Goal: Check status: Check status

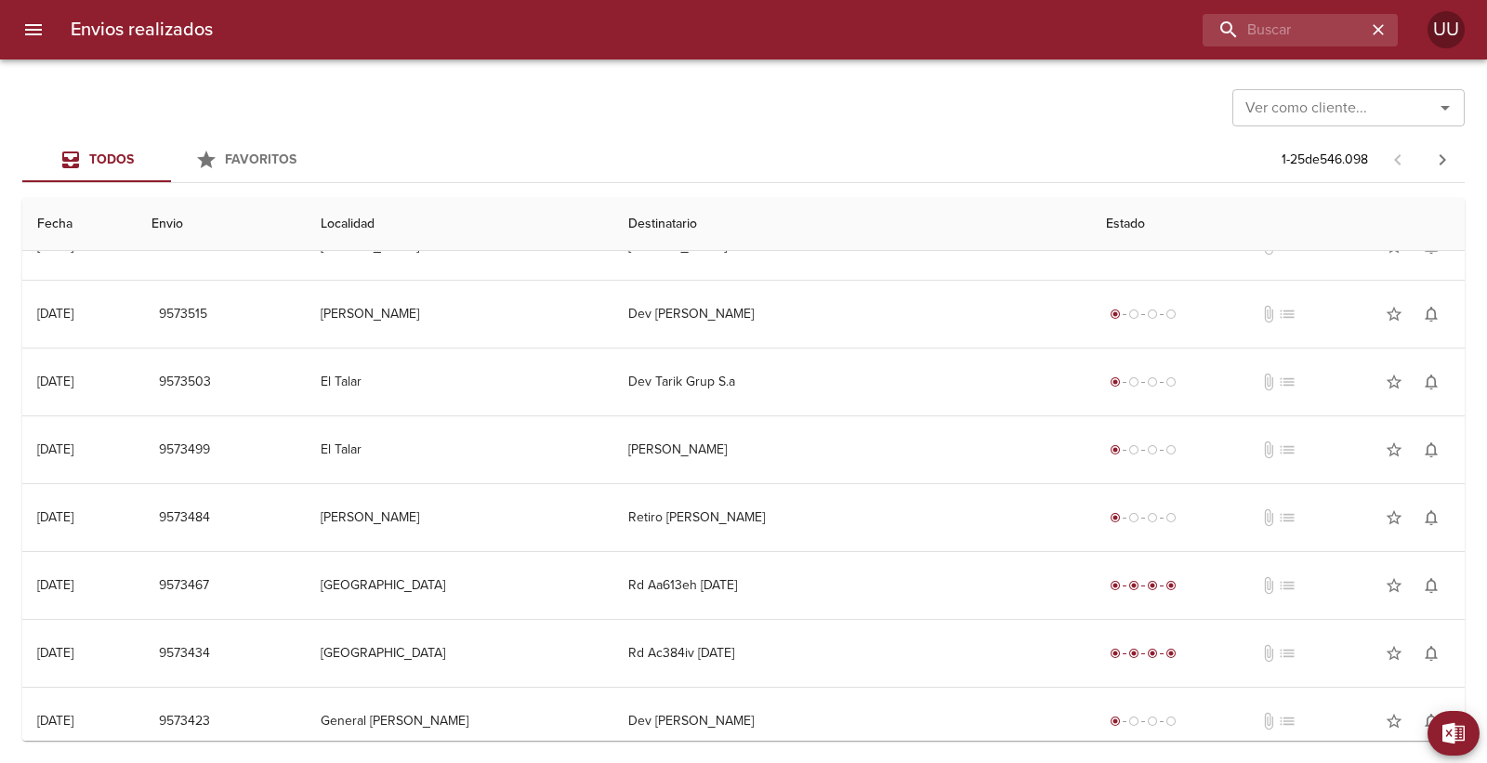
scroll to position [413, 0]
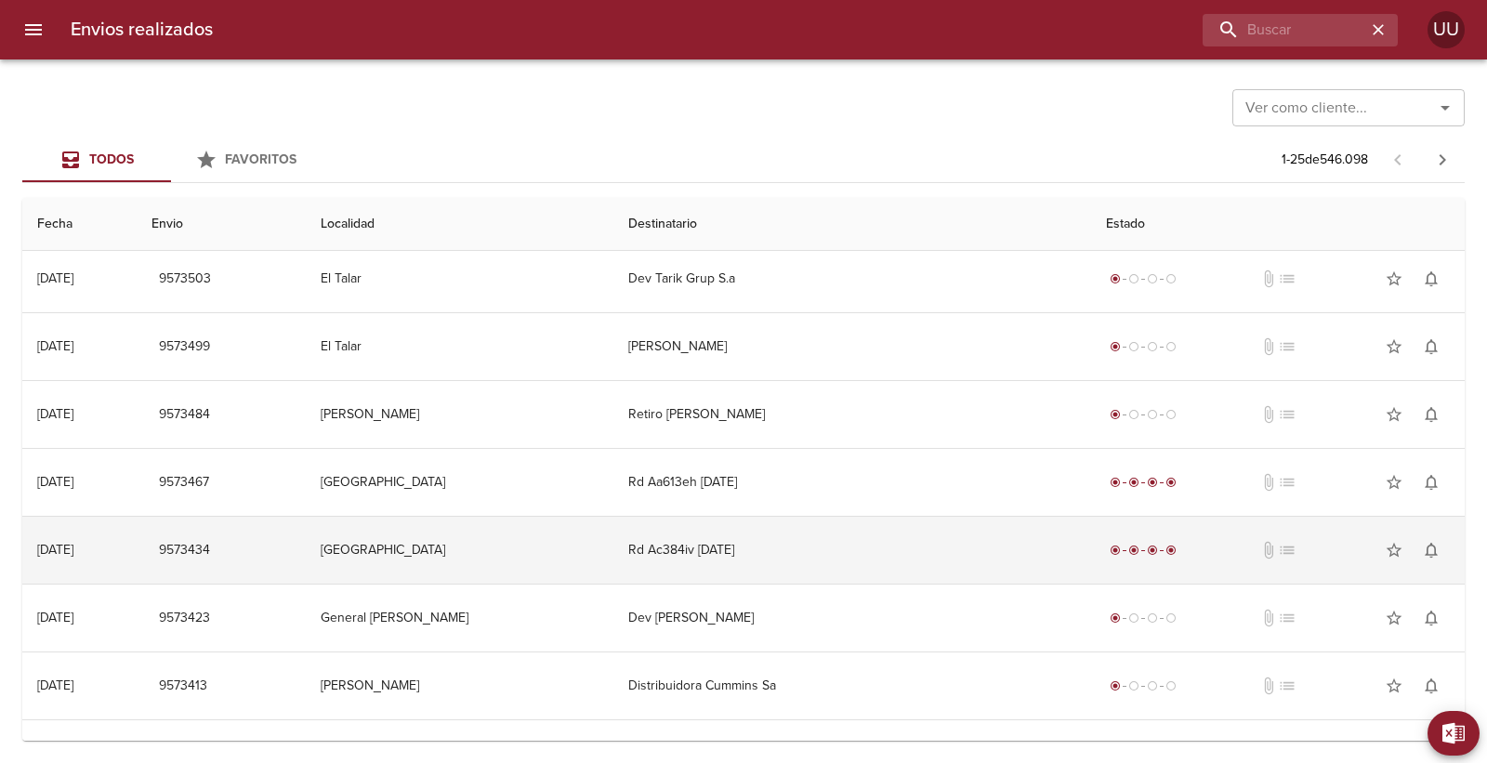
click at [580, 564] on td "[GEOGRAPHIC_DATA]" at bounding box center [460, 550] width 308 height 67
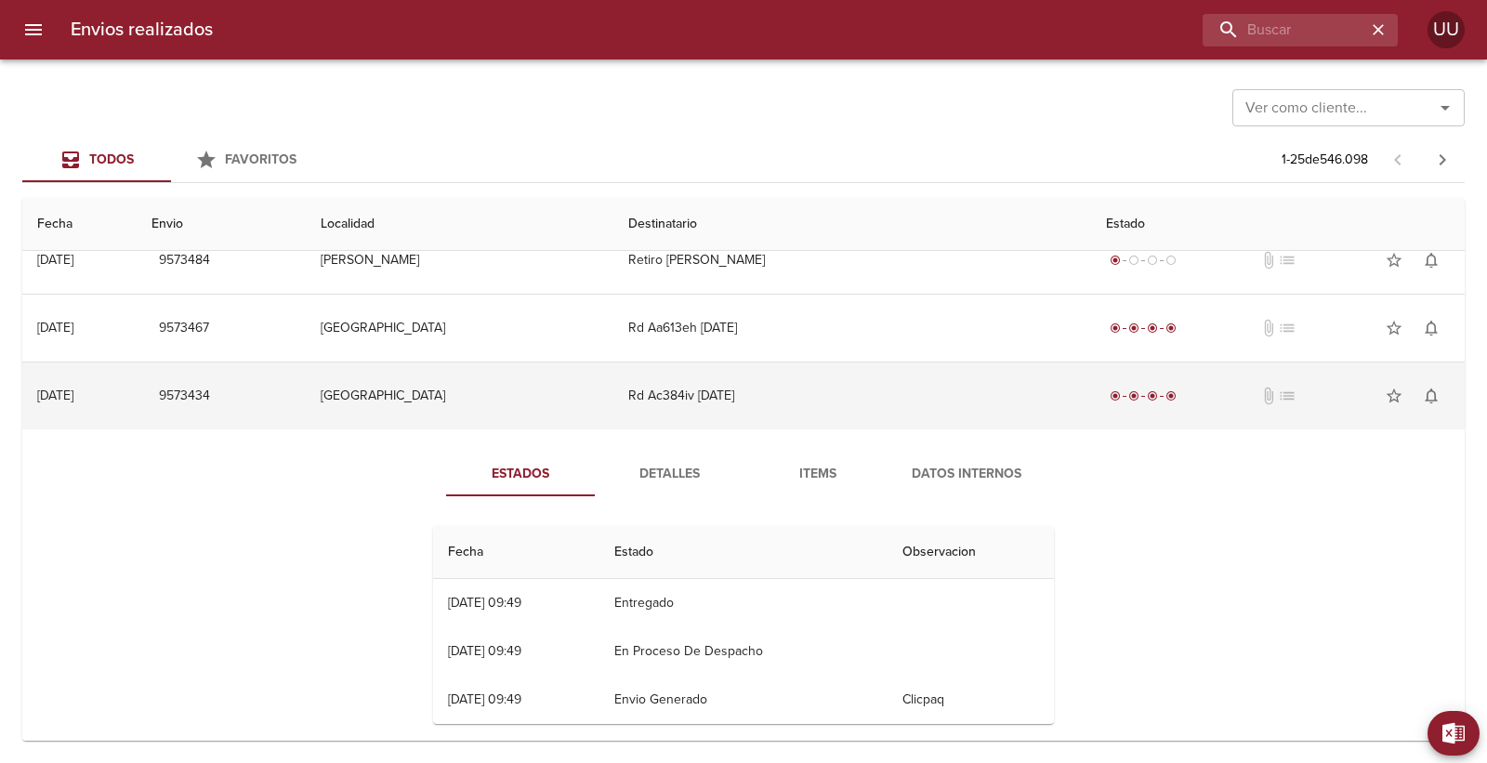
scroll to position [516, 0]
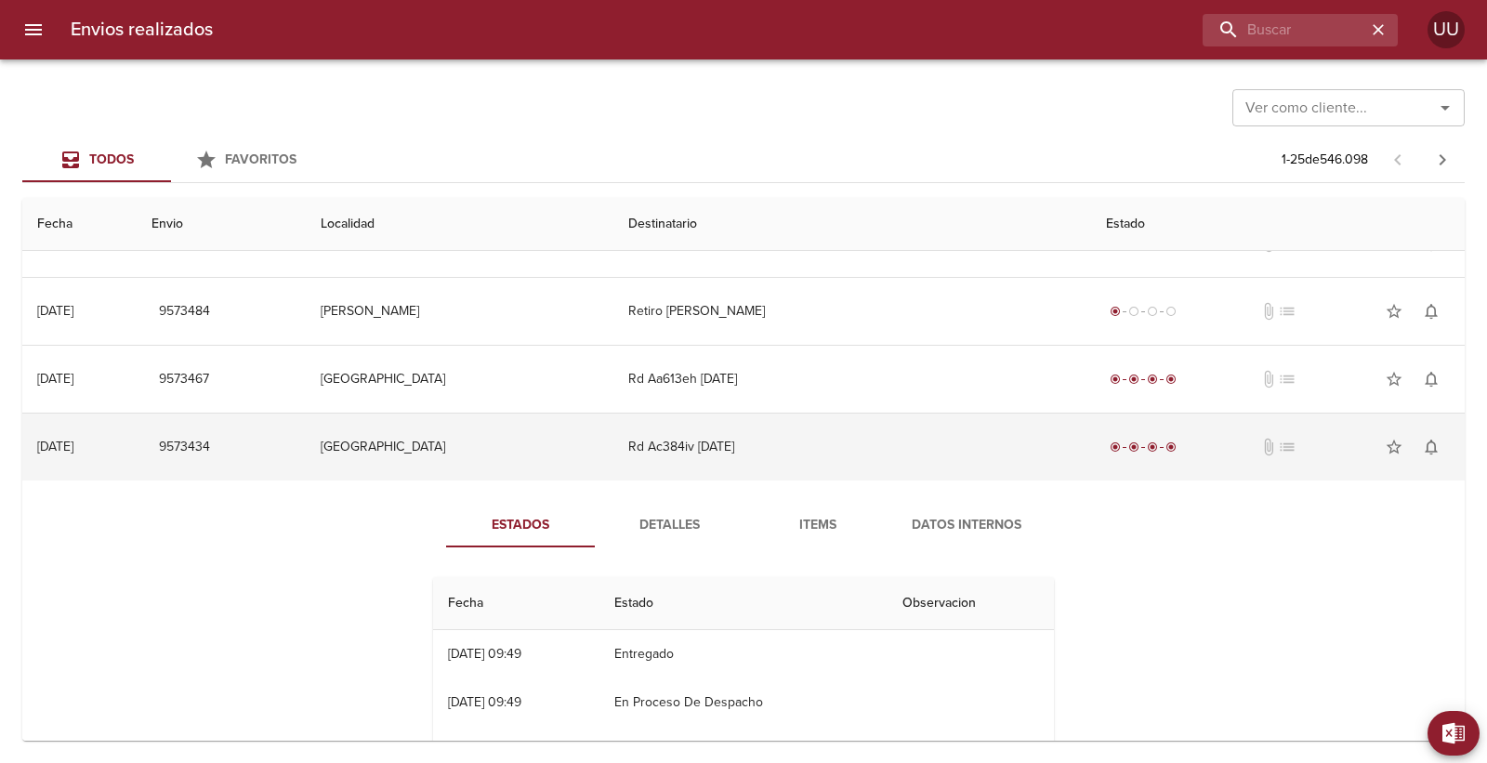
click at [591, 470] on td "[GEOGRAPHIC_DATA]" at bounding box center [460, 447] width 308 height 67
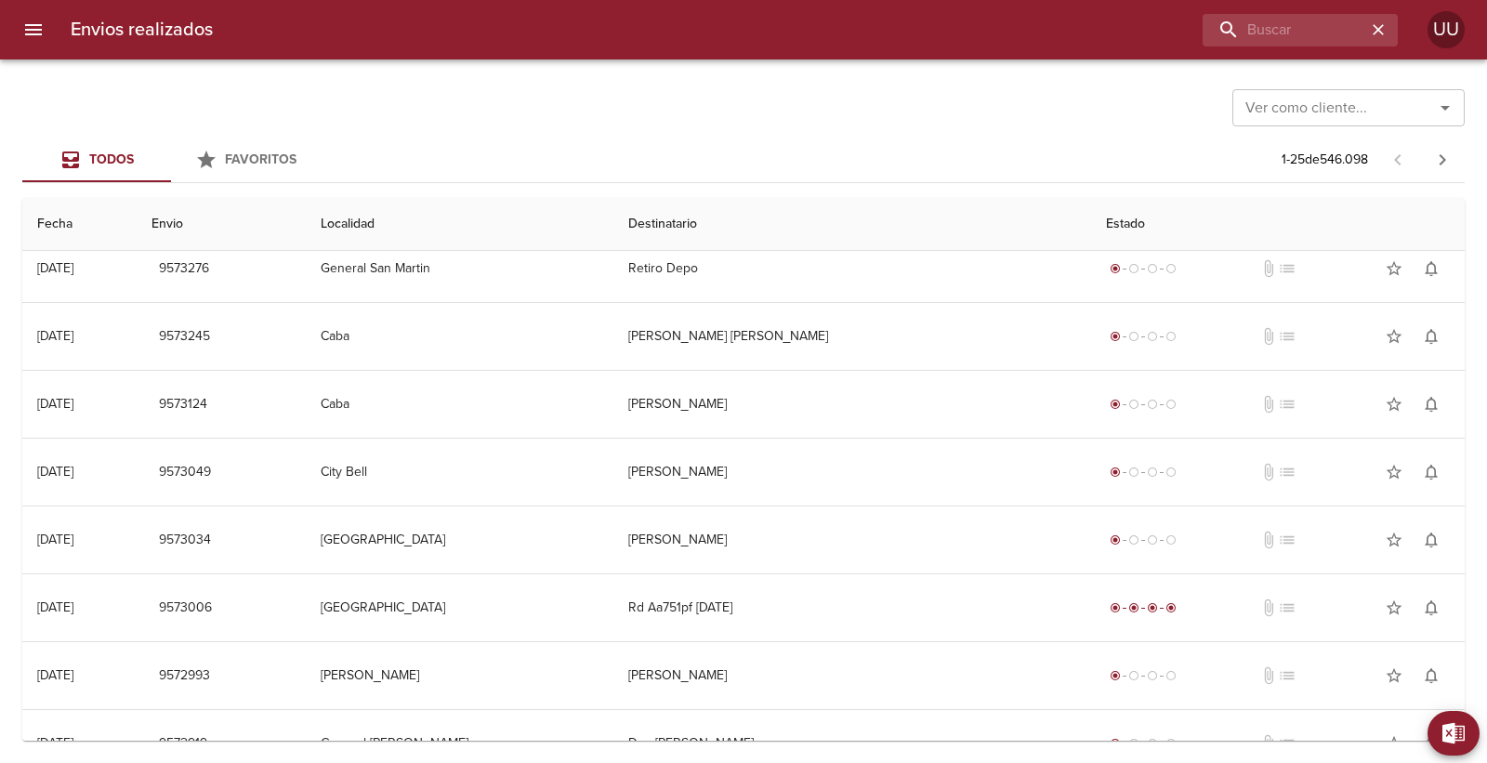
scroll to position [1208, 0]
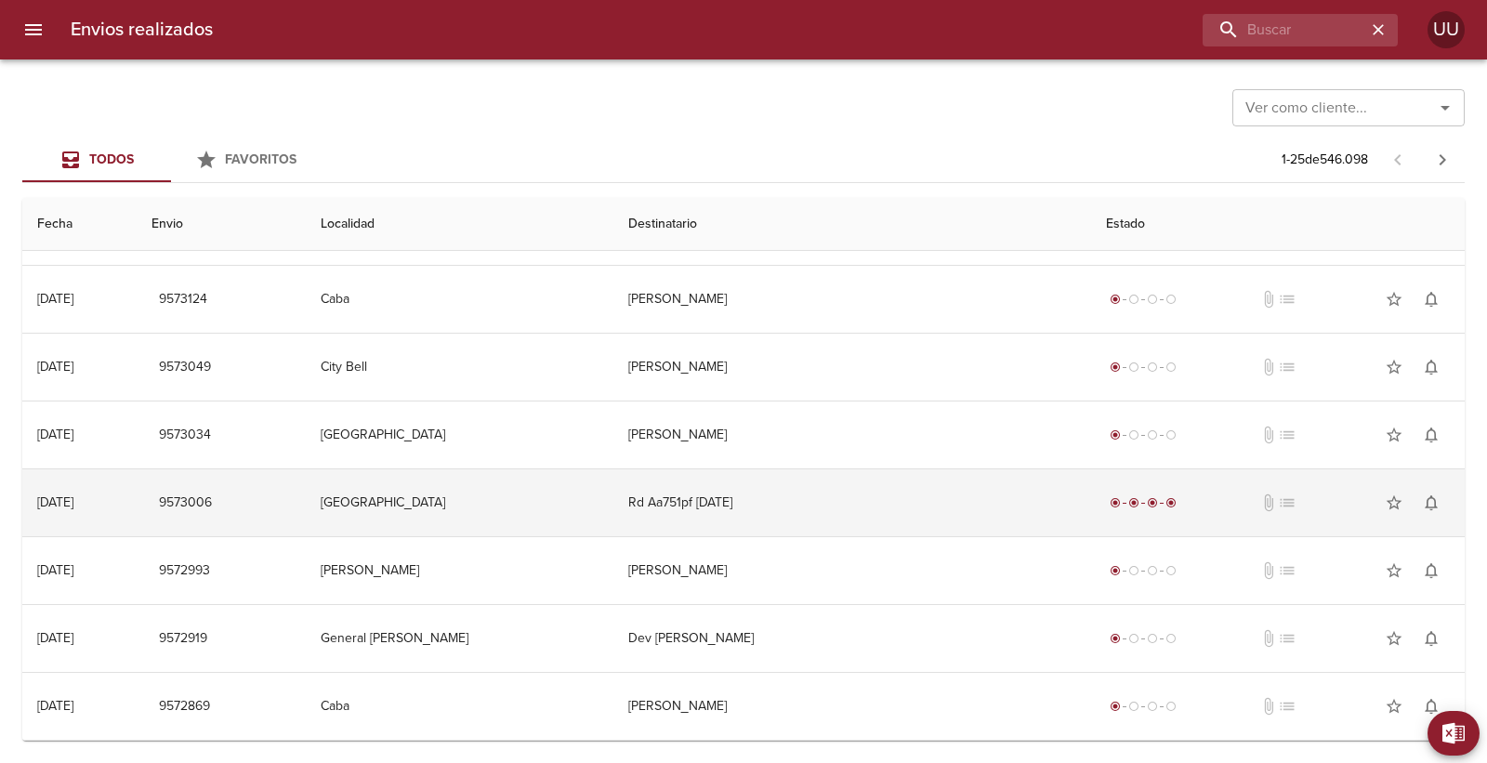
click at [496, 494] on td "[GEOGRAPHIC_DATA]" at bounding box center [460, 502] width 308 height 67
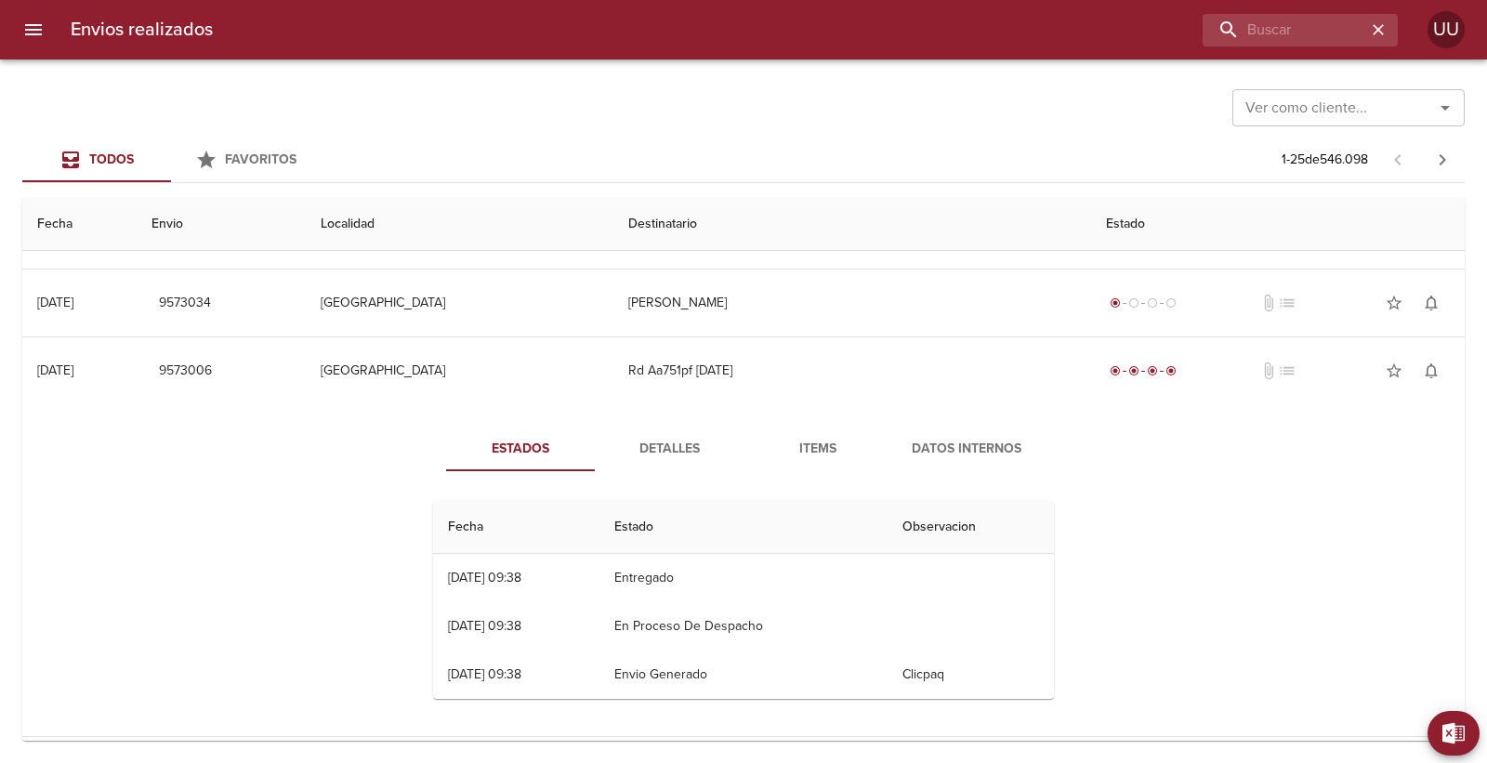
scroll to position [1483, 0]
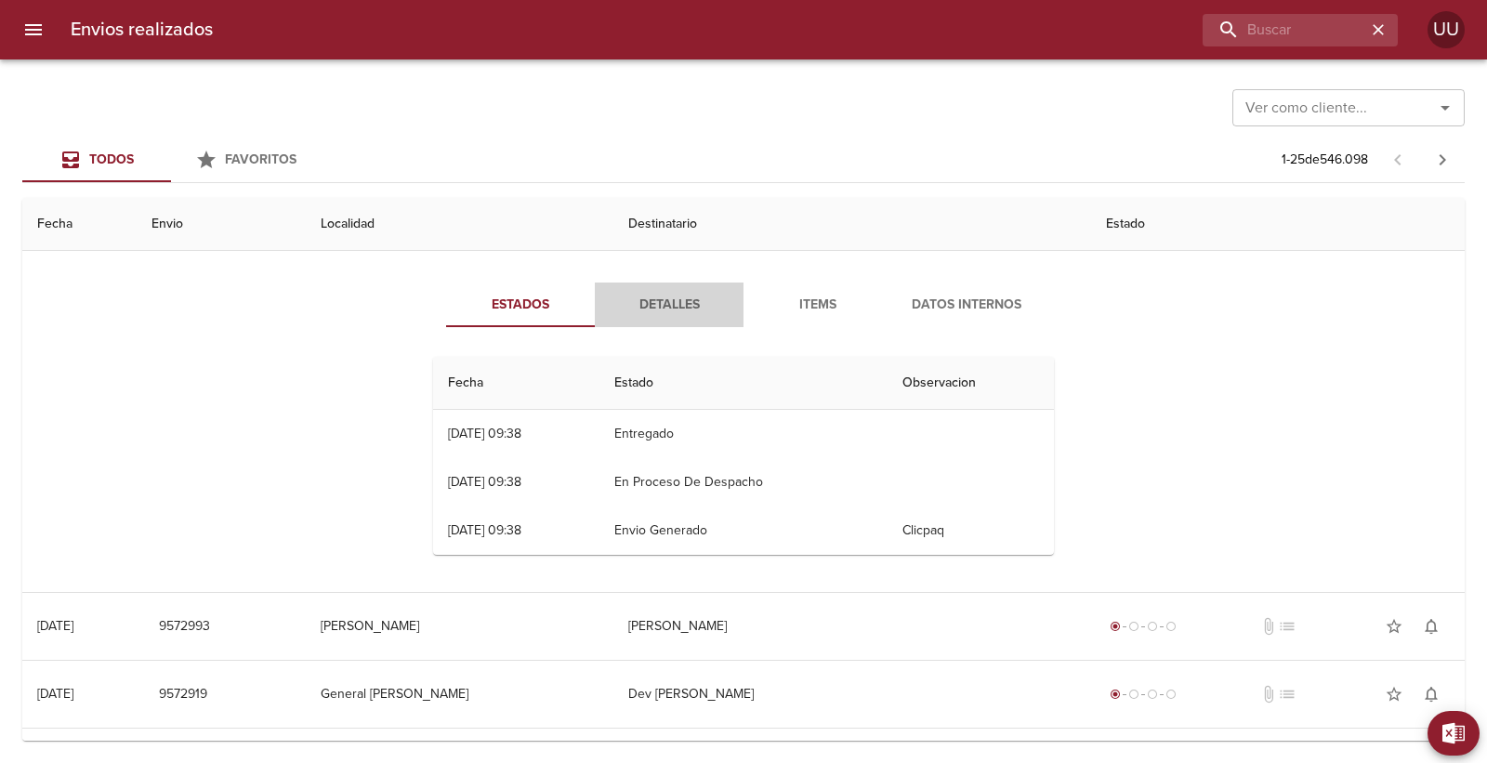
click at [669, 303] on span "Detalles" at bounding box center [669, 305] width 126 height 23
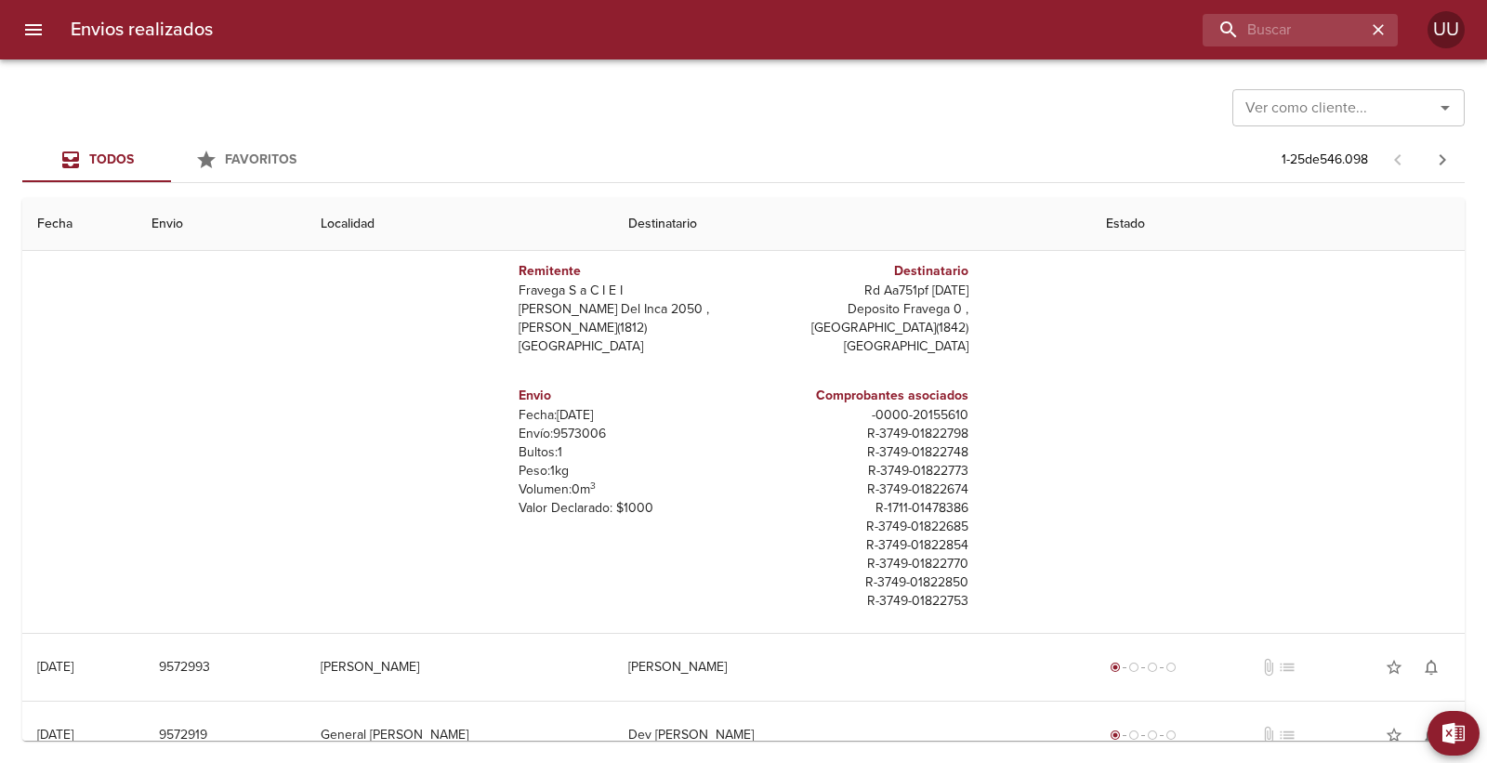
scroll to position [1684, 0]
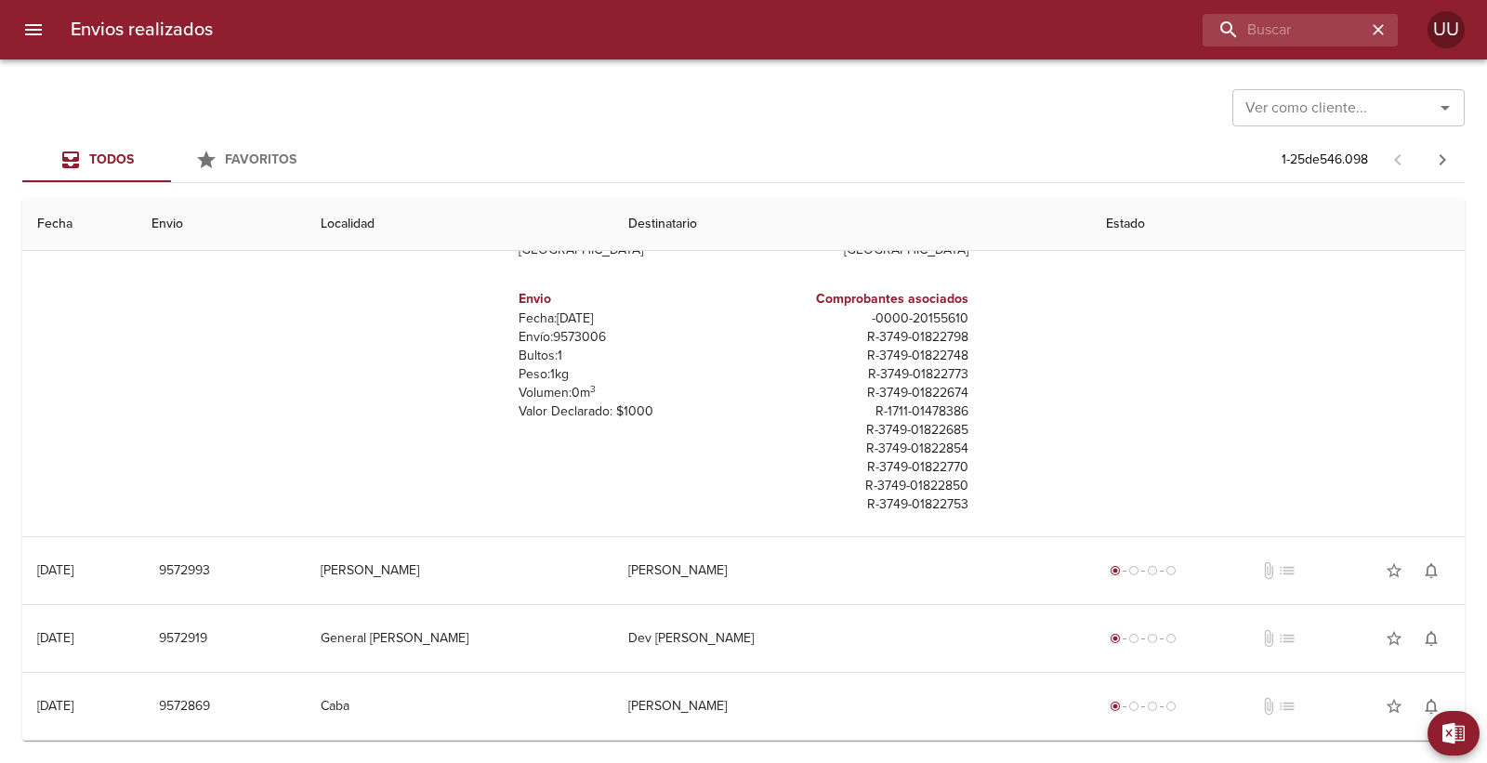
click at [1204, 368] on div "Estados Detalles Items Datos Internos Remitente Fravega S a C I E I [PERSON_NAM…" at bounding box center [743, 298] width 1413 height 476
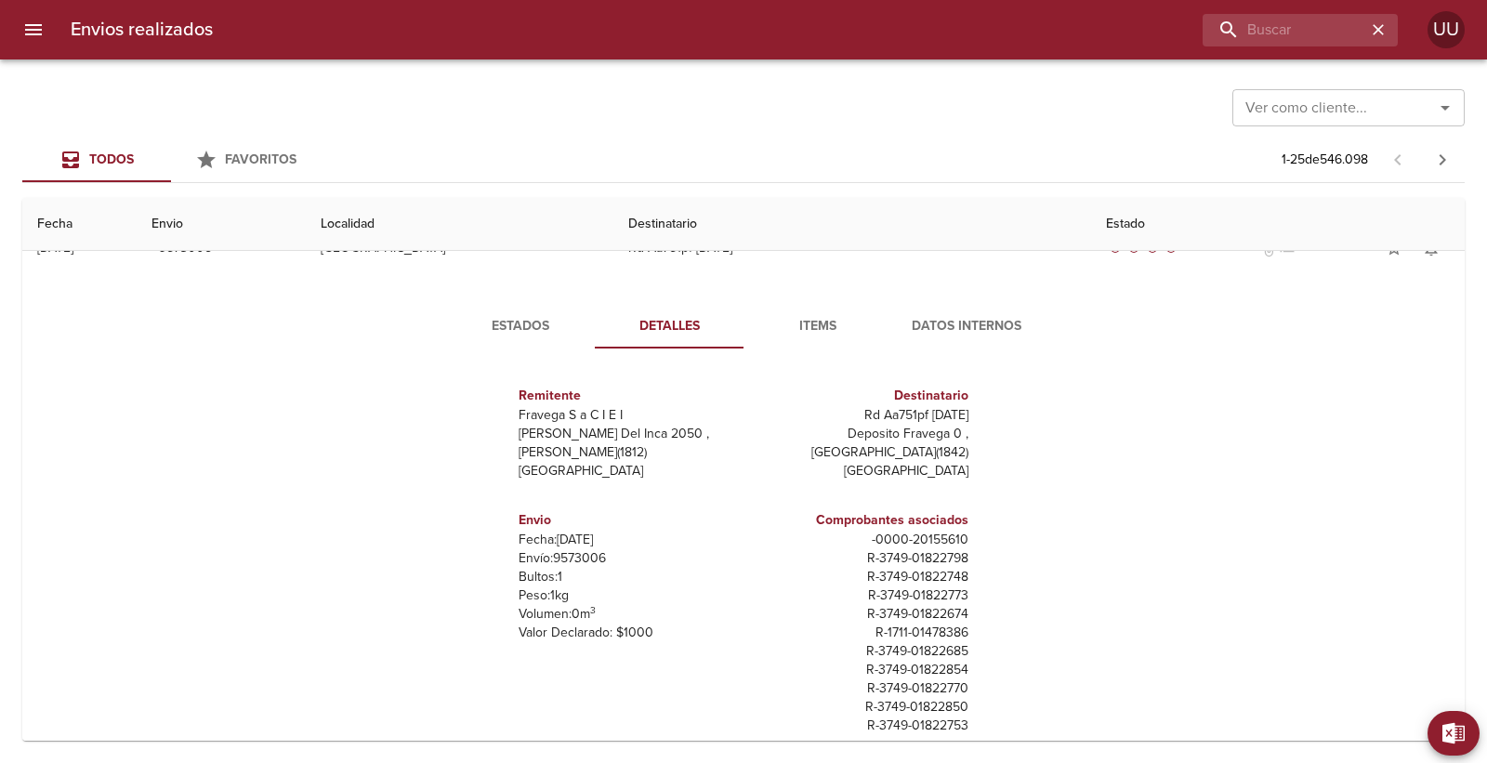
scroll to position [1271, 0]
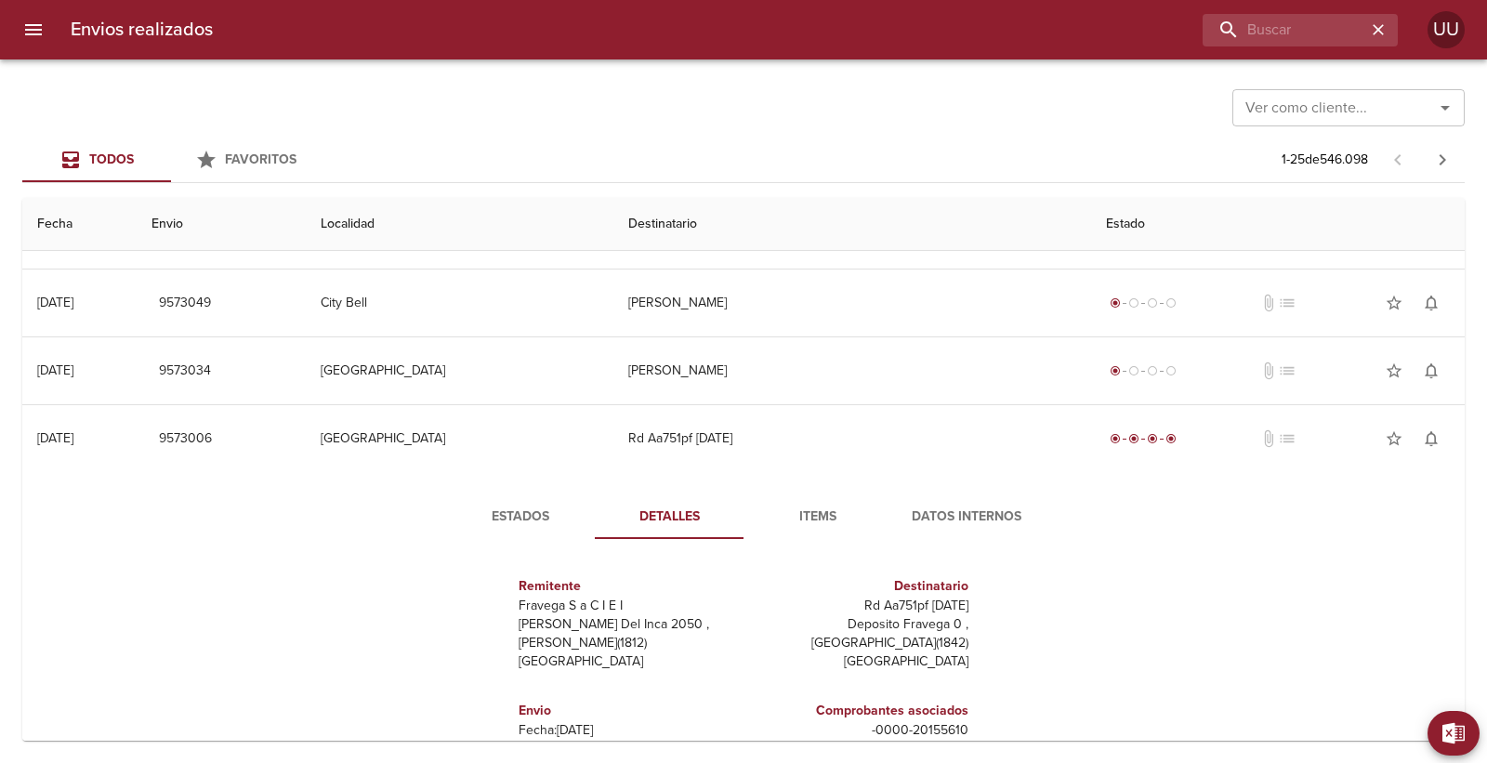
click at [787, 507] on span "Items" at bounding box center [818, 517] width 126 height 23
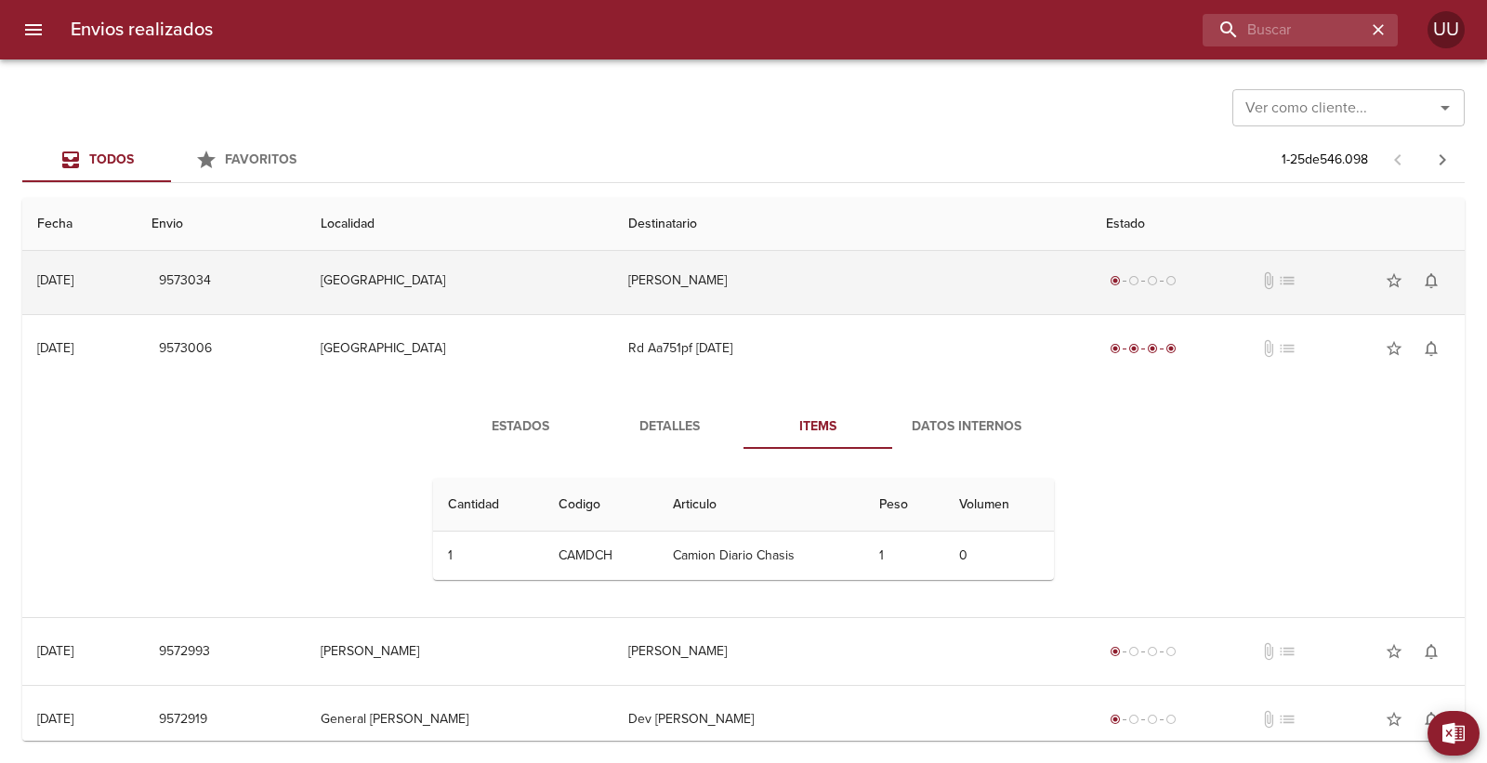
scroll to position [1443, 0]
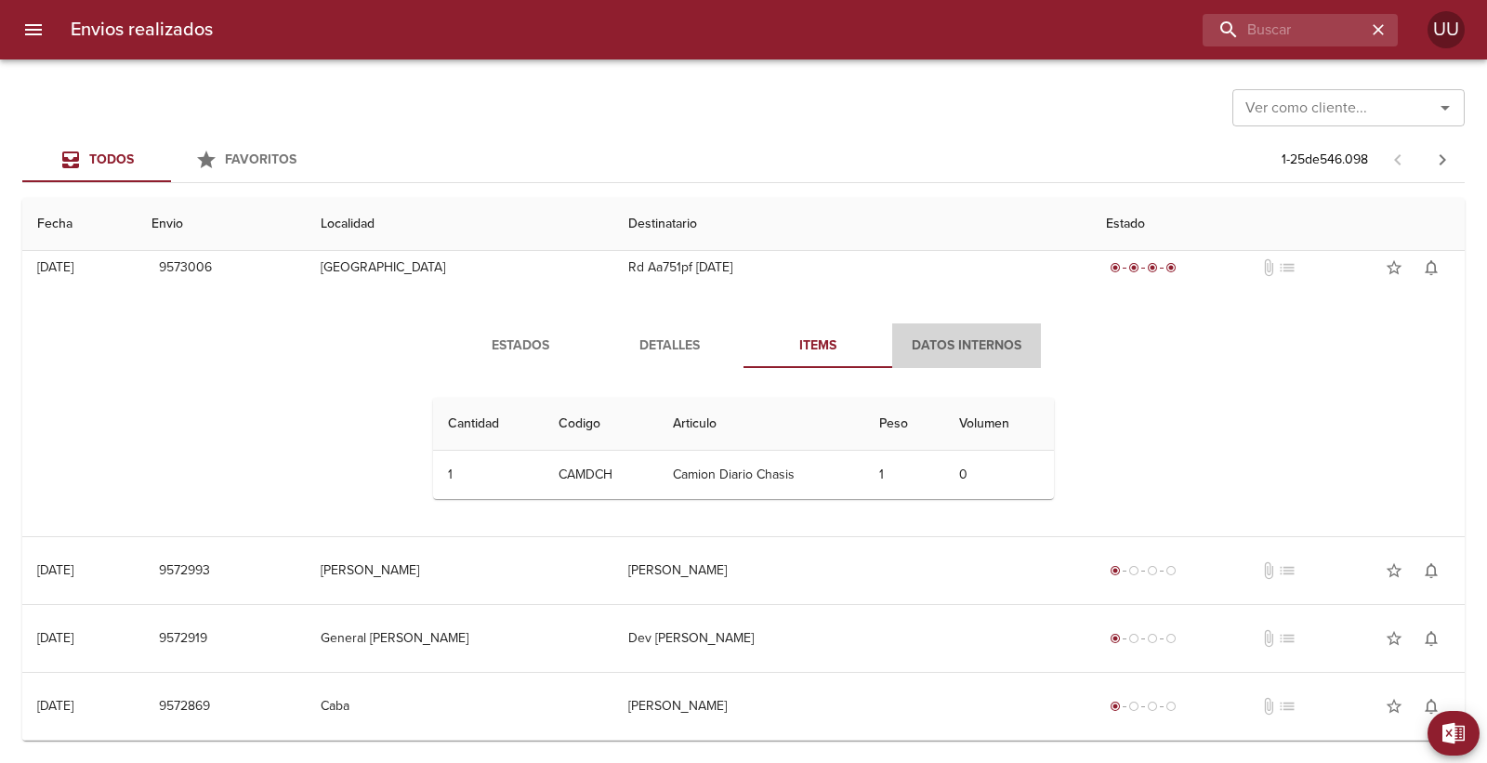
click at [1000, 332] on button "Datos Internos" at bounding box center [966, 345] width 149 height 45
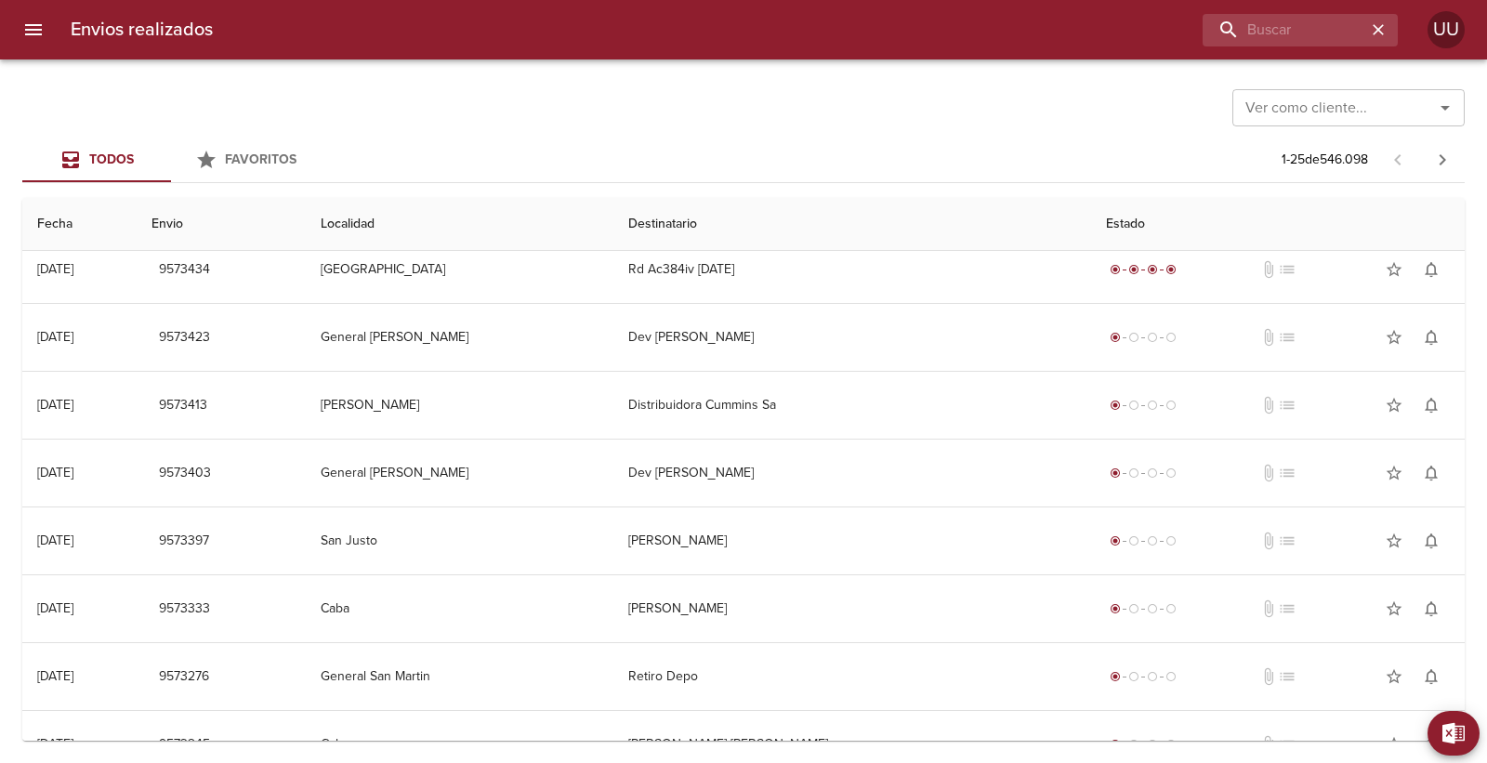
scroll to position [636, 0]
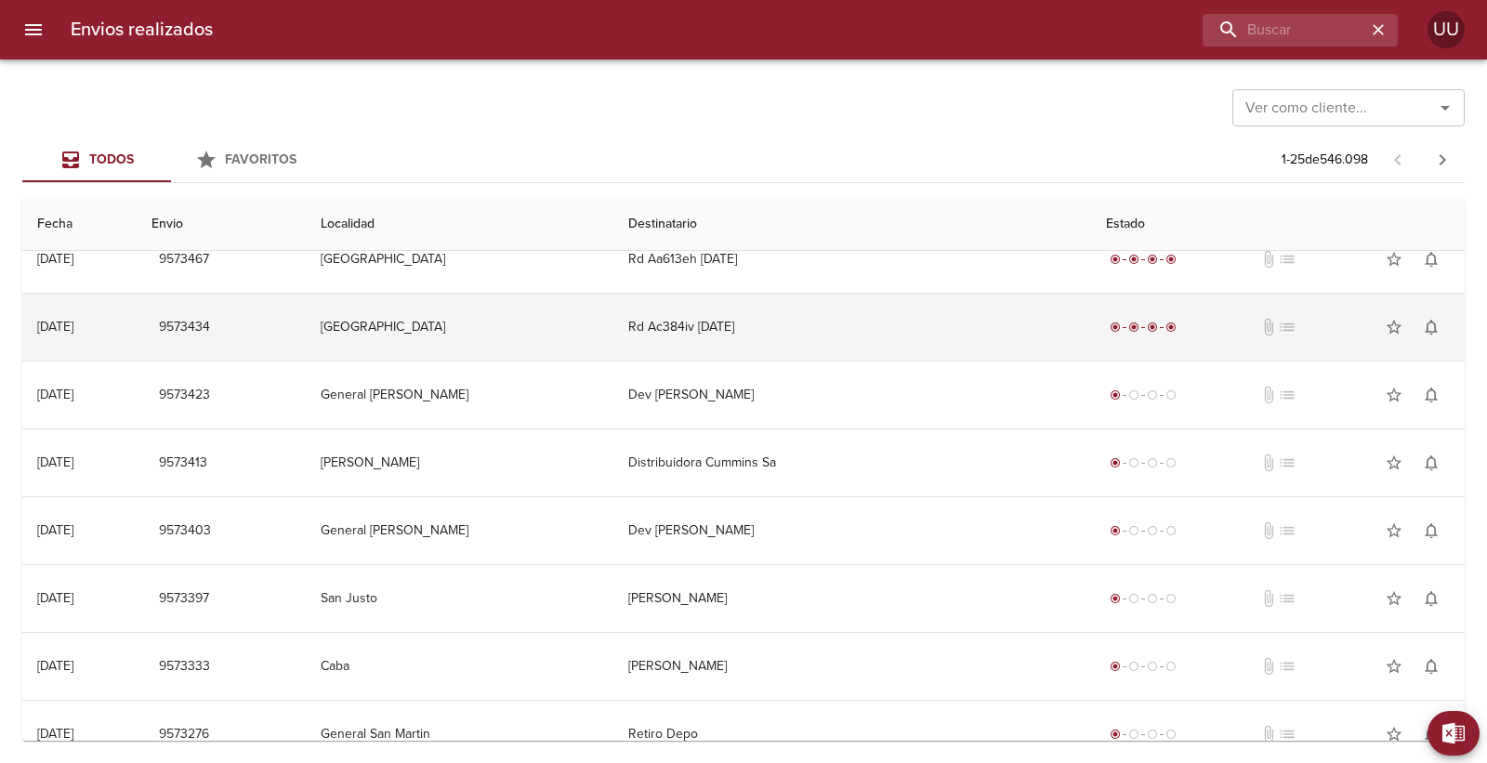
click at [868, 329] on td "Rd Ac384iv [DATE]" at bounding box center [852, 327] width 478 height 67
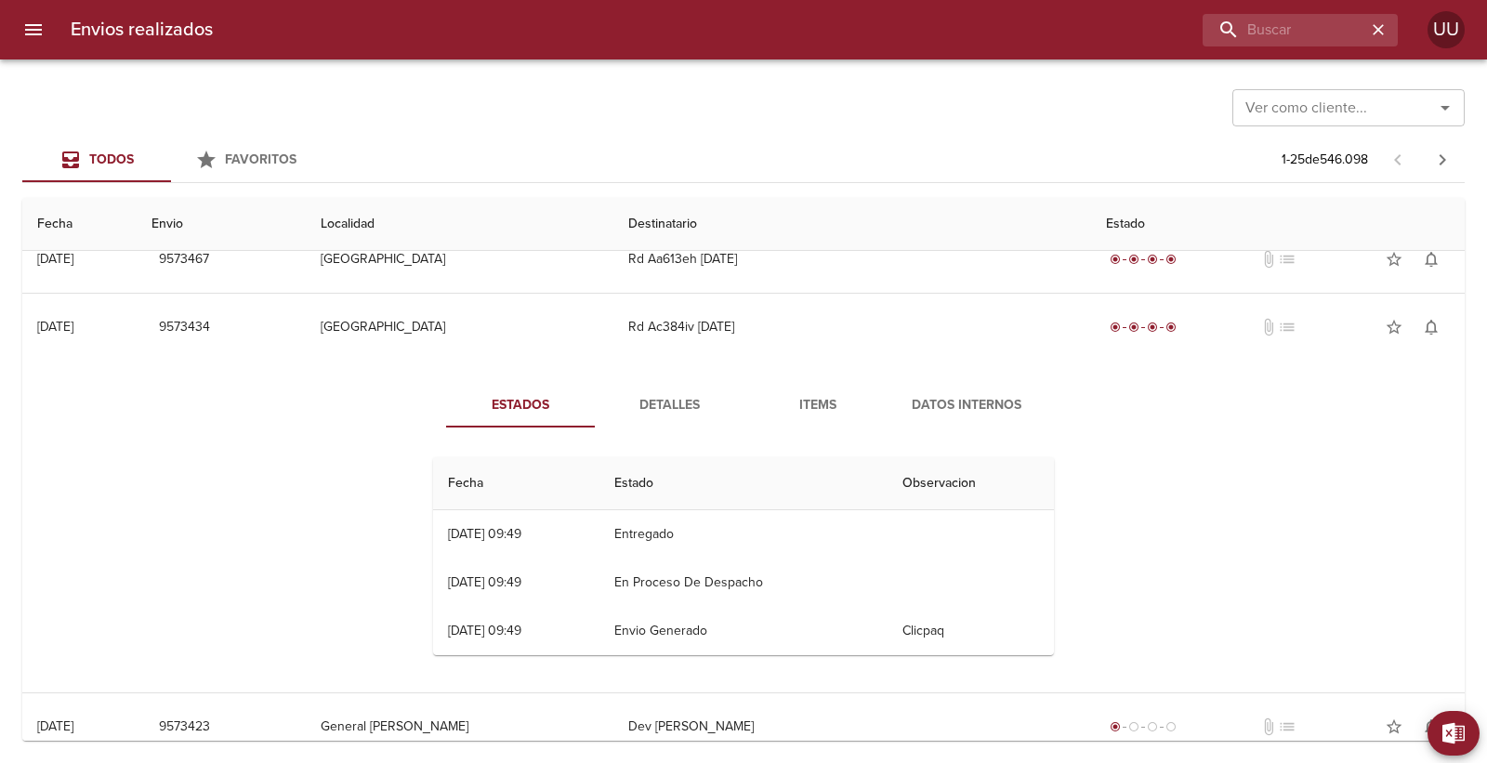
click at [686, 397] on span "Detalles" at bounding box center [669, 405] width 126 height 23
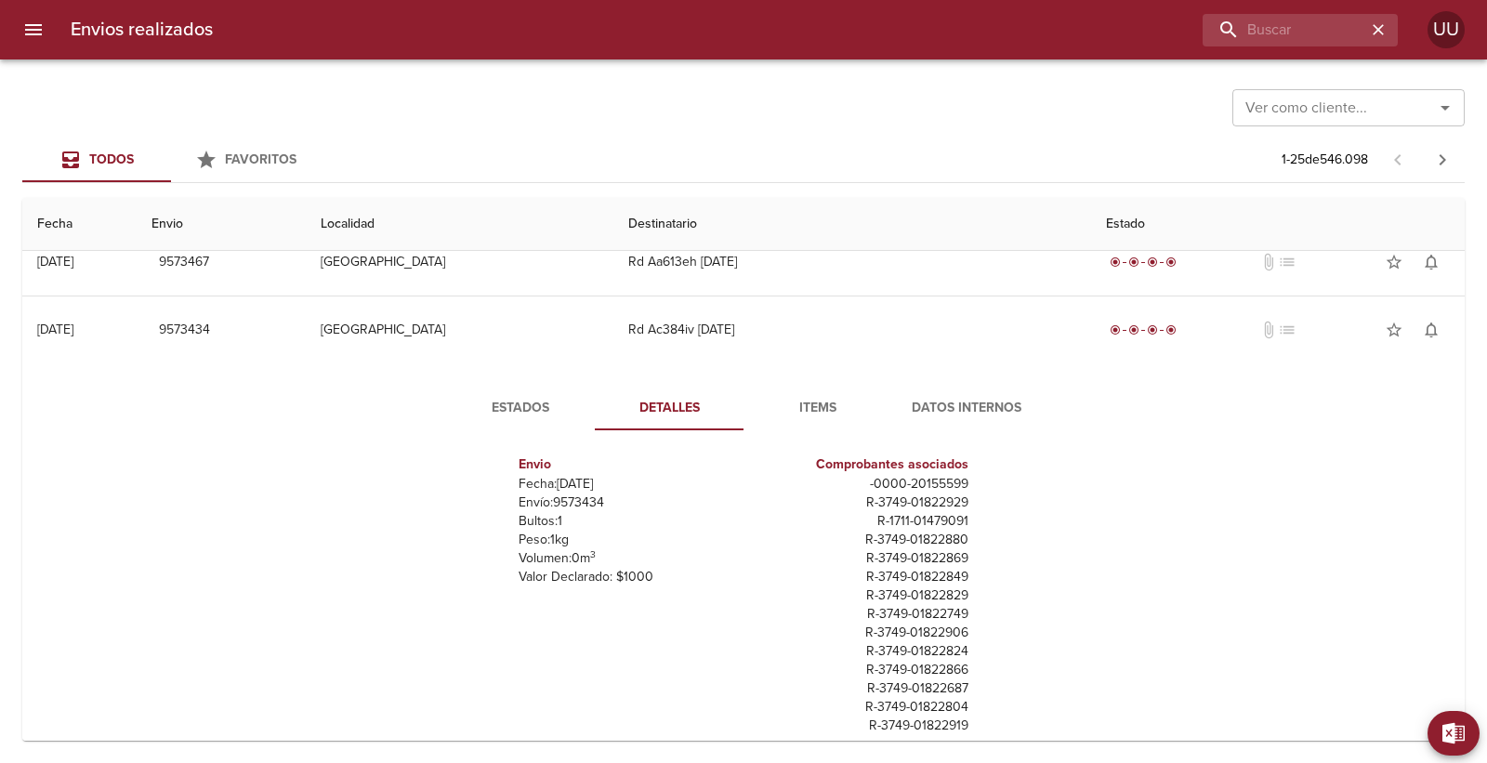
scroll to position [739, 0]
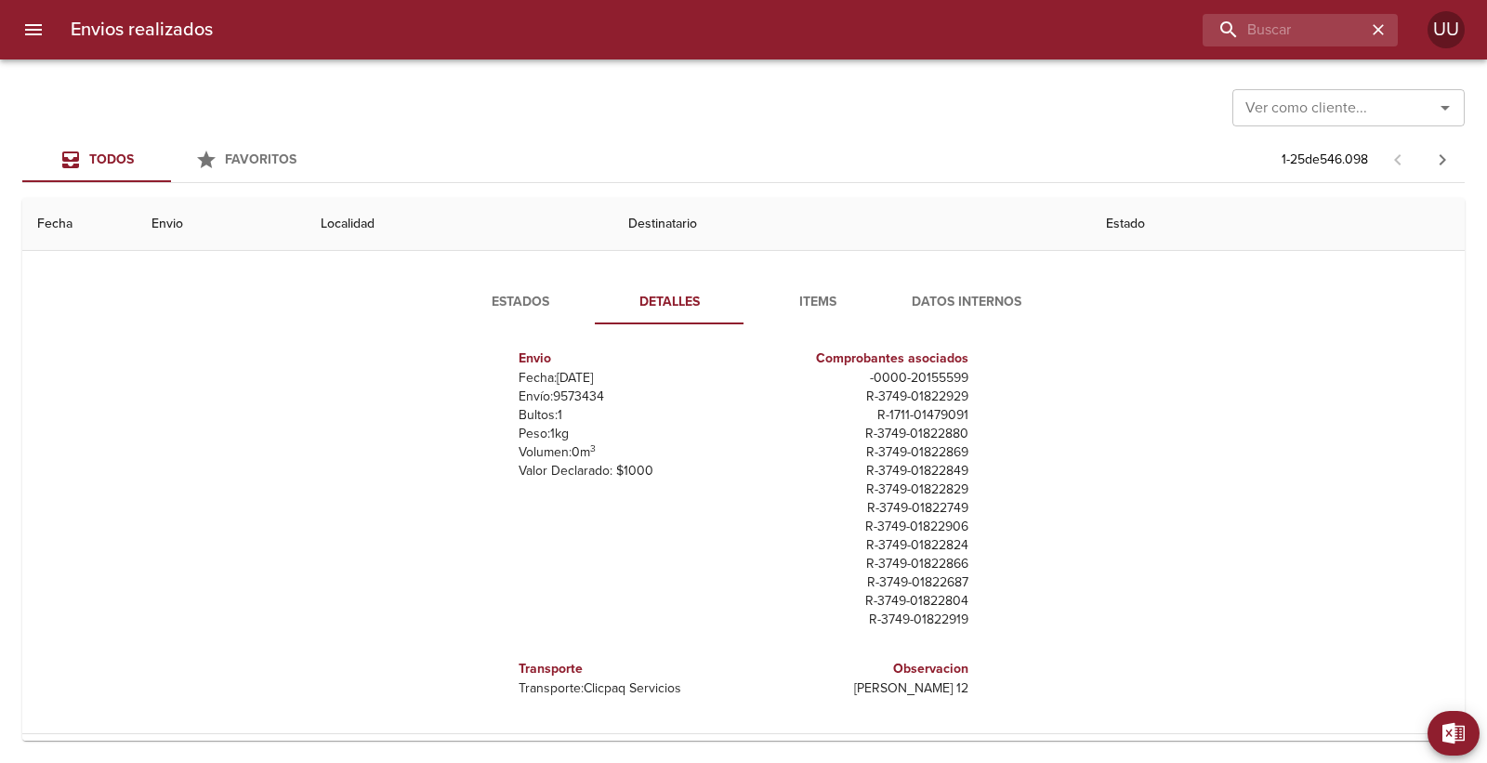
click at [816, 310] on span "Items" at bounding box center [818, 302] width 126 height 23
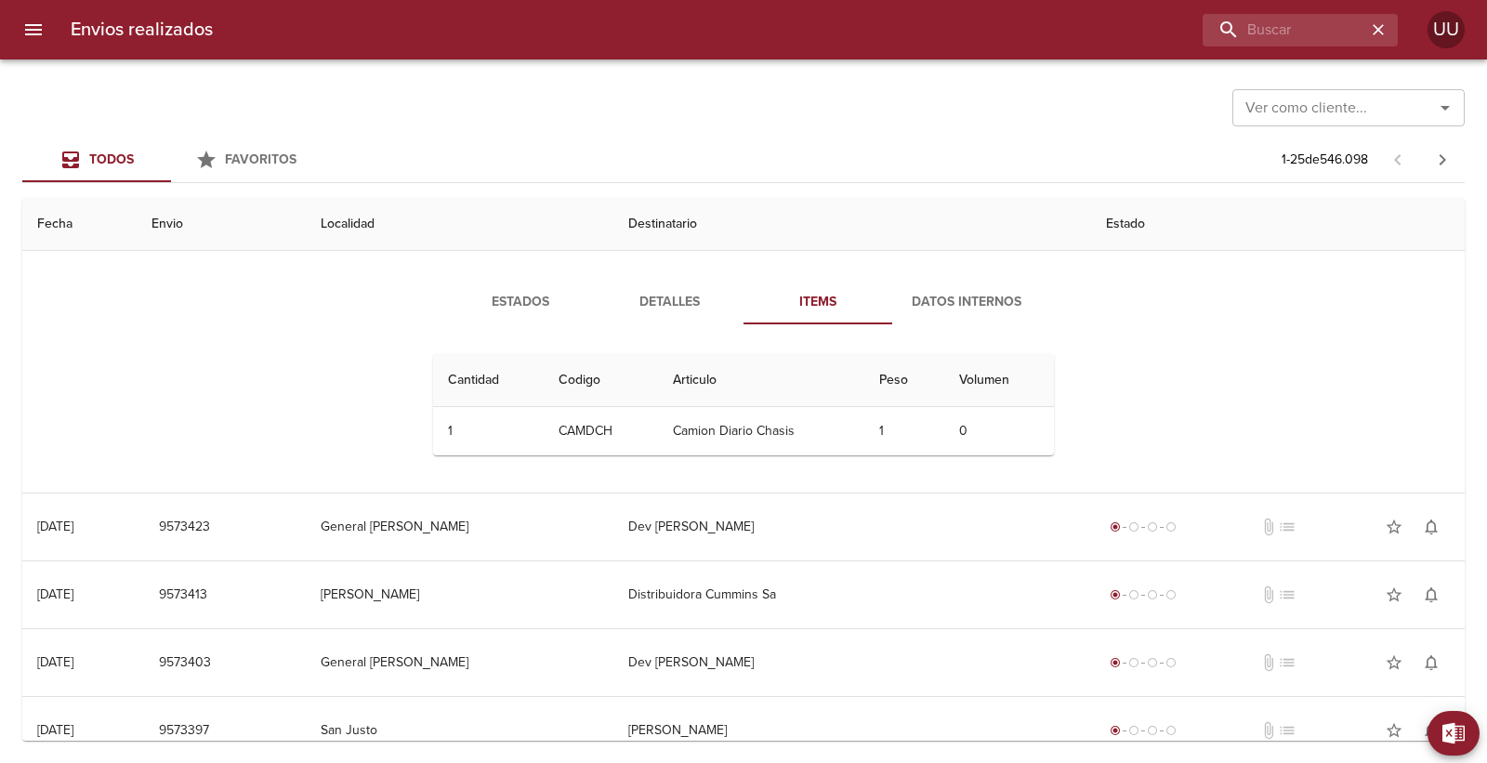
scroll to position [0, 0]
click at [941, 310] on span "Datos Internos" at bounding box center [966, 302] width 126 height 23
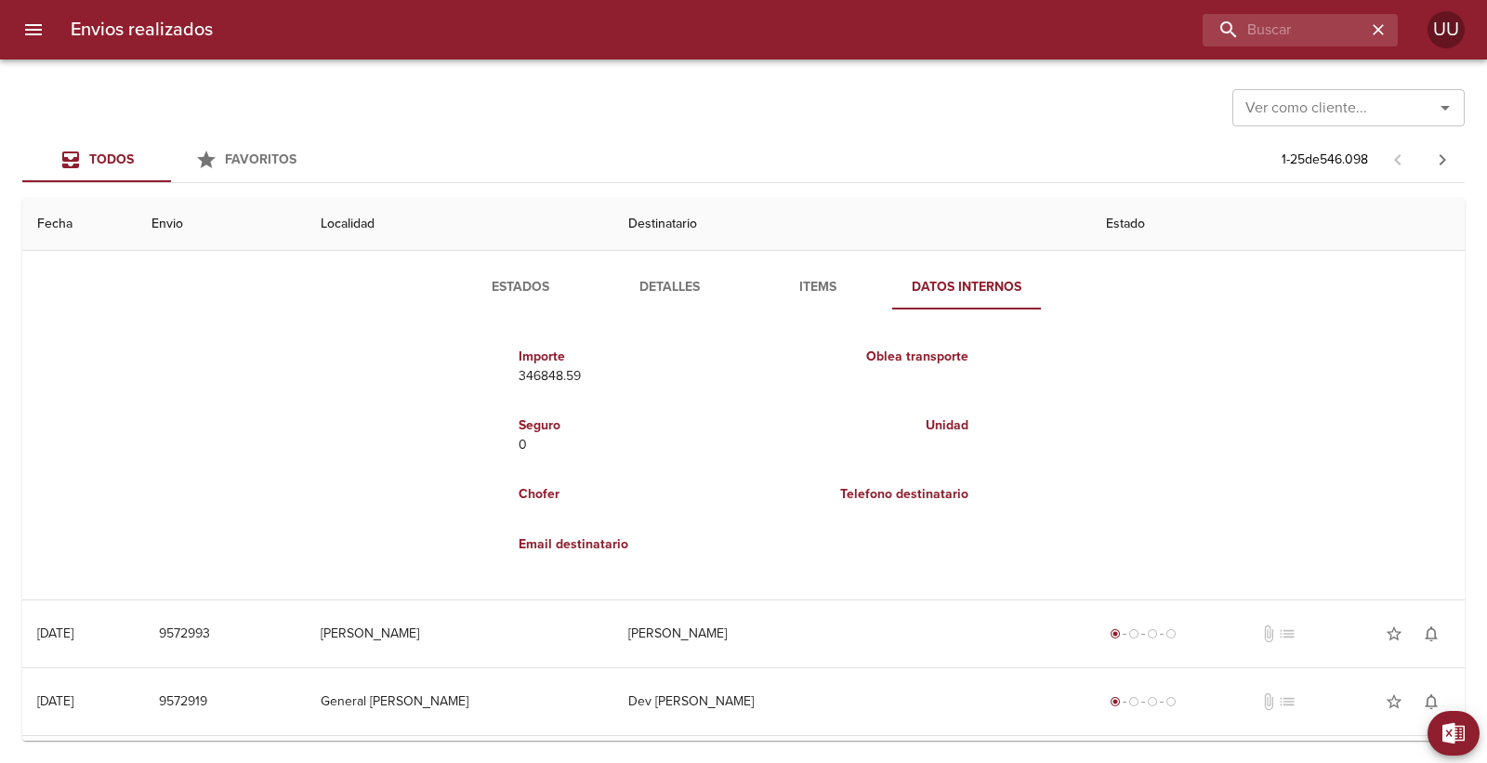
scroll to position [1715, 0]
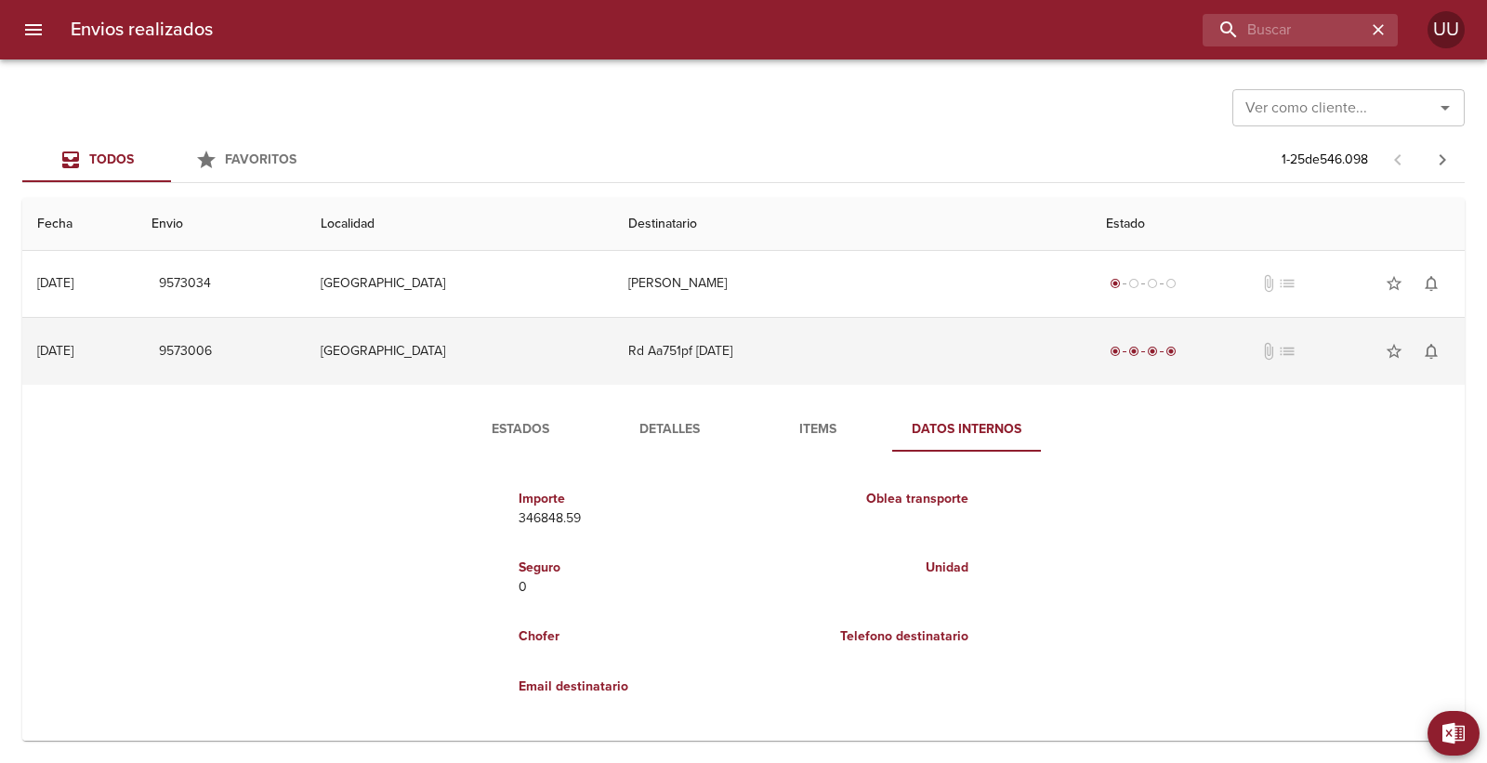
click at [940, 372] on td "Rd Aa751pf [DATE]" at bounding box center [852, 351] width 478 height 67
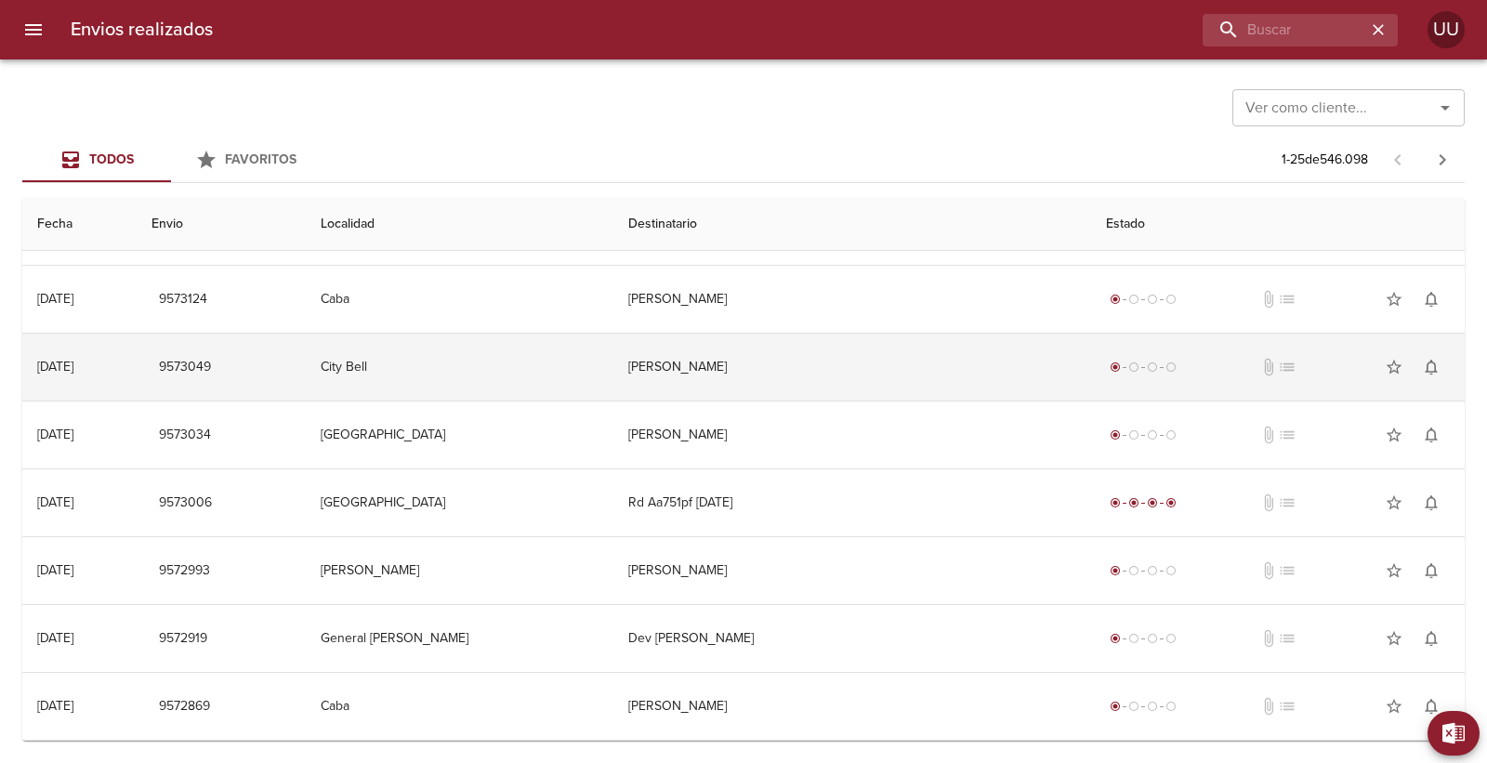
scroll to position [1564, 0]
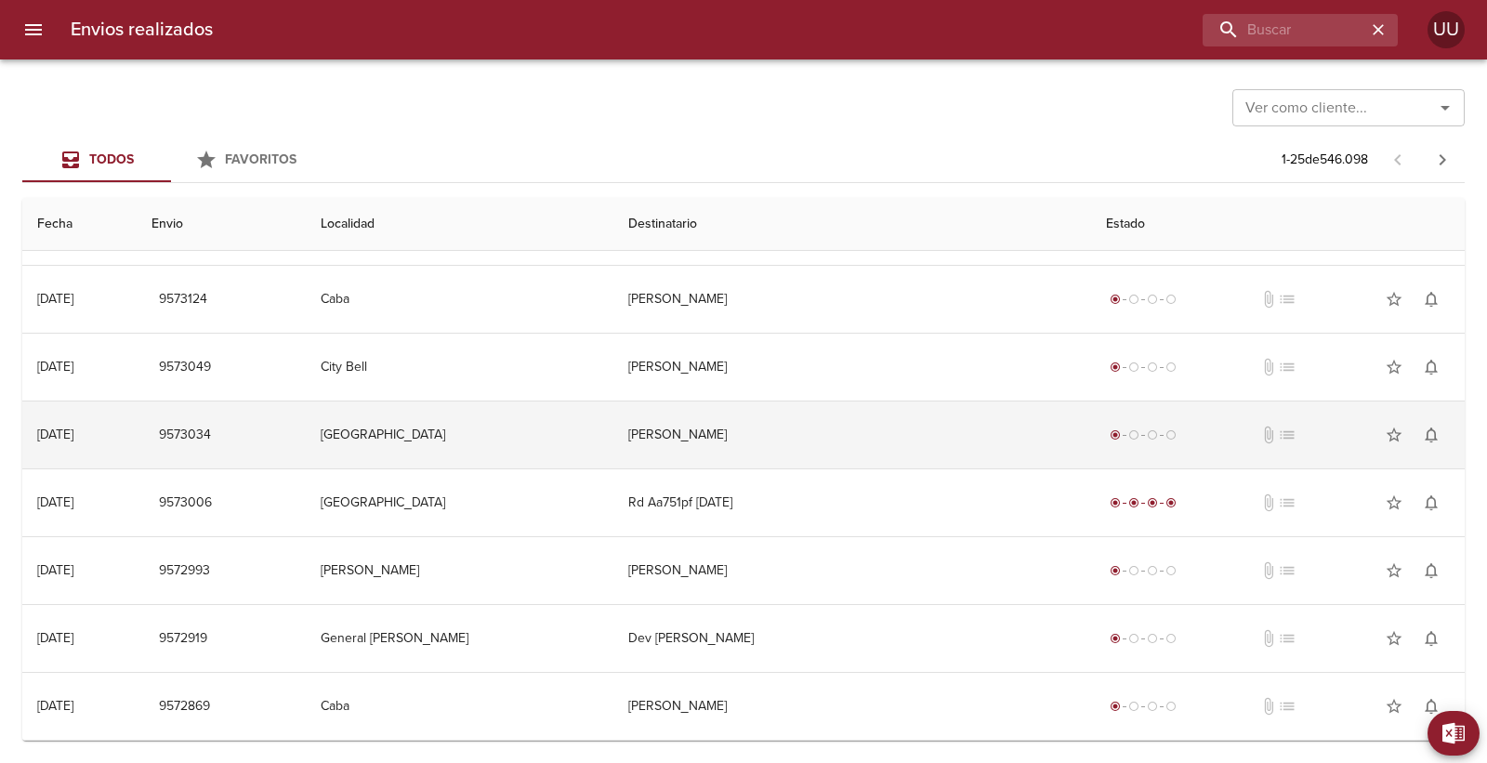
click at [946, 428] on td "[PERSON_NAME]" at bounding box center [852, 435] width 478 height 67
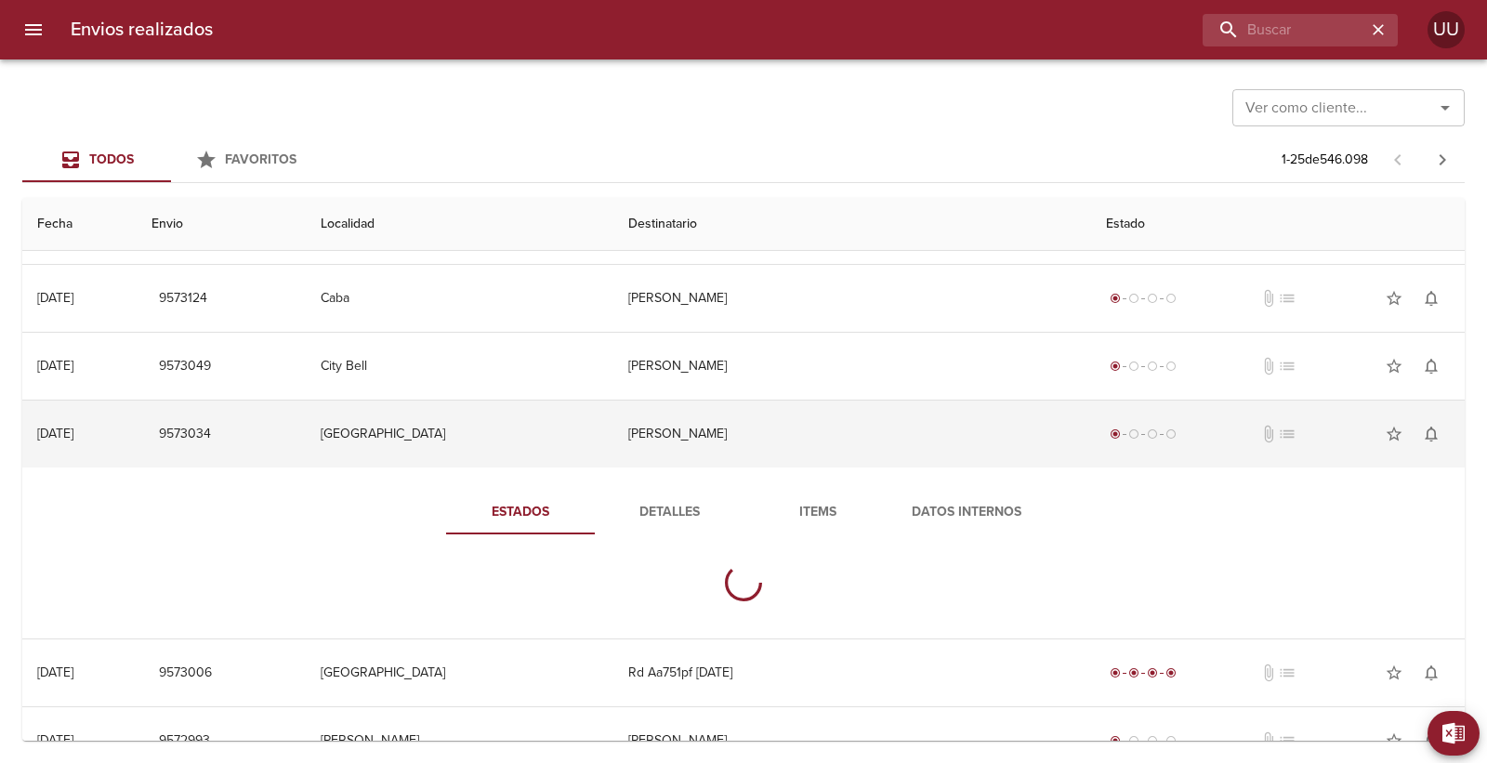
scroll to position [1715, 0]
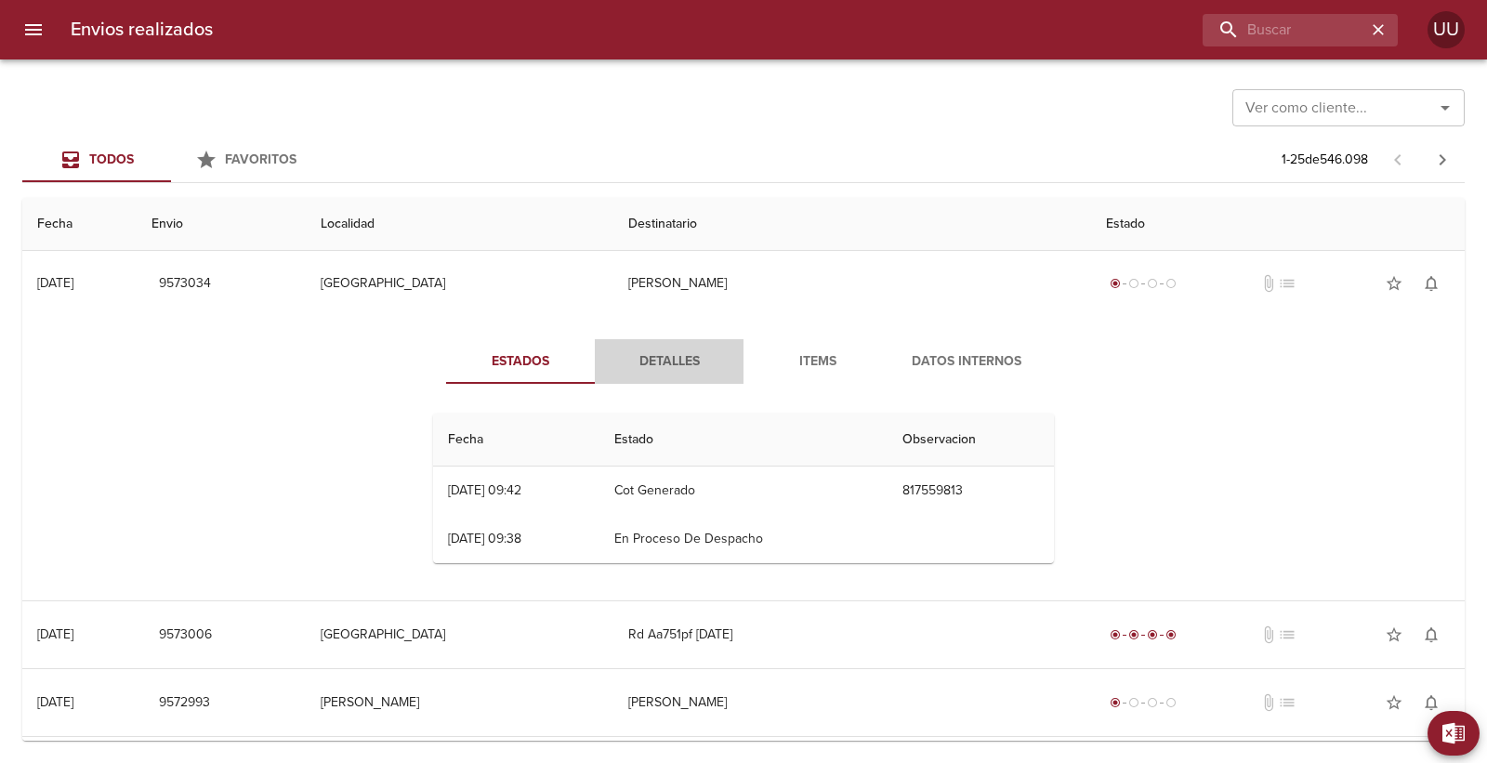
click at [661, 350] on span "Detalles" at bounding box center [669, 361] width 126 height 23
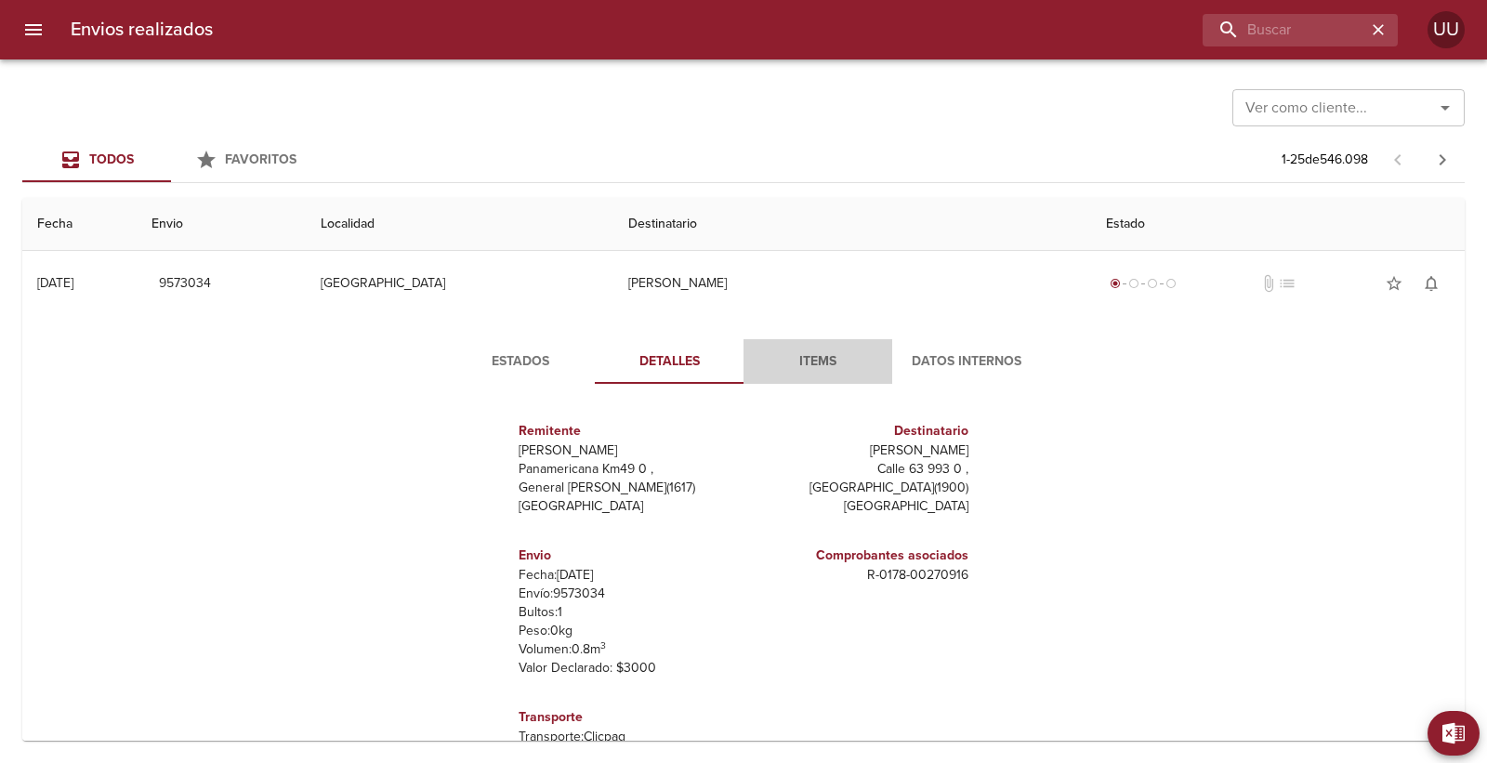
click at [828, 376] on button "Items" at bounding box center [818, 361] width 149 height 45
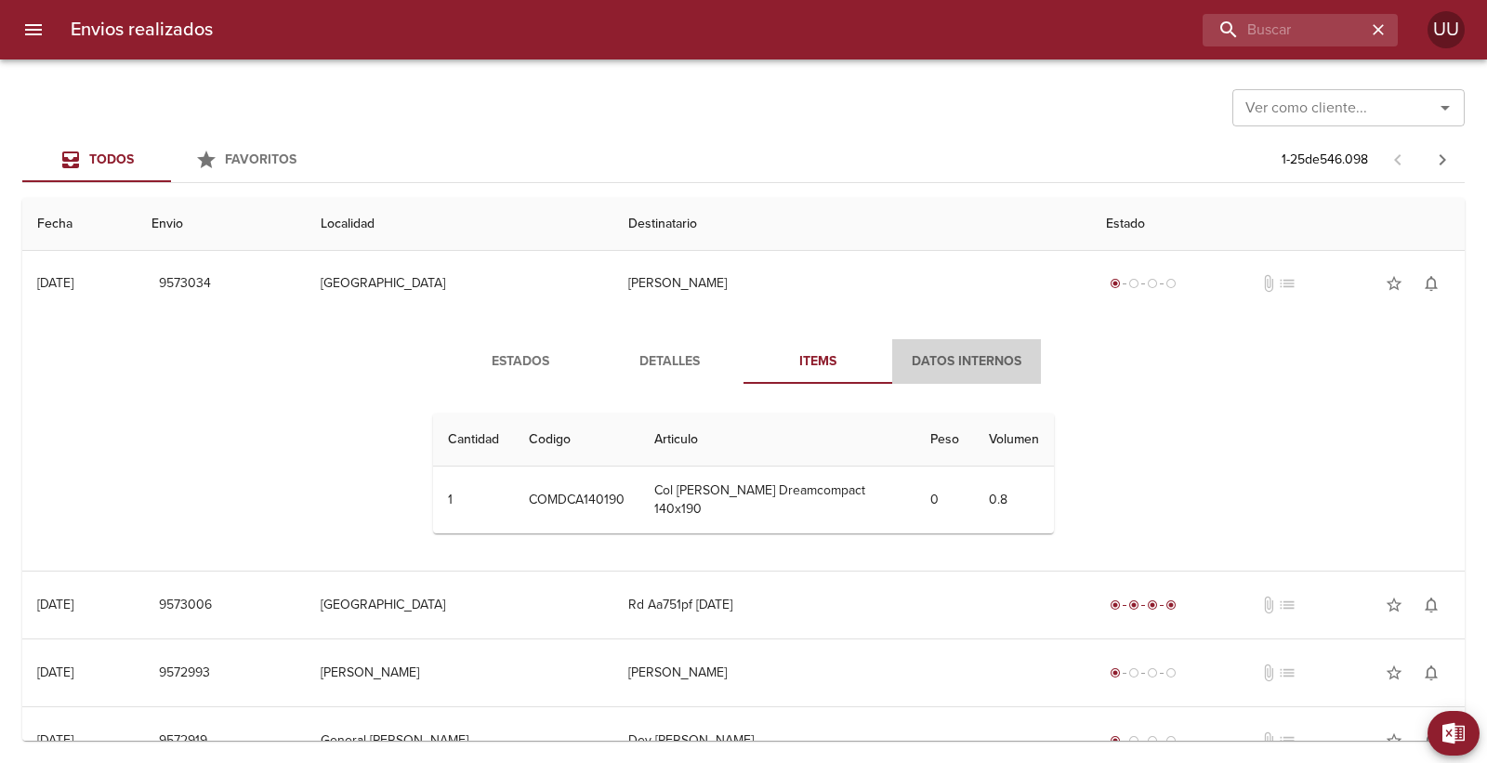
click at [978, 374] on button "Datos Internos" at bounding box center [966, 361] width 149 height 45
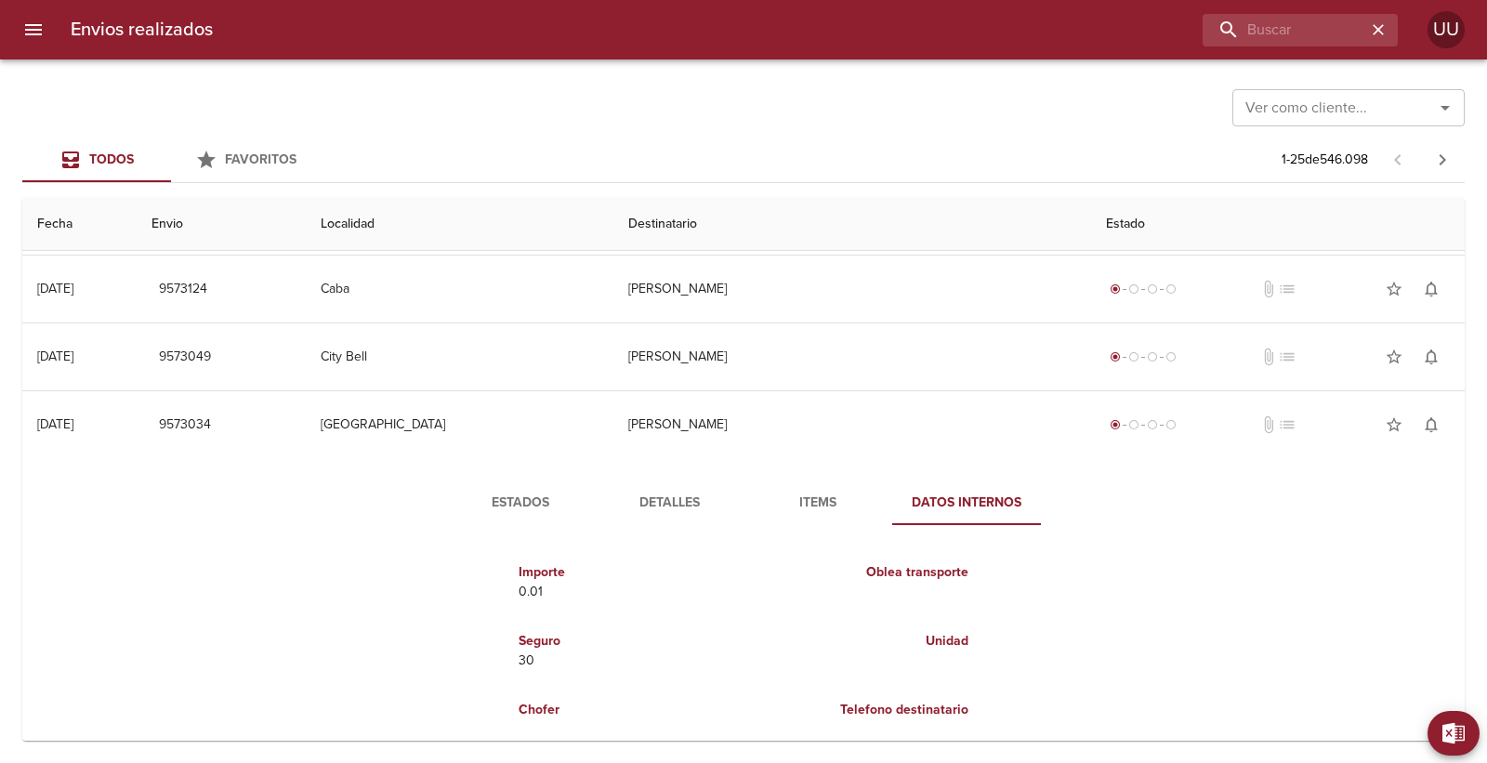
scroll to position [1509, 0]
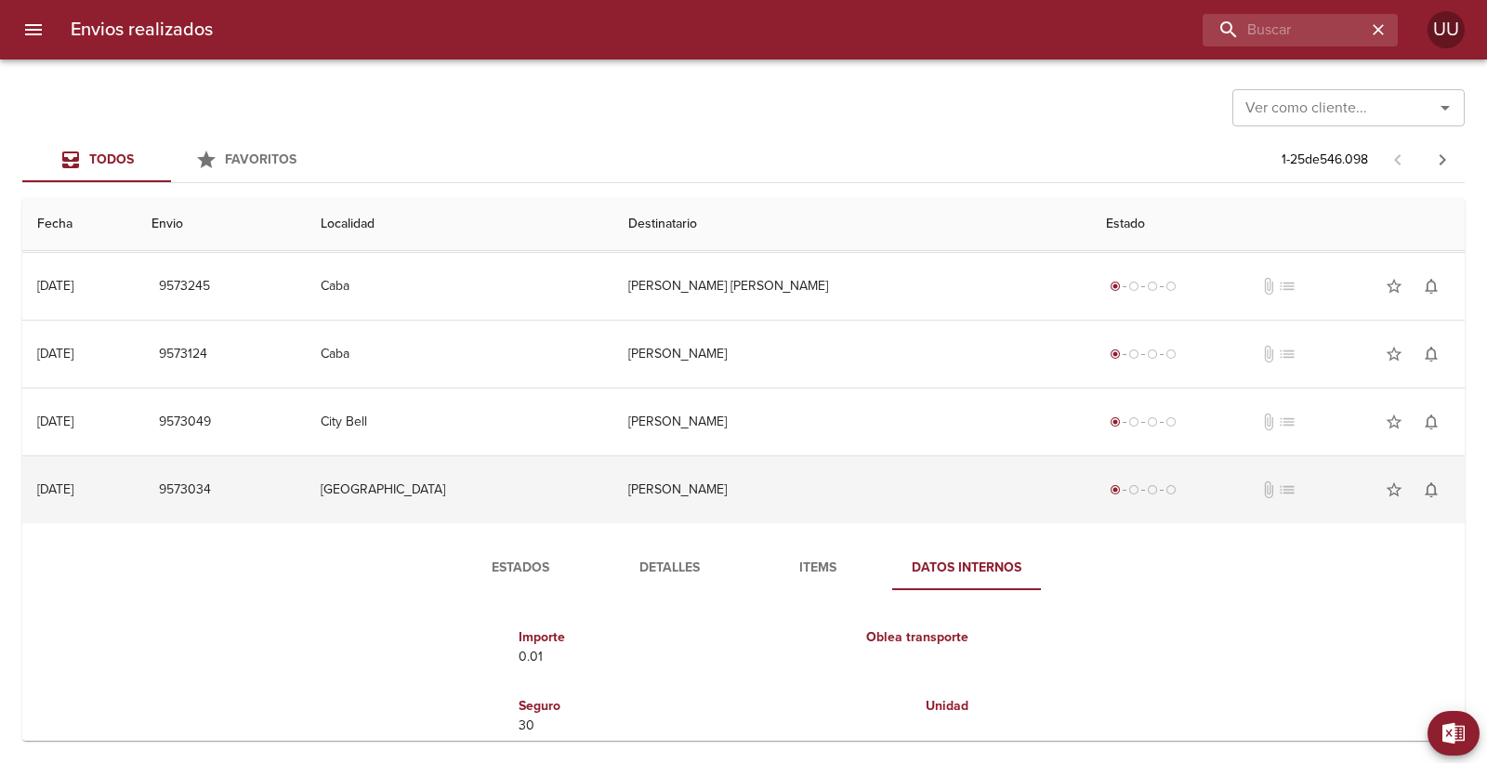
click at [842, 486] on td "[PERSON_NAME]" at bounding box center [852, 489] width 478 height 67
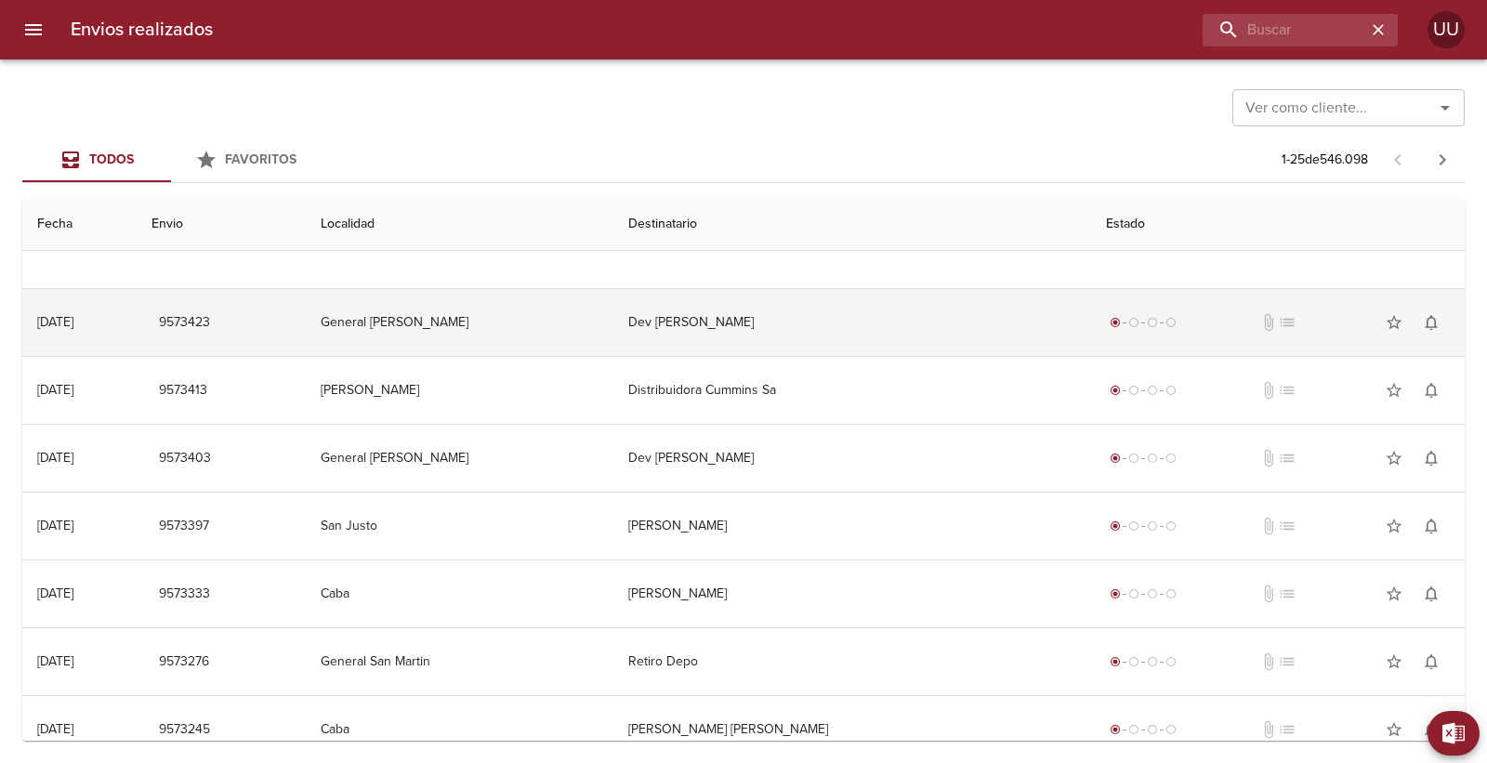
scroll to position [1095, 0]
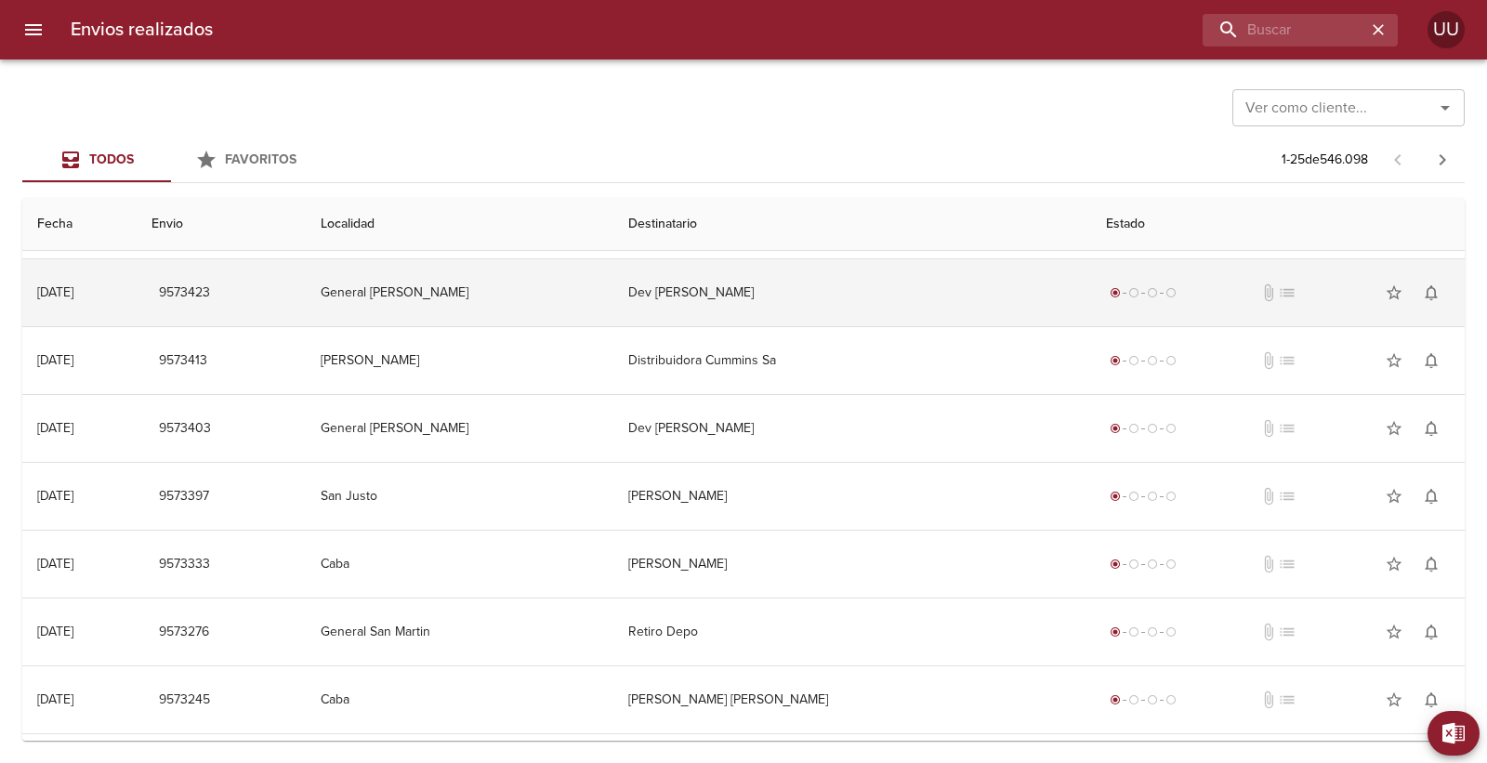
click at [902, 383] on td "Distribuidora Cummins Sa" at bounding box center [852, 360] width 478 height 67
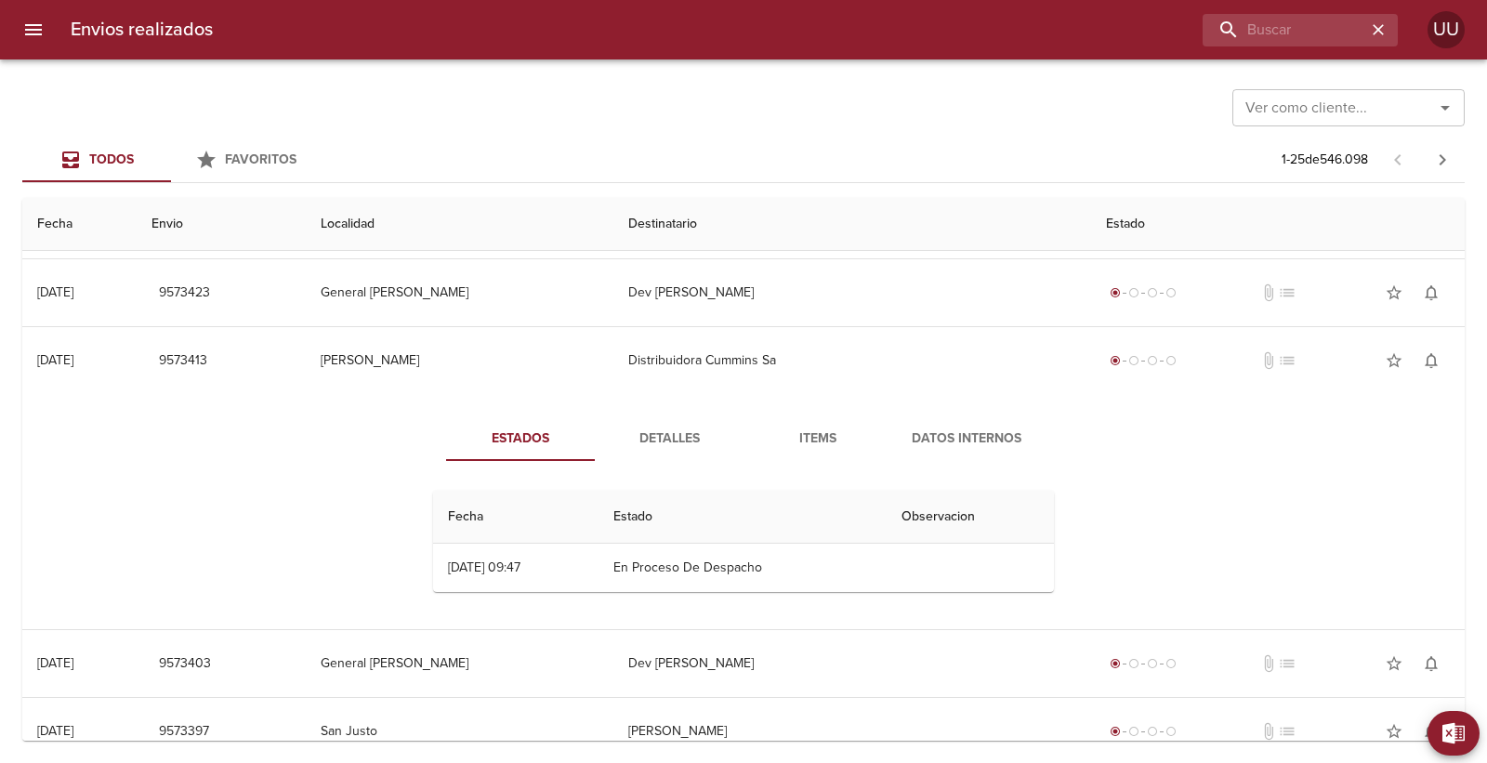
click at [663, 434] on span "Detalles" at bounding box center [669, 439] width 126 height 23
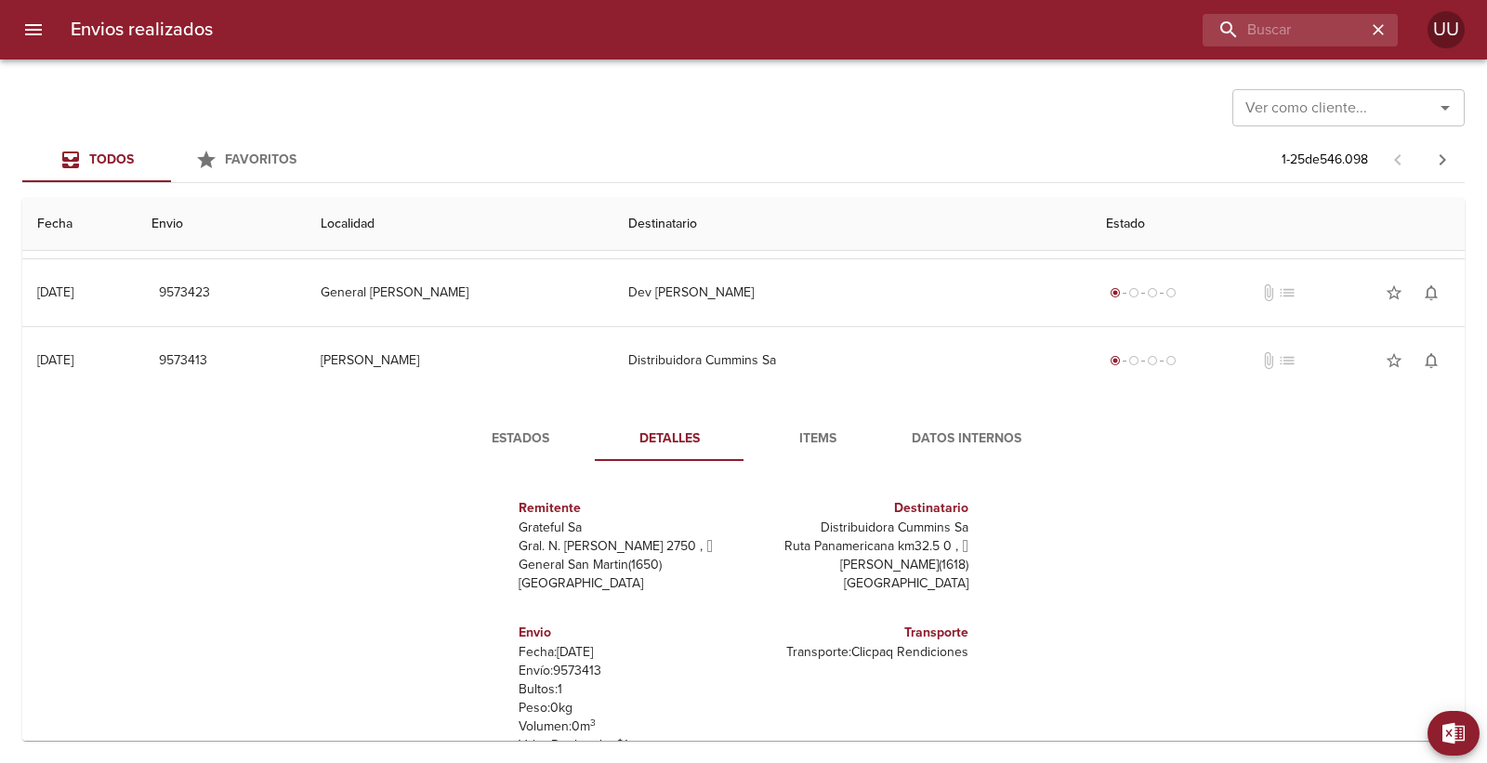
click at [796, 430] on span "Items" at bounding box center [818, 439] width 126 height 23
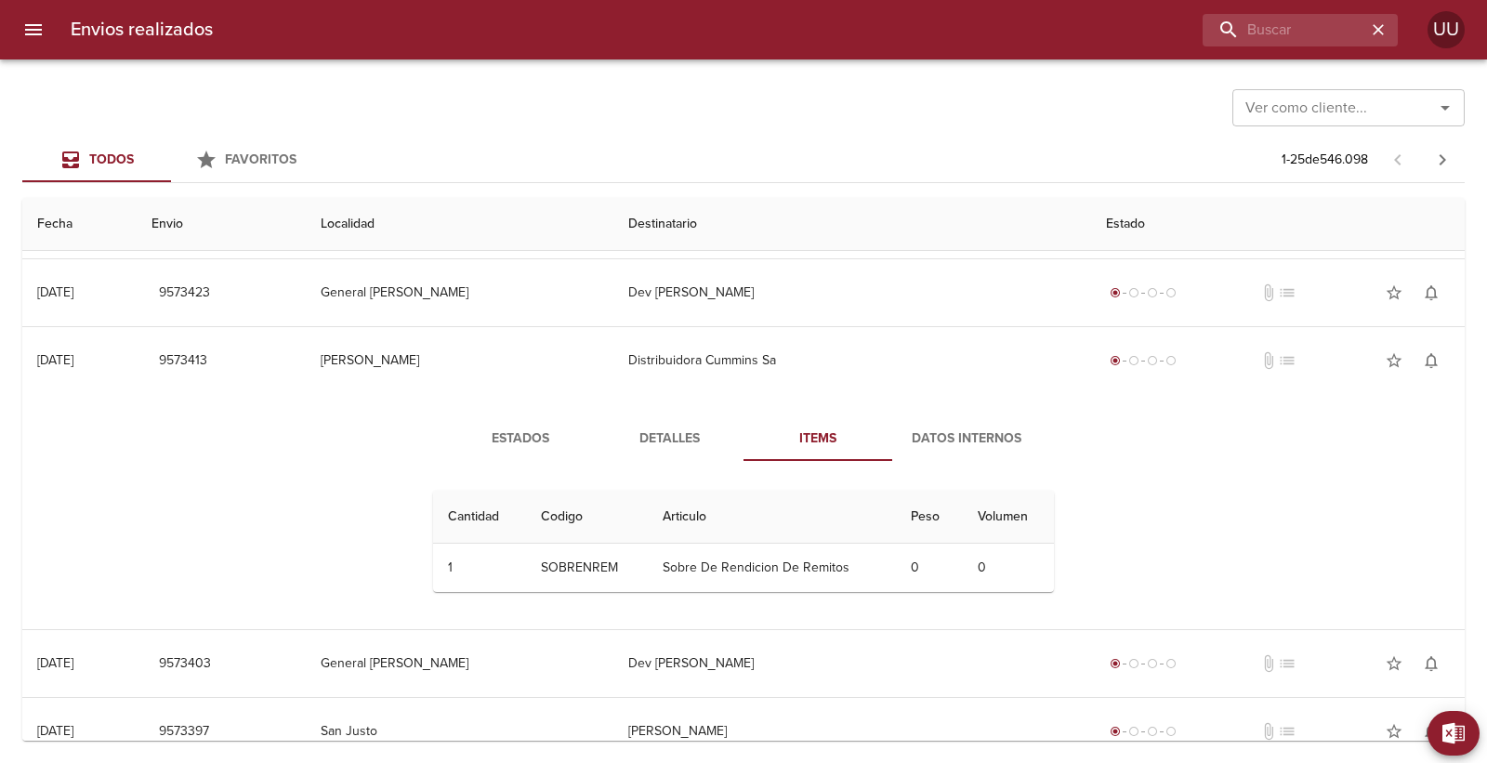
click at [944, 451] on button "Datos Internos" at bounding box center [966, 438] width 149 height 45
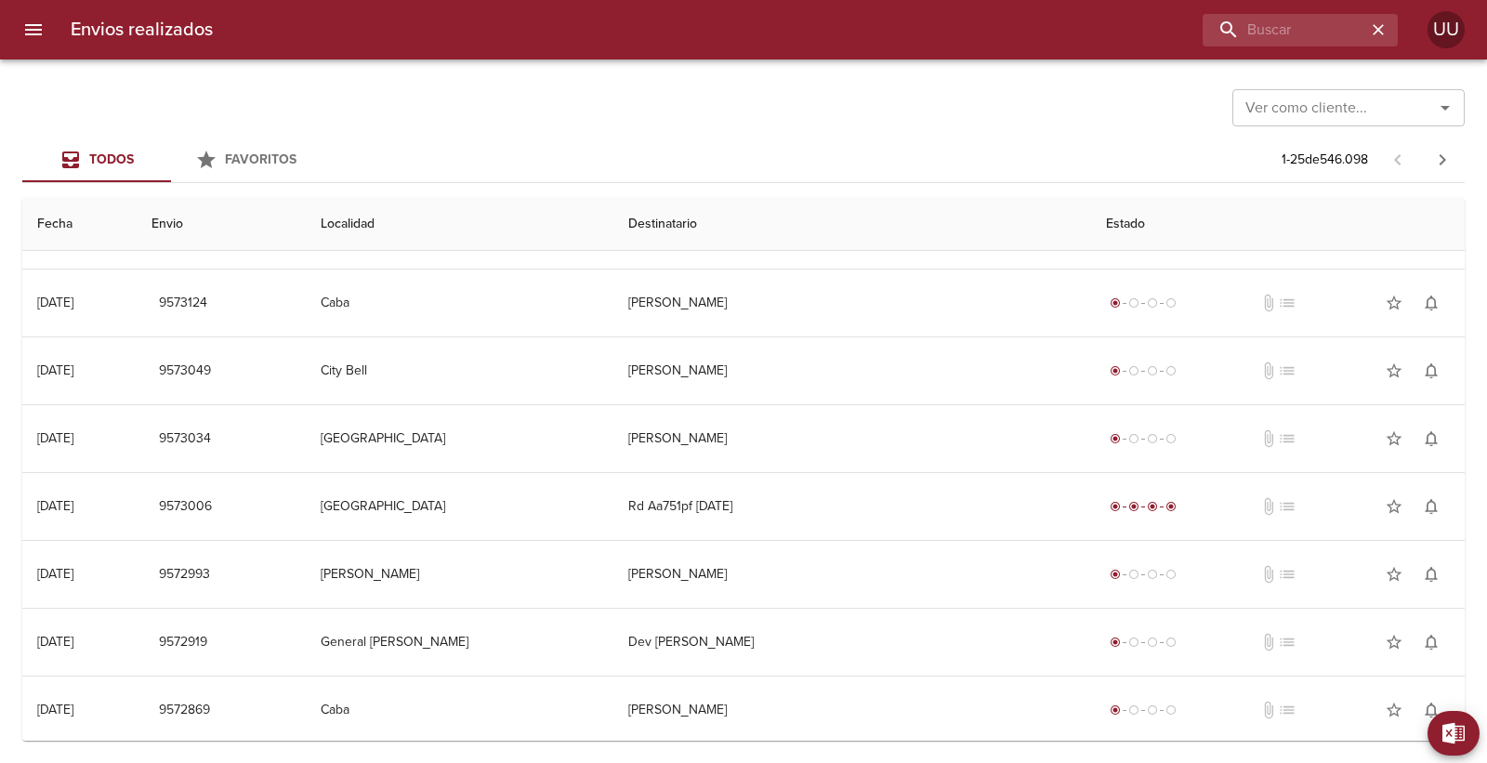
scroll to position [1939, 0]
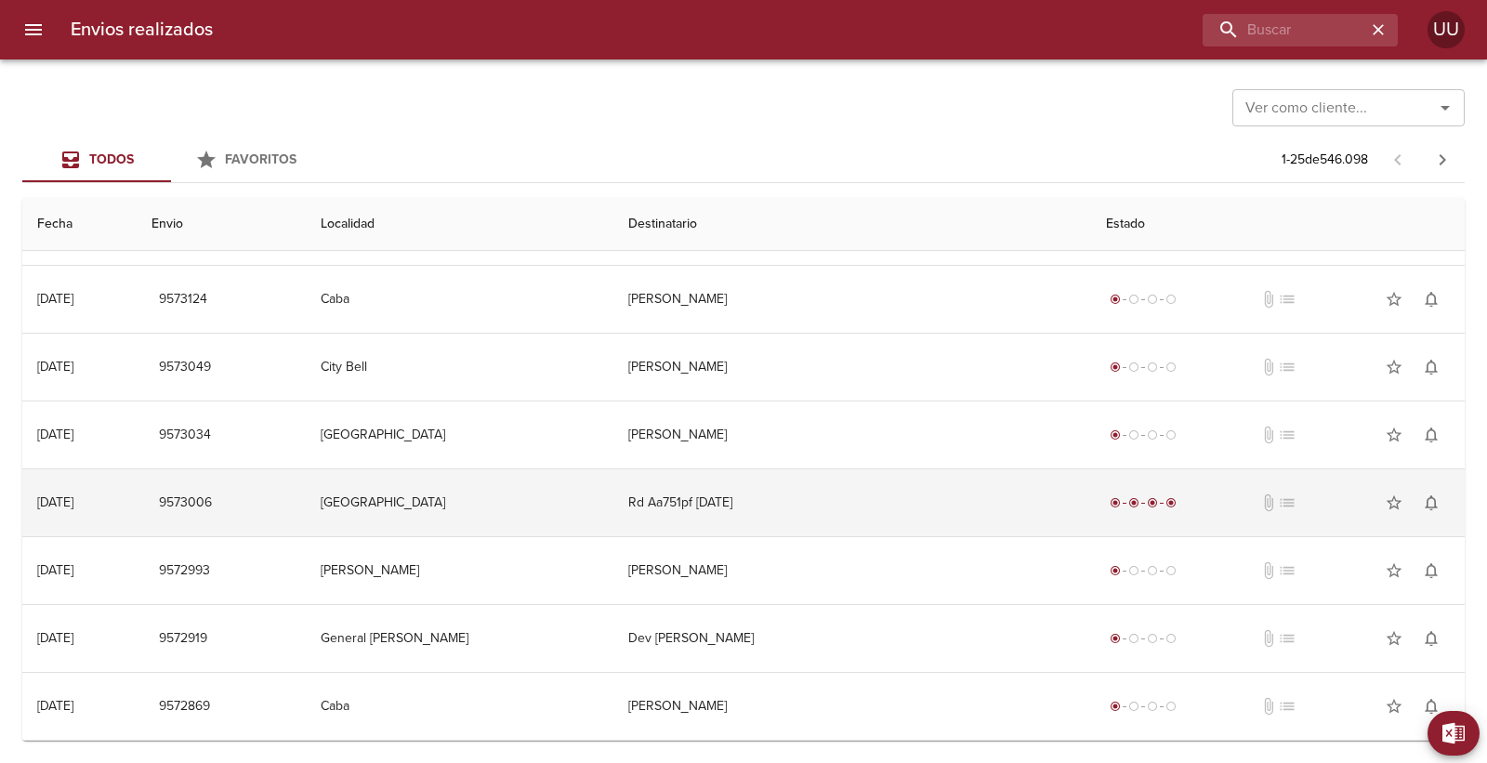
click at [830, 472] on td "Rd Aa751pf [DATE]" at bounding box center [852, 502] width 478 height 67
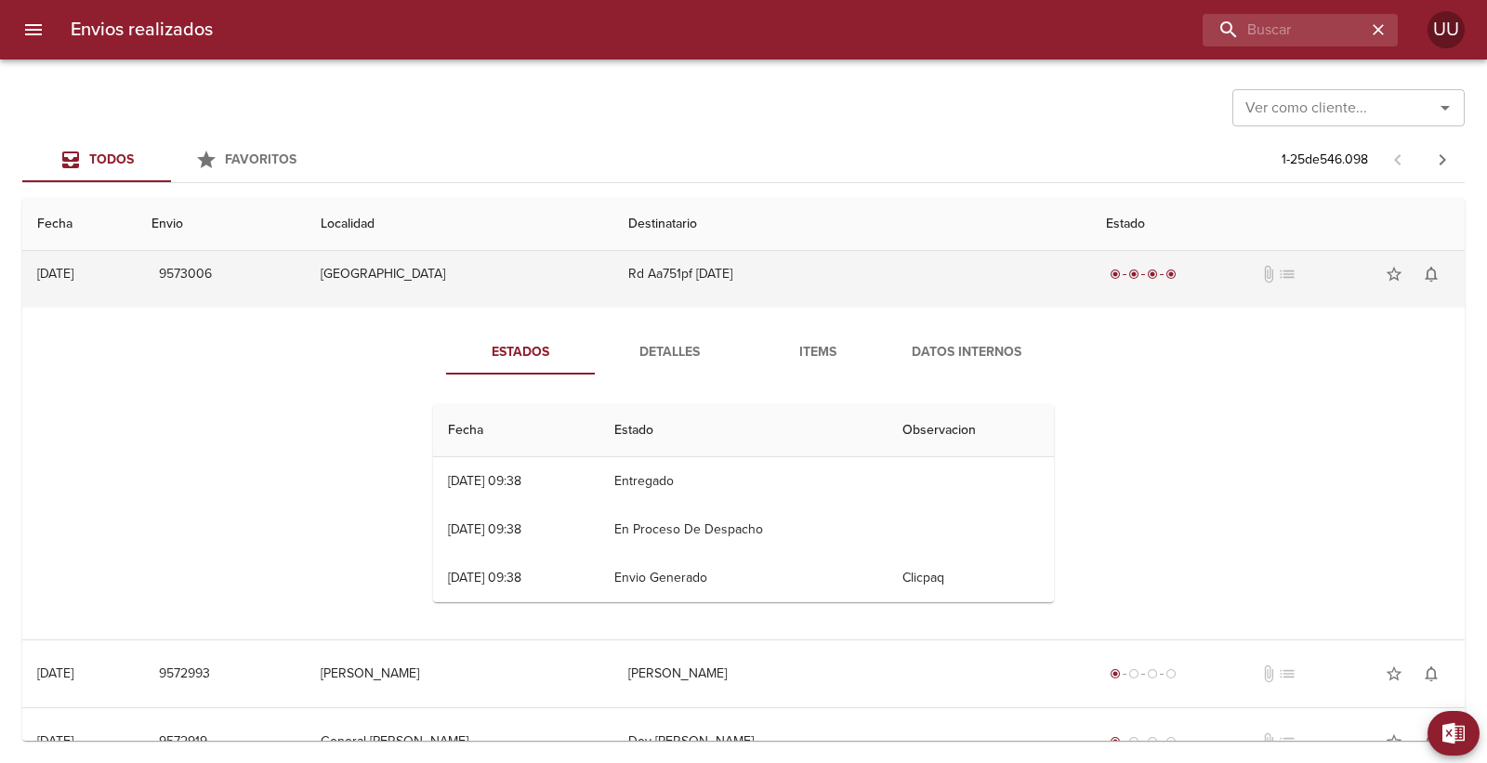
scroll to position [2065, 0]
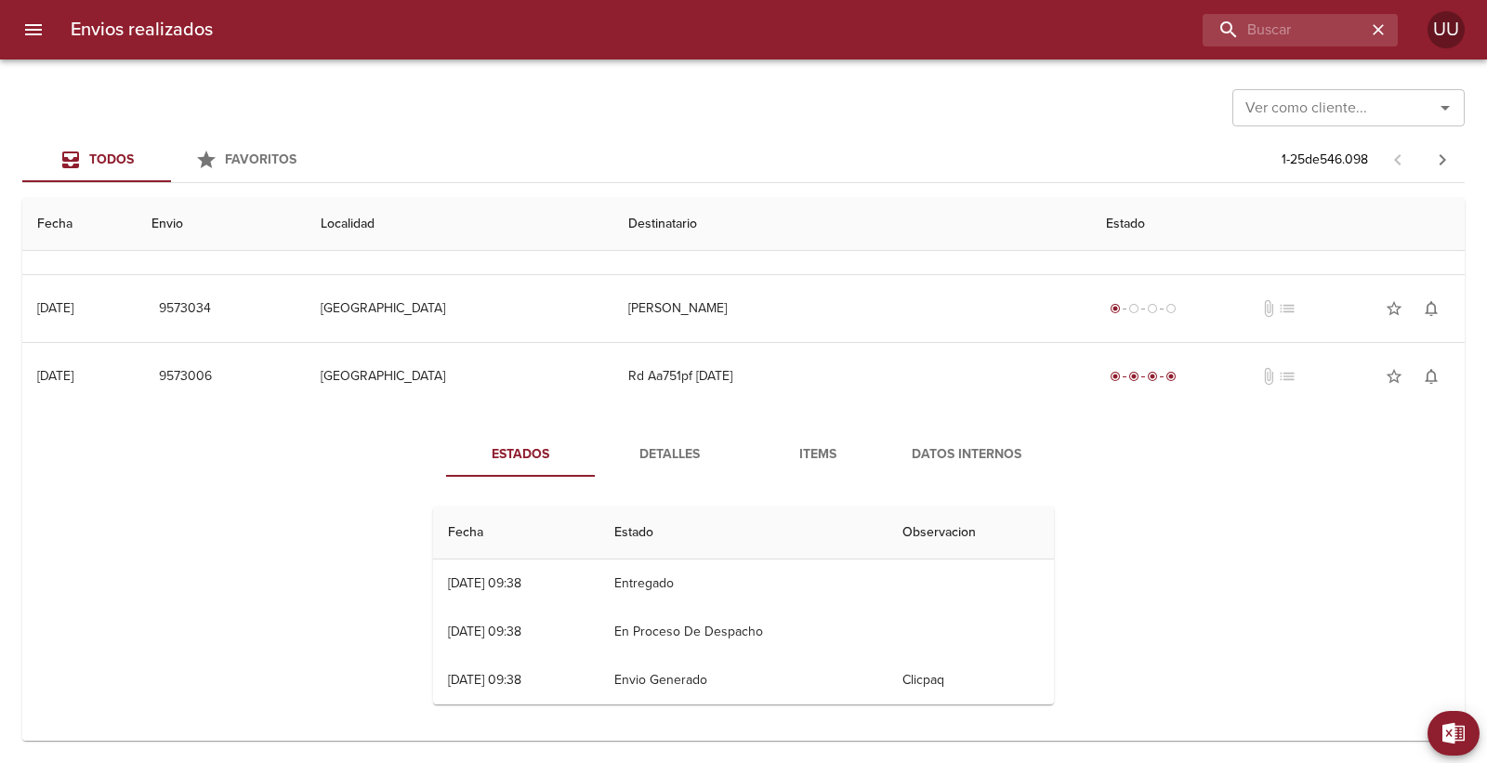
click at [681, 454] on span "Detalles" at bounding box center [669, 454] width 126 height 23
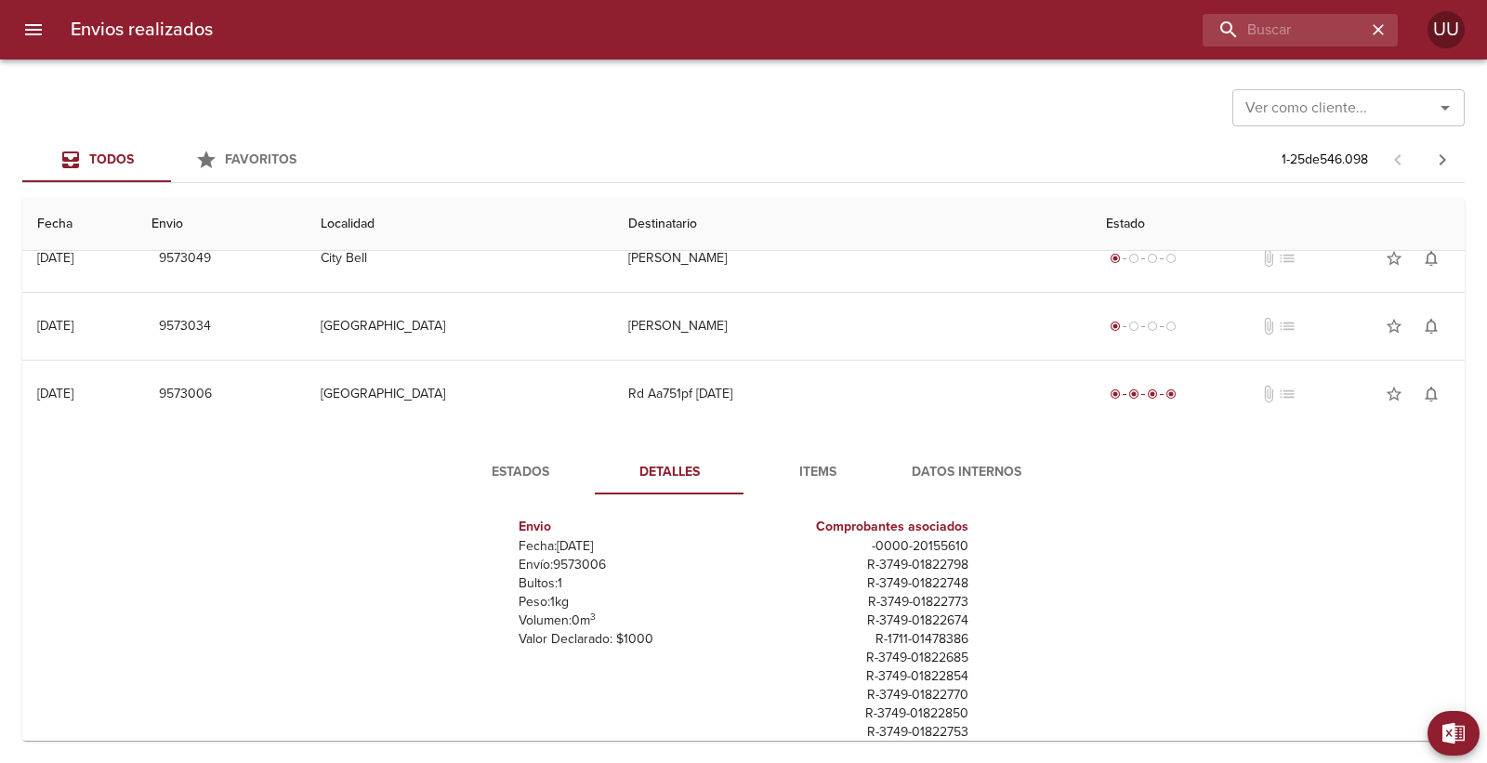
scroll to position [2002, 0]
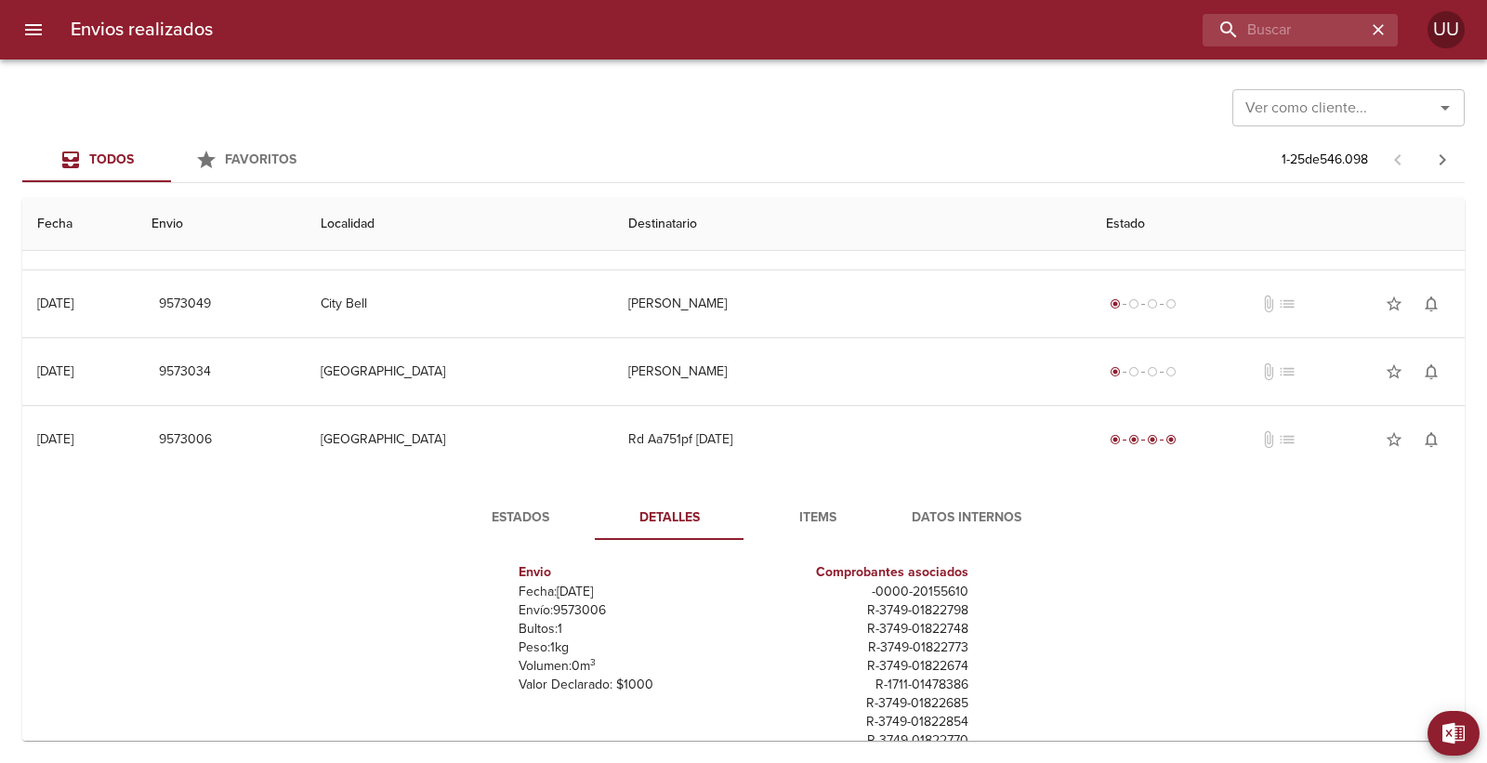
drag, startPoint x: 811, startPoint y: 507, endPoint x: 831, endPoint y: 487, distance: 27.6
click at [810, 505] on button "Items" at bounding box center [818, 517] width 149 height 45
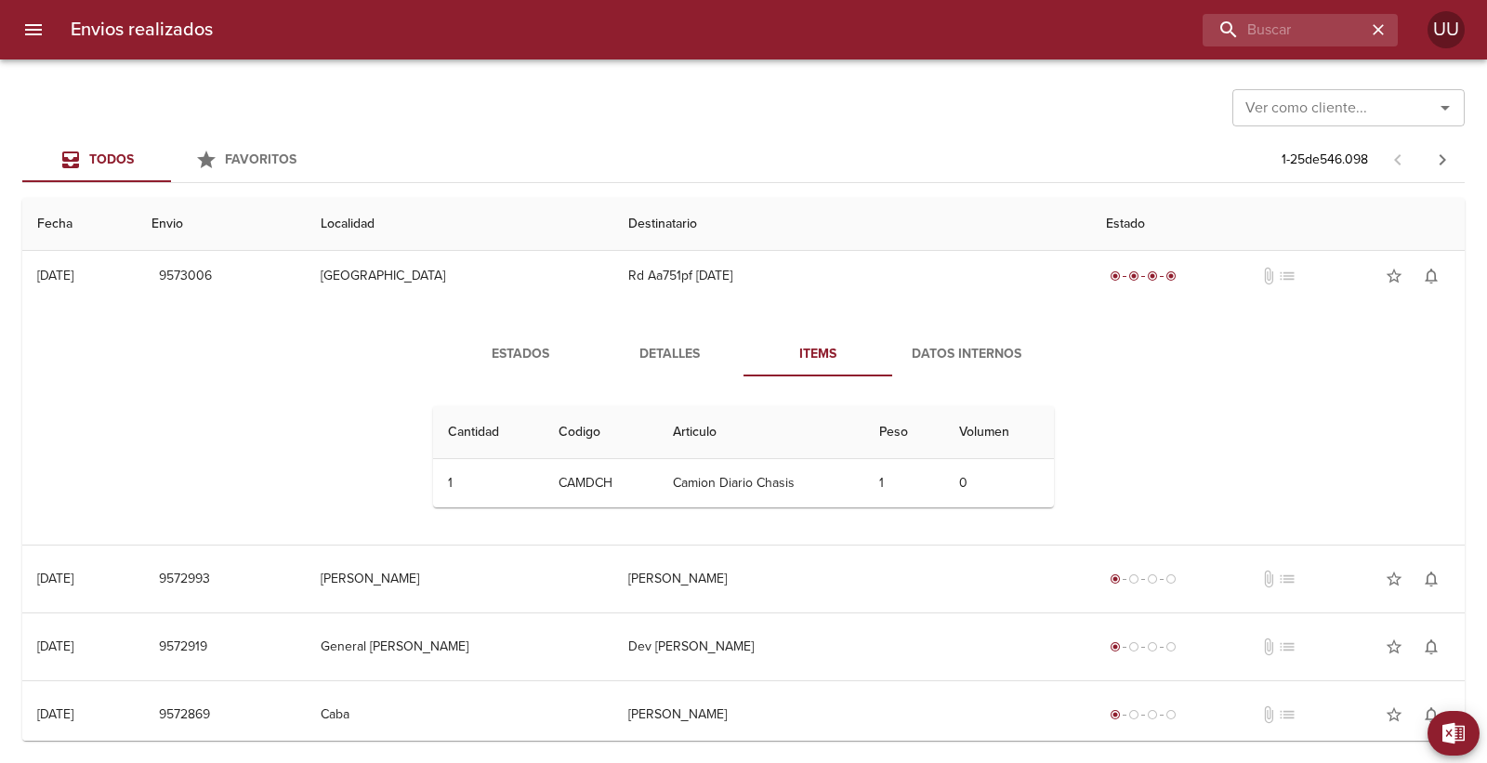
scroll to position [2175, 0]
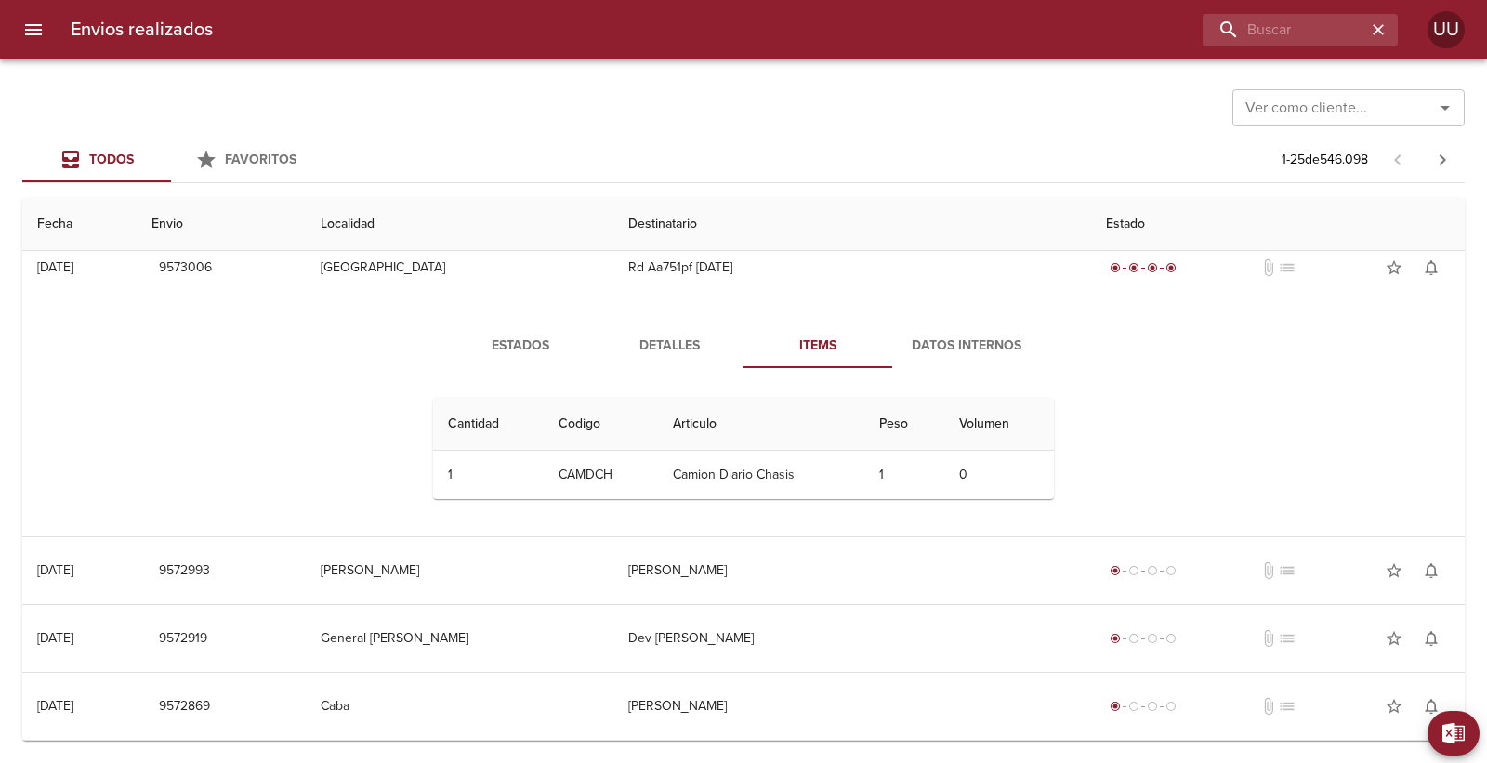
click at [1015, 349] on span "Datos Internos" at bounding box center [966, 346] width 126 height 23
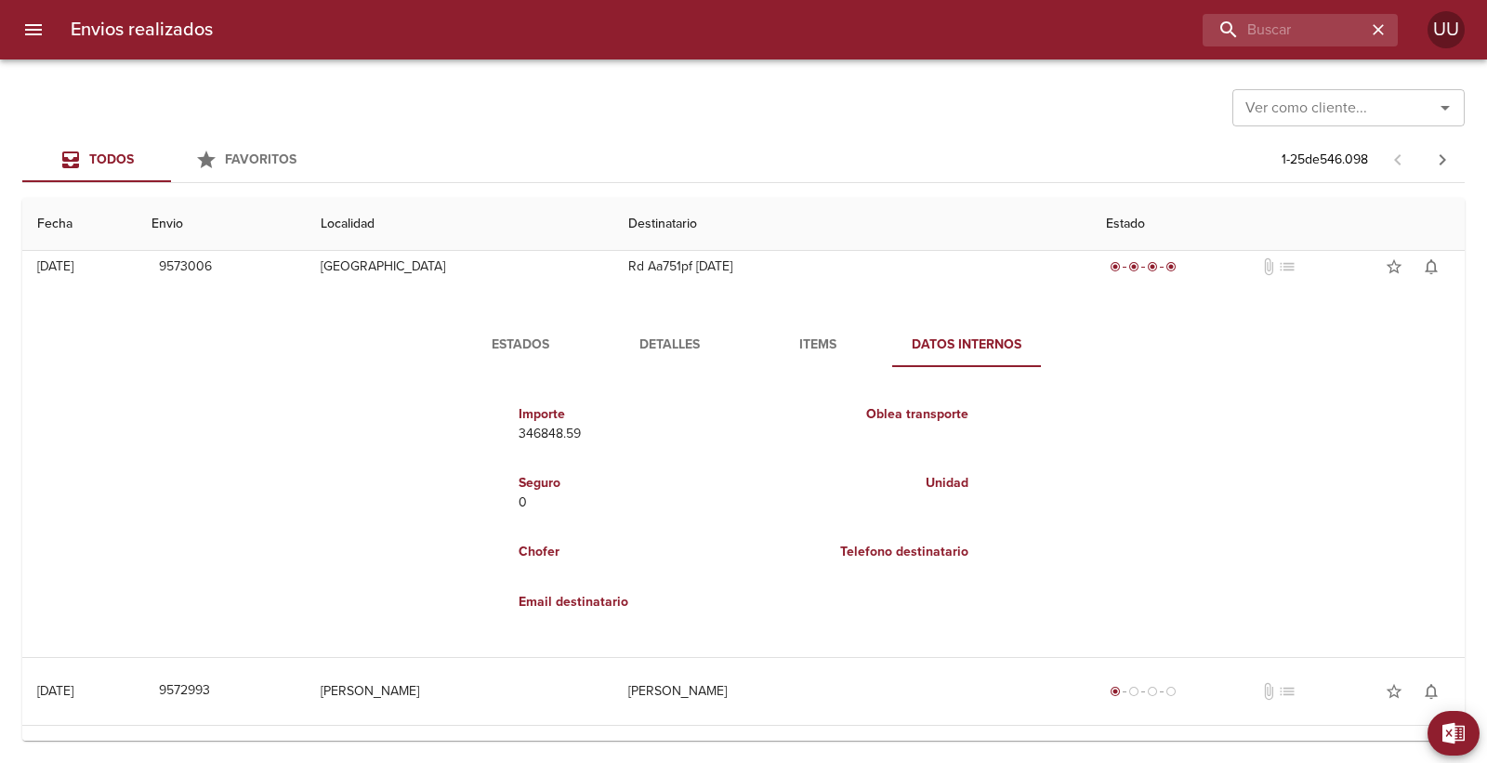
scroll to position [2089, 0]
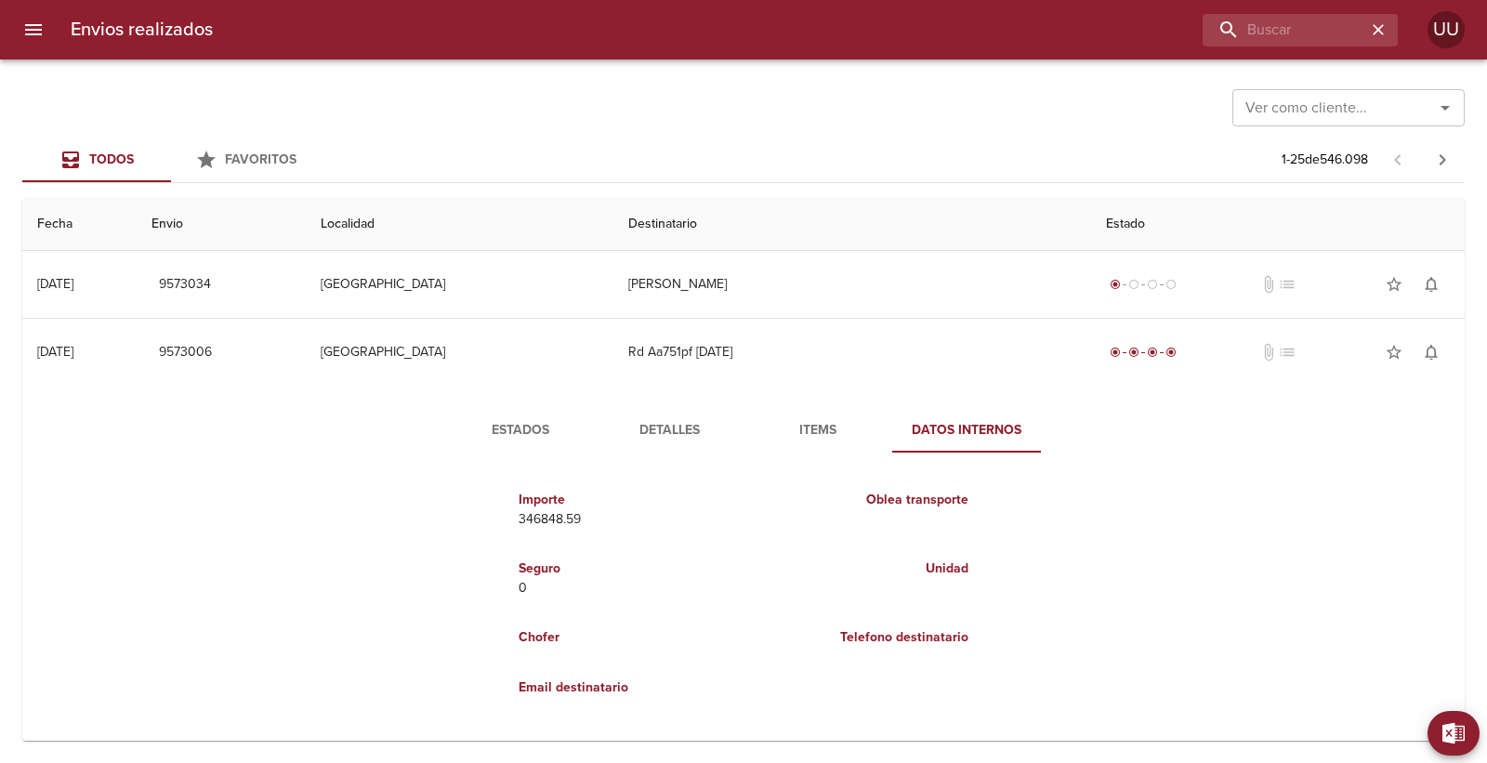
click at [1015, 349] on td "Rd Aa751pf [DATE]" at bounding box center [852, 352] width 478 height 67
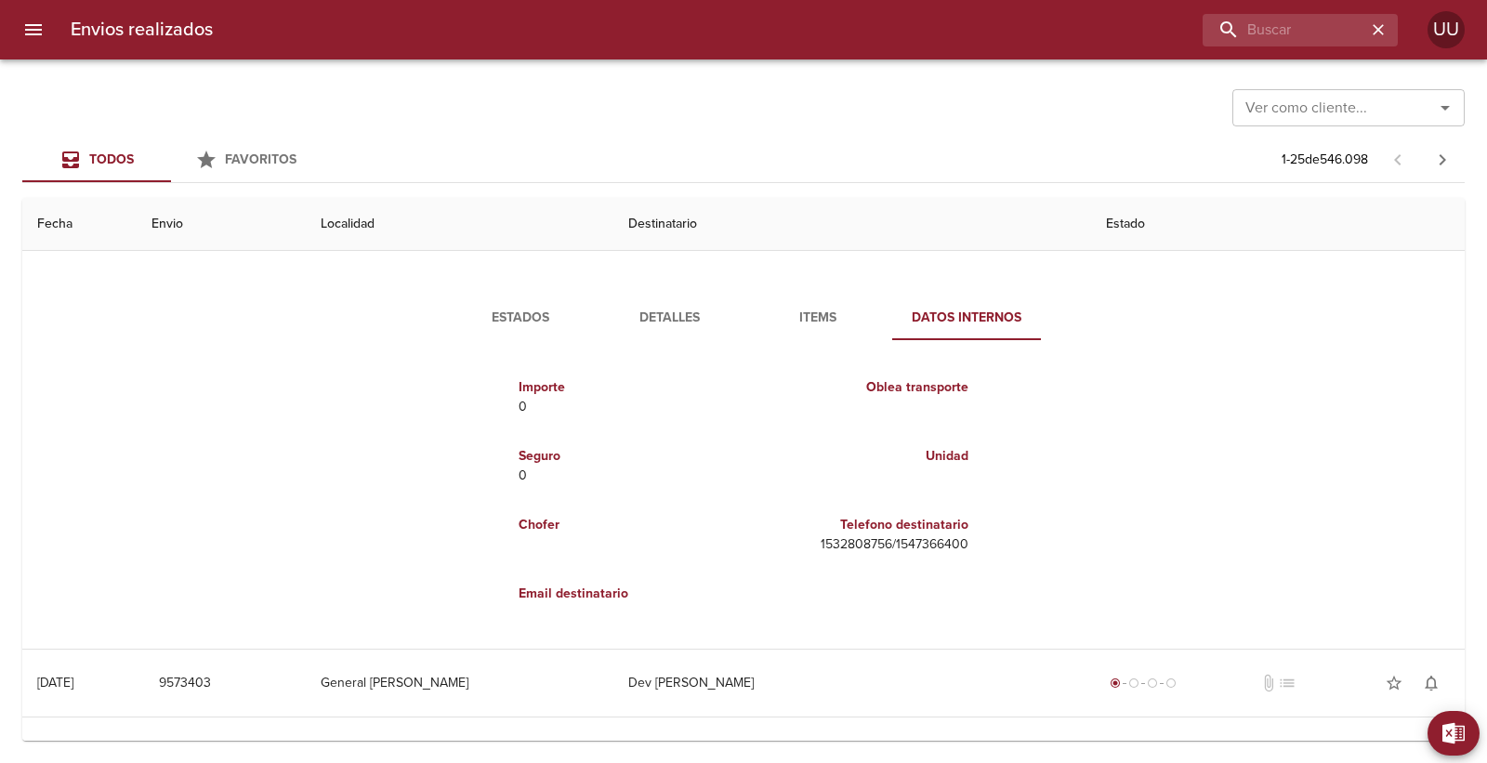
scroll to position [1113, 0]
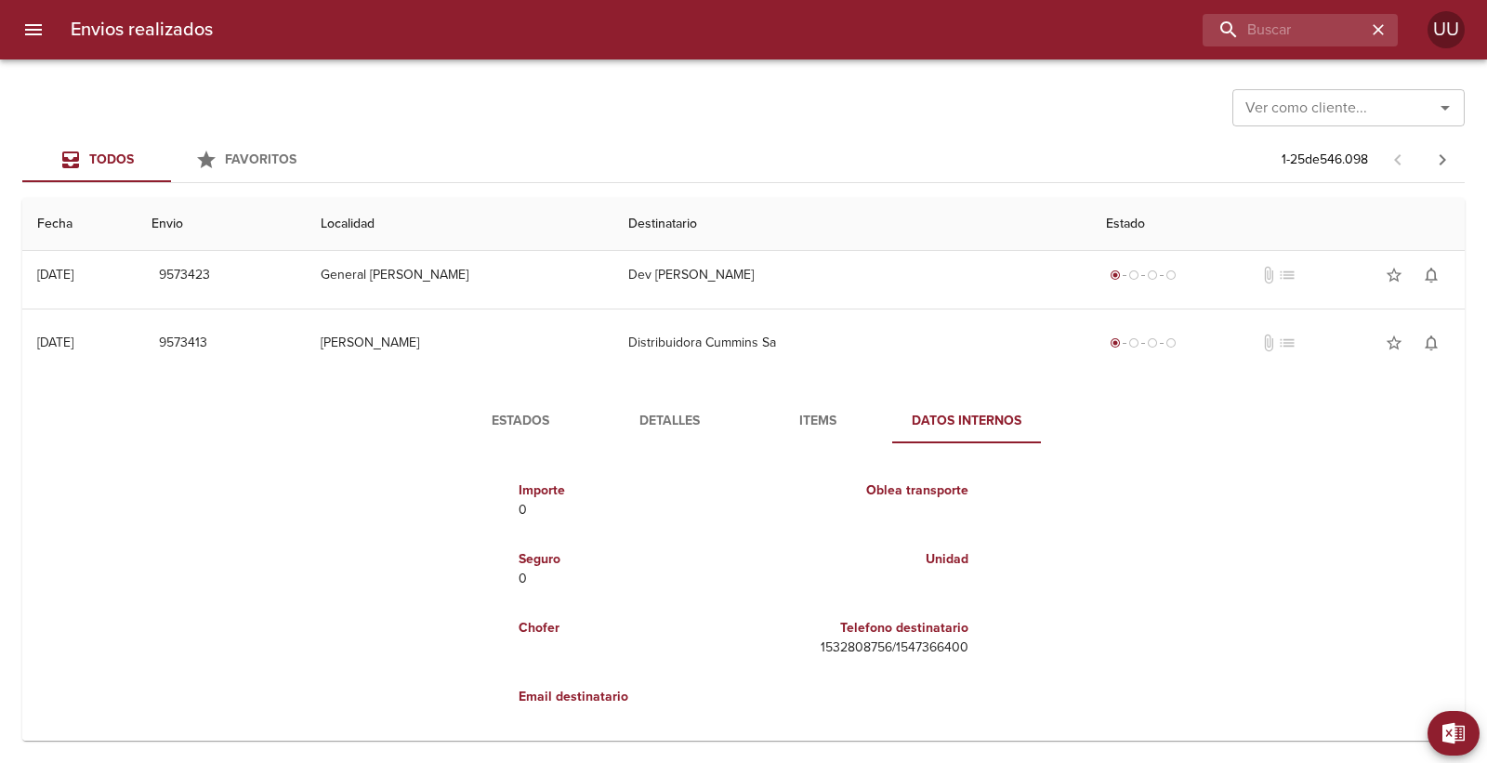
click at [1015, 349] on td "Distribuidora Cummins Sa" at bounding box center [852, 343] width 478 height 67
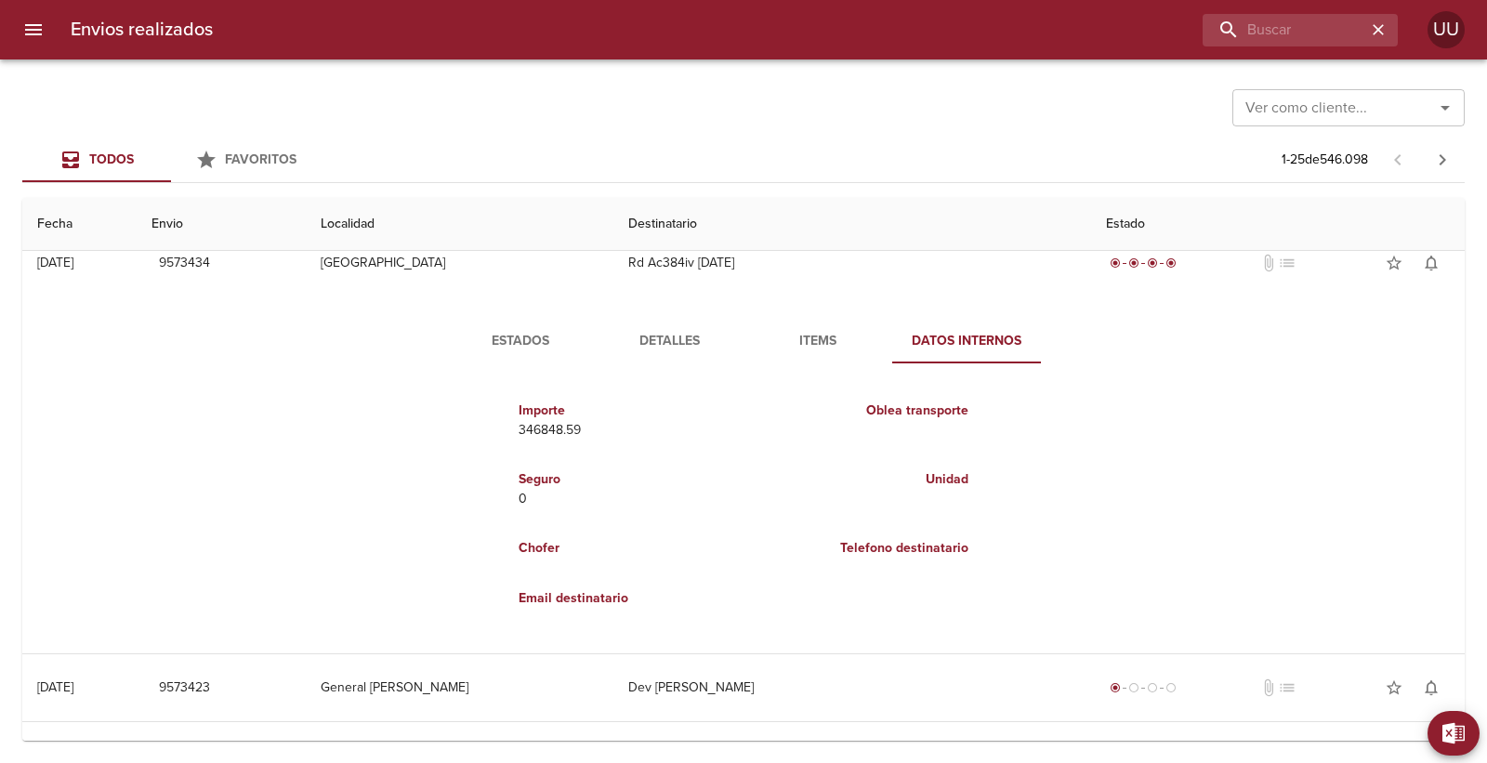
scroll to position [597, 0]
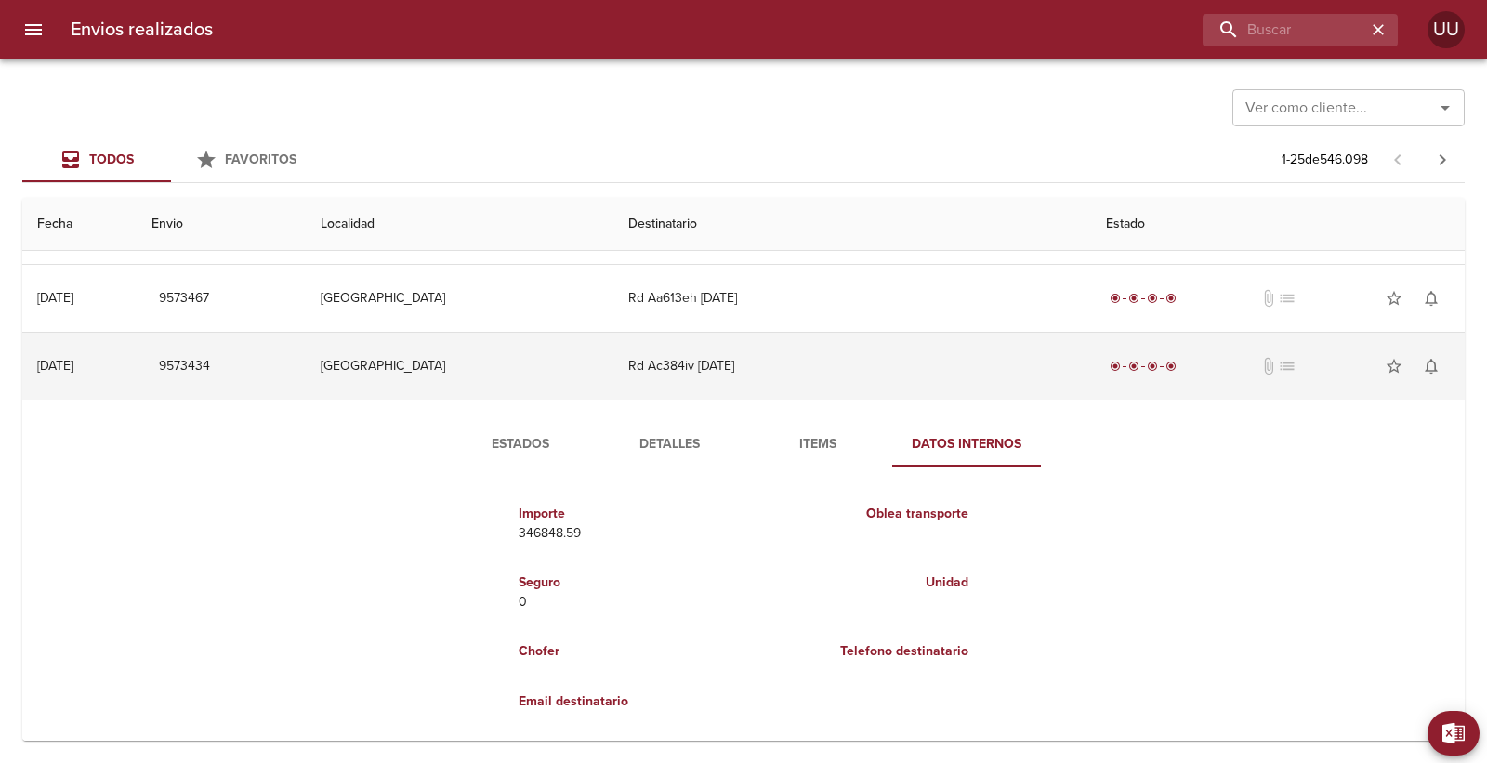
click at [1008, 367] on td "Rd Ac384iv [DATE]" at bounding box center [852, 366] width 478 height 67
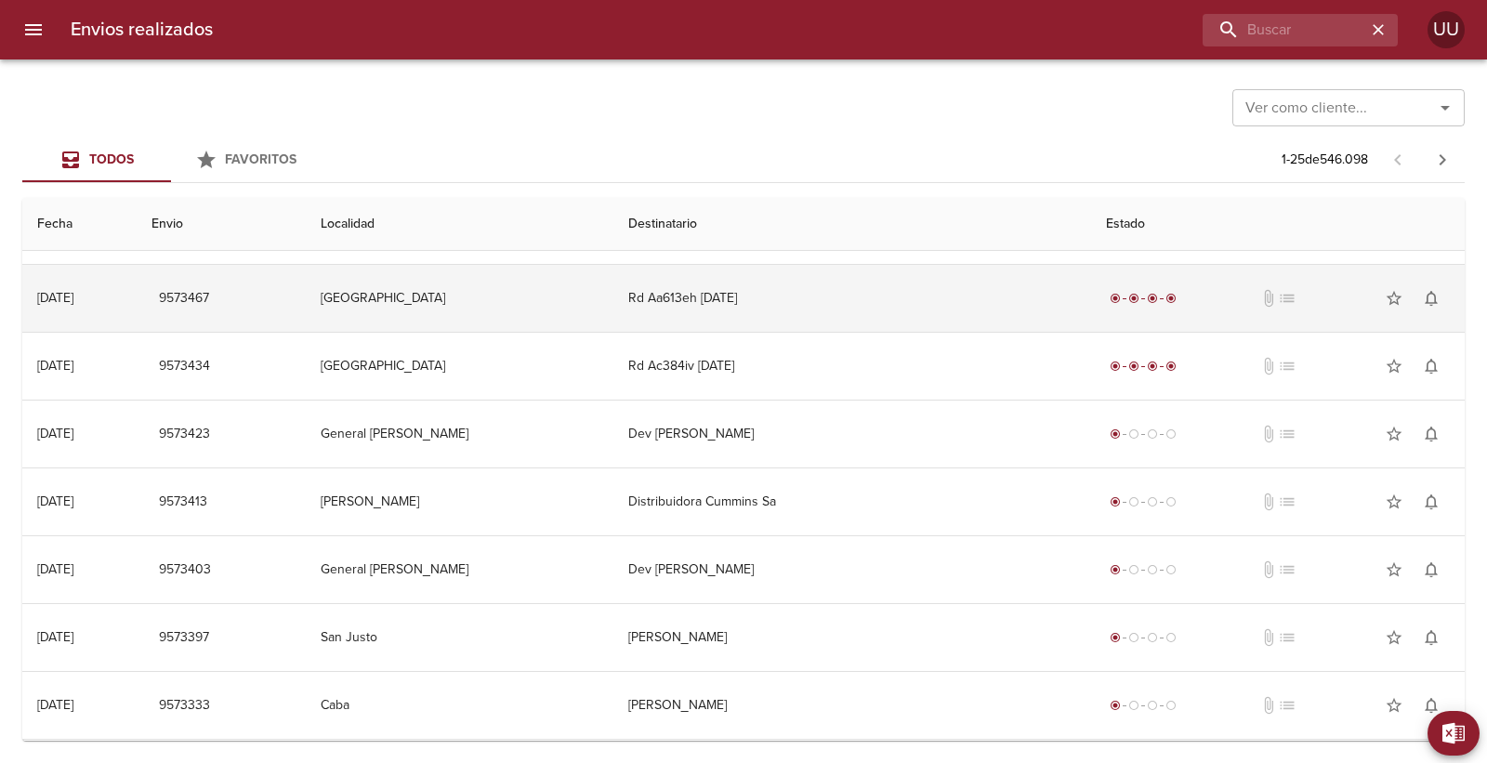
click at [1091, 296] on td "radio_button_checked radio_button_checked radio_button_checked radio_button_che…" at bounding box center [1278, 298] width 374 height 67
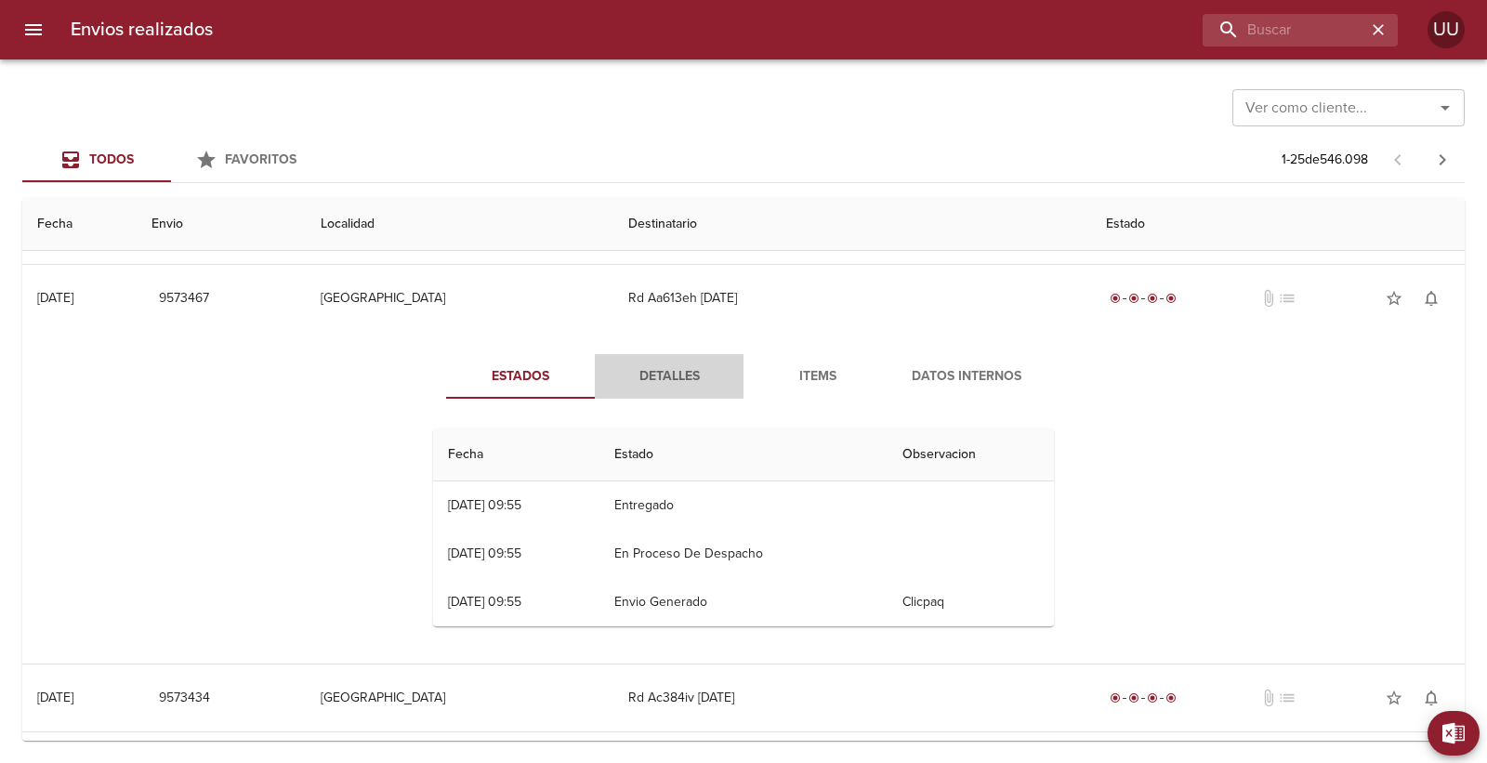
click at [649, 376] on span "Detalles" at bounding box center [669, 376] width 126 height 23
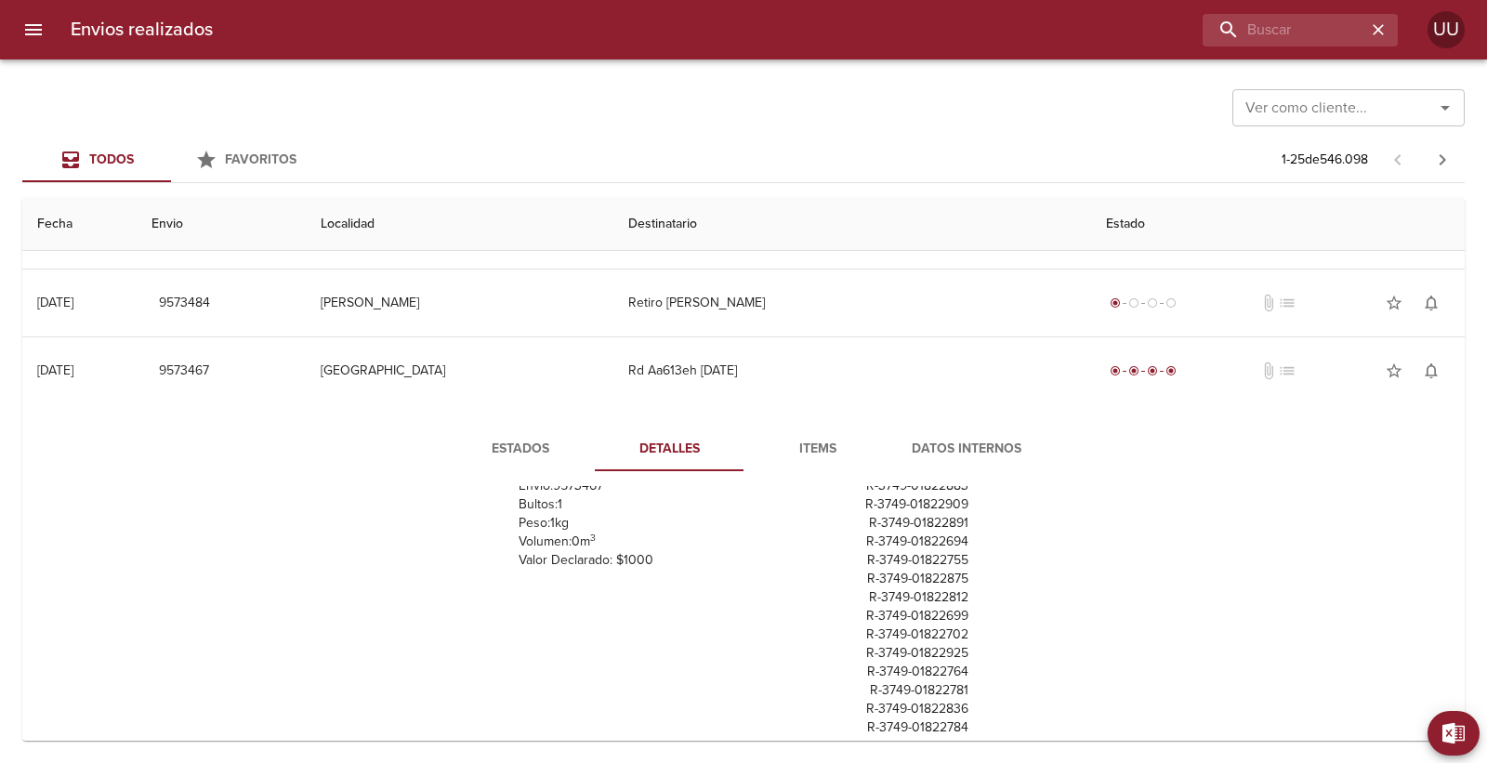
scroll to position [494, 0]
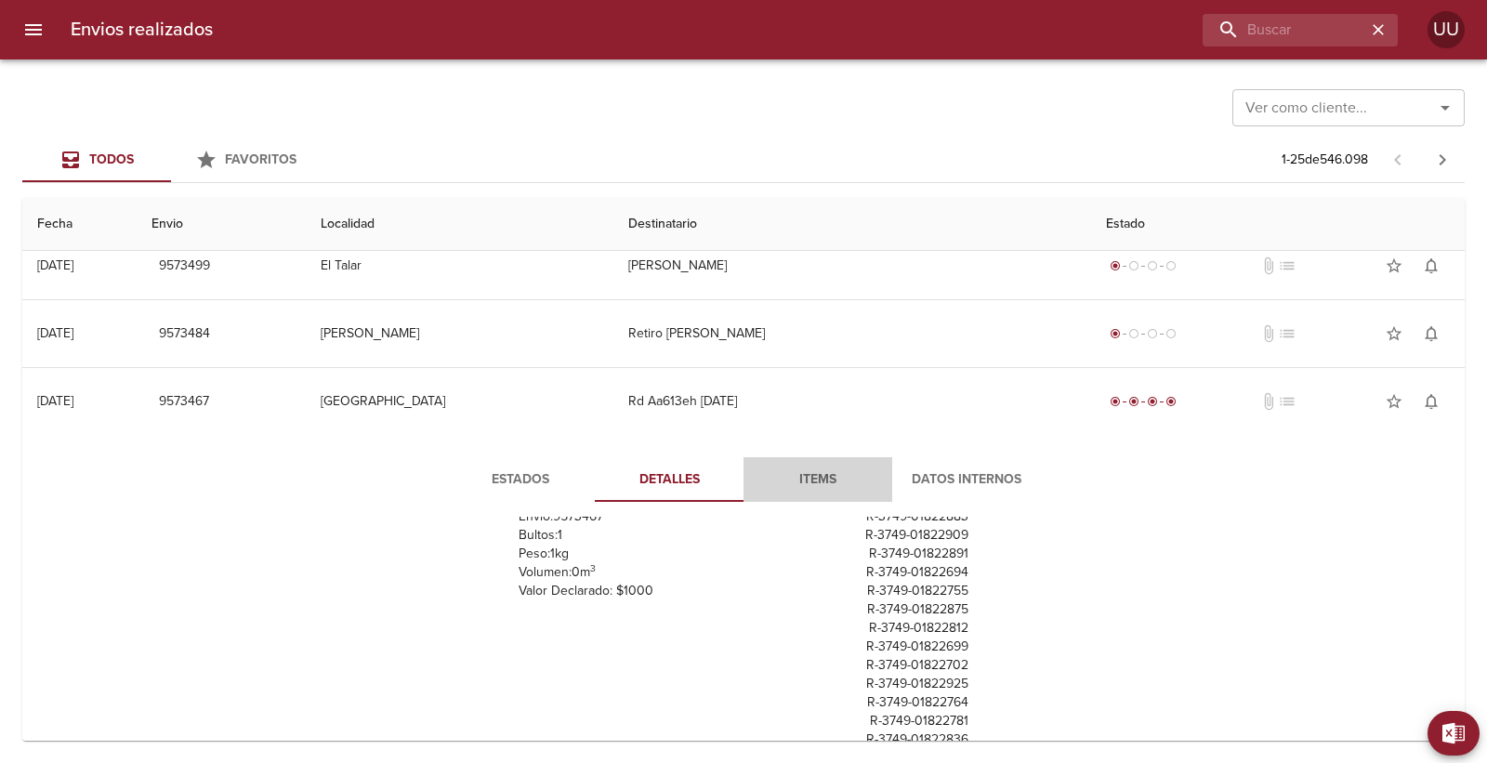
click at [828, 490] on span "Items" at bounding box center [818, 479] width 126 height 23
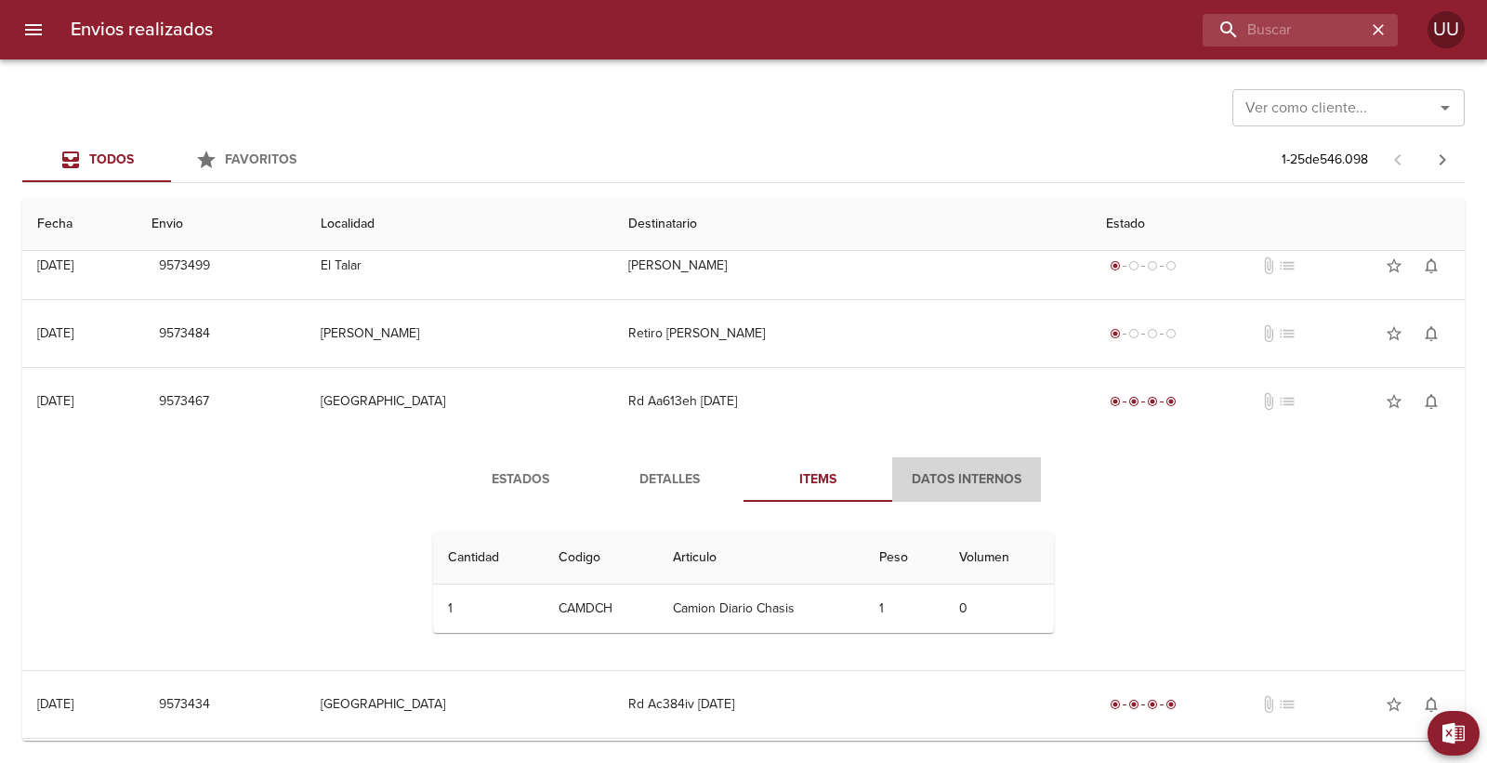
click at [954, 484] on span "Datos Internos" at bounding box center [966, 479] width 126 height 23
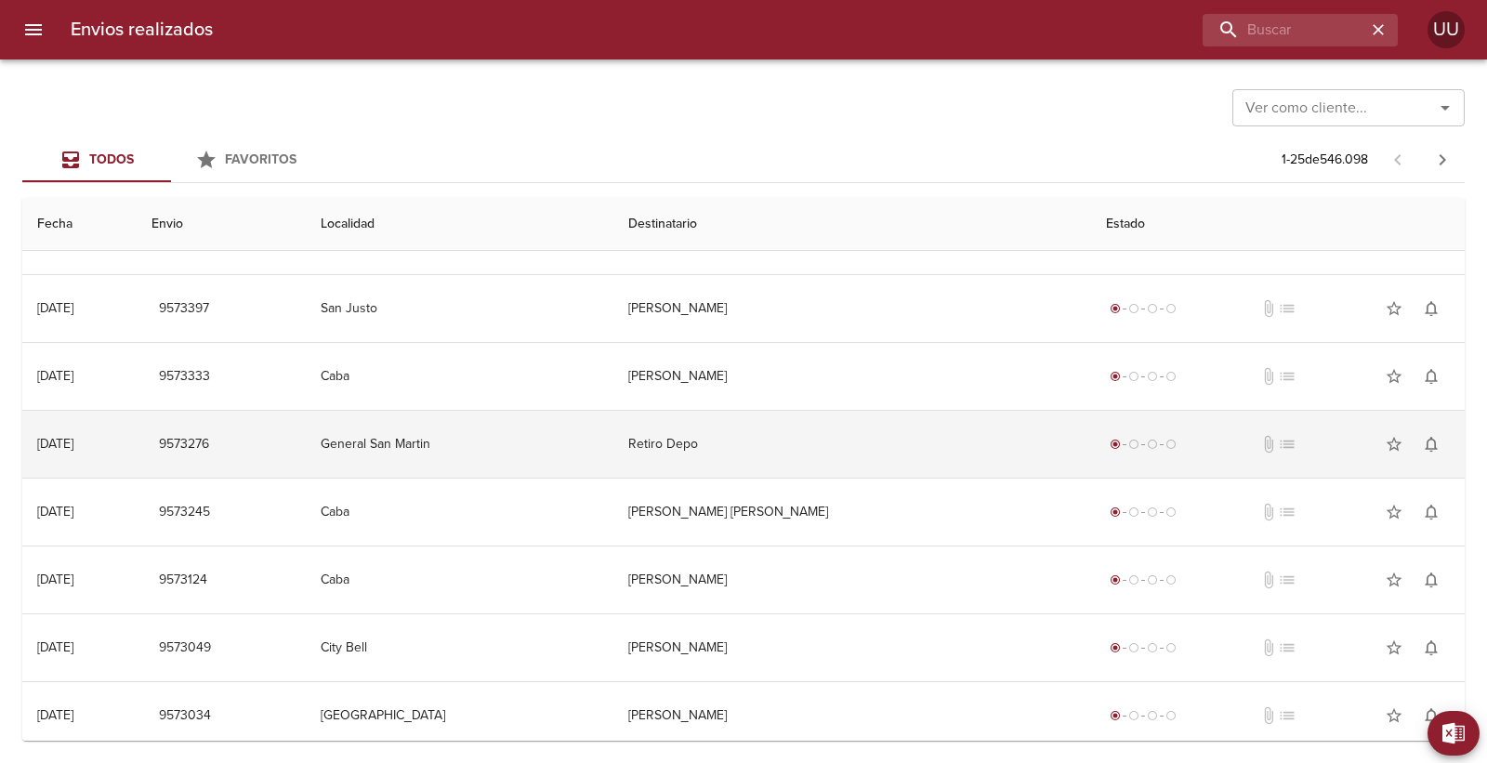
scroll to position [1320, 0]
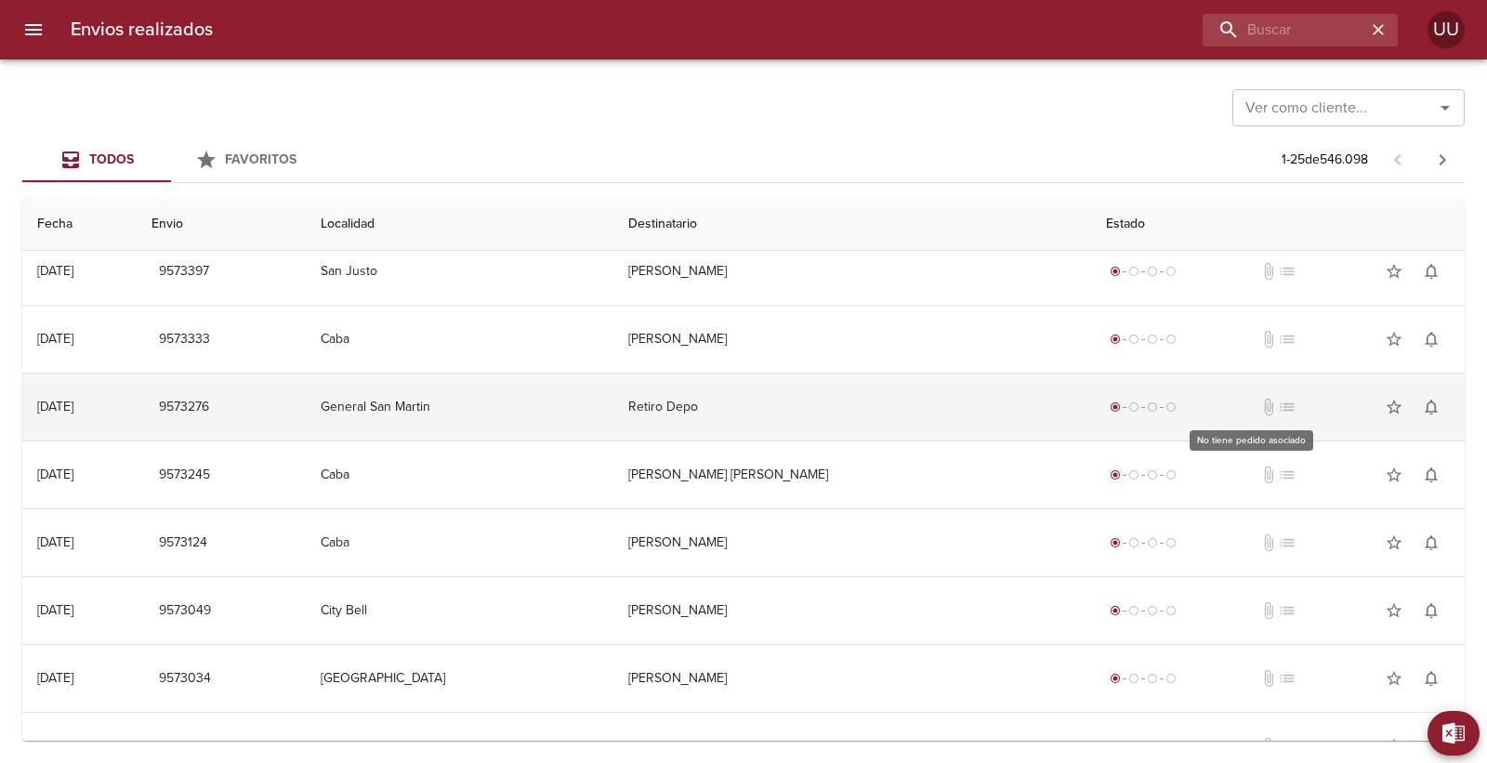
click at [1278, 406] on span "list" at bounding box center [1287, 407] width 19 height 19
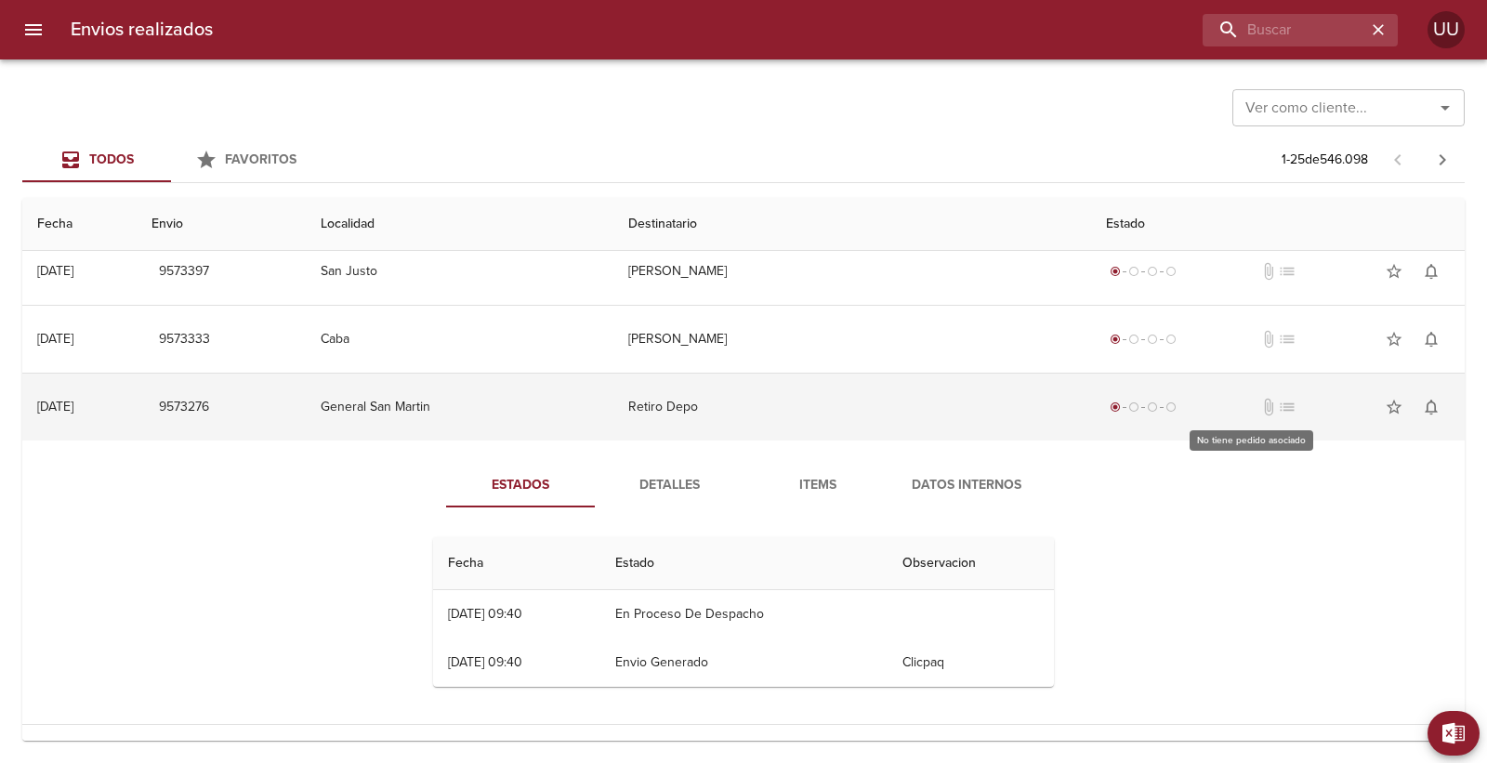
click at [1278, 406] on span "list" at bounding box center [1287, 407] width 19 height 19
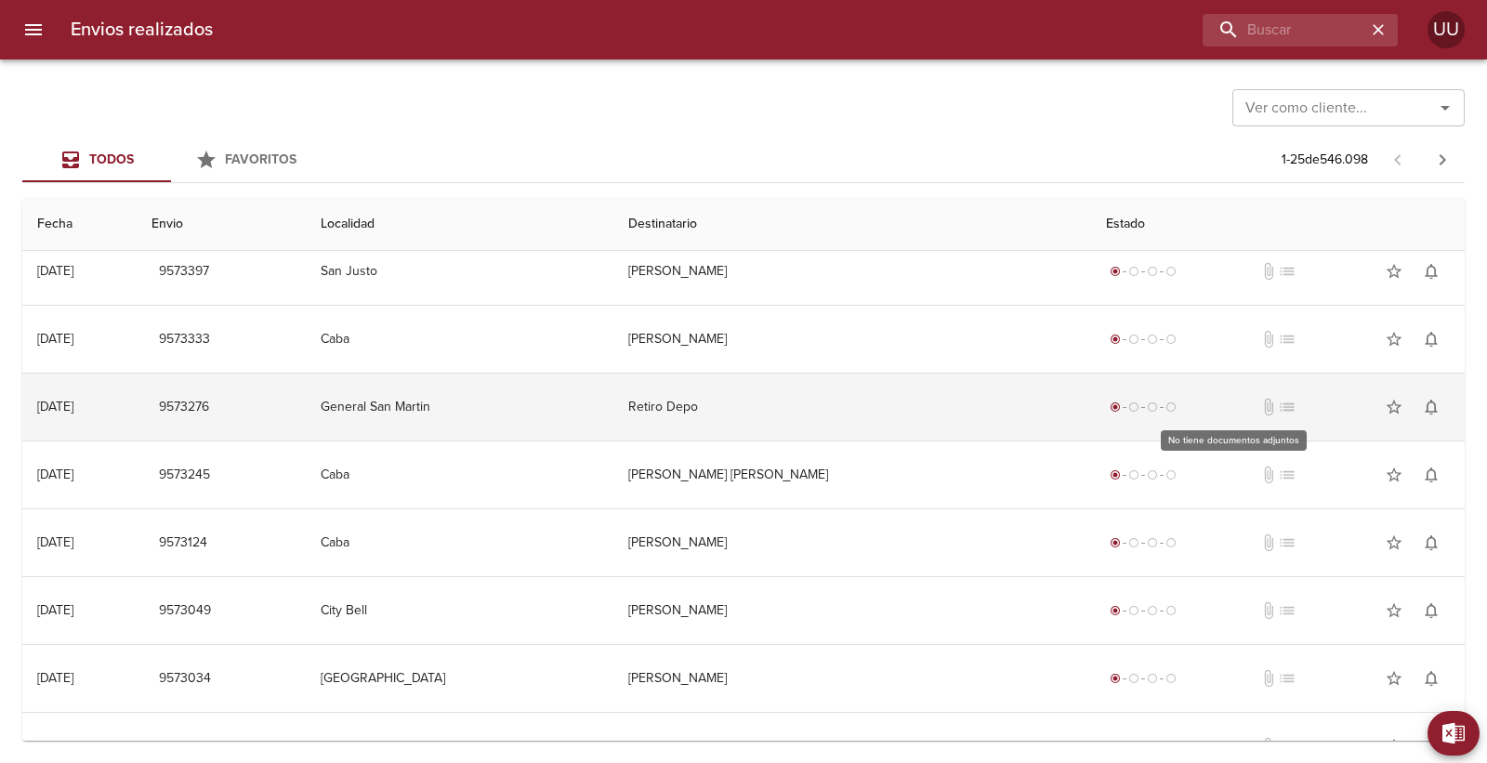
click at [1259, 402] on span "attach_file" at bounding box center [1268, 407] width 19 height 19
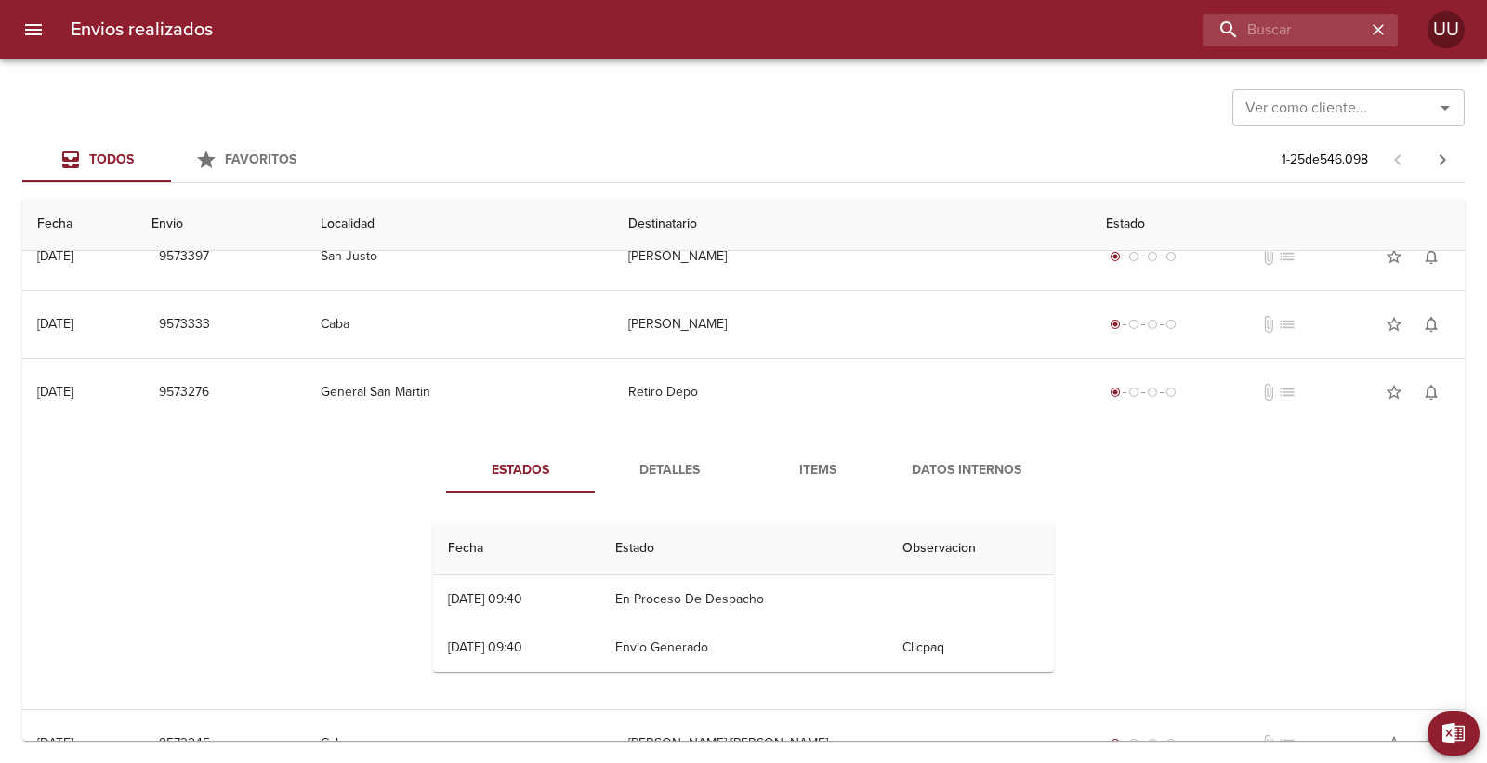
scroll to position [1332, 0]
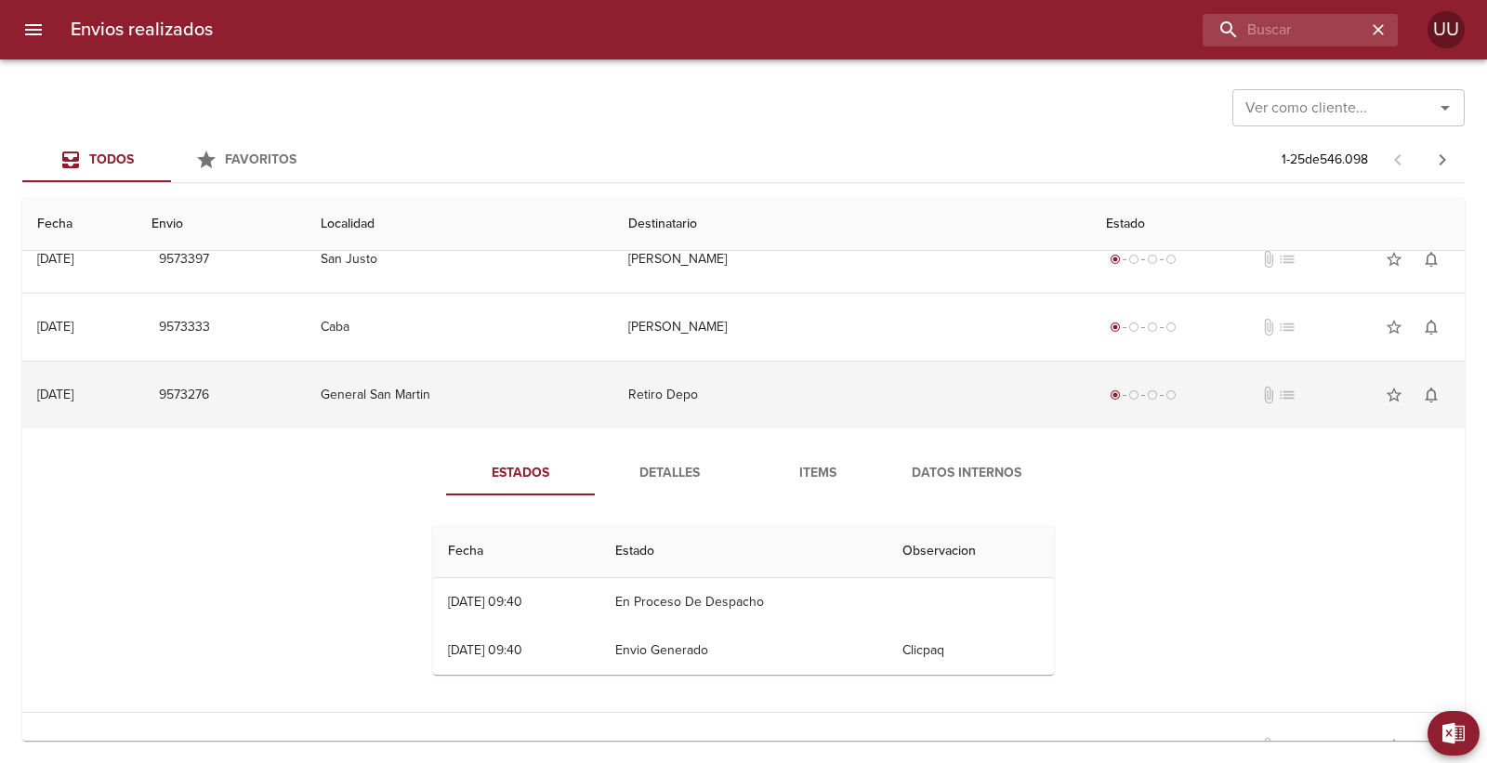
click at [784, 397] on td "Retiro Depo" at bounding box center [852, 395] width 478 height 67
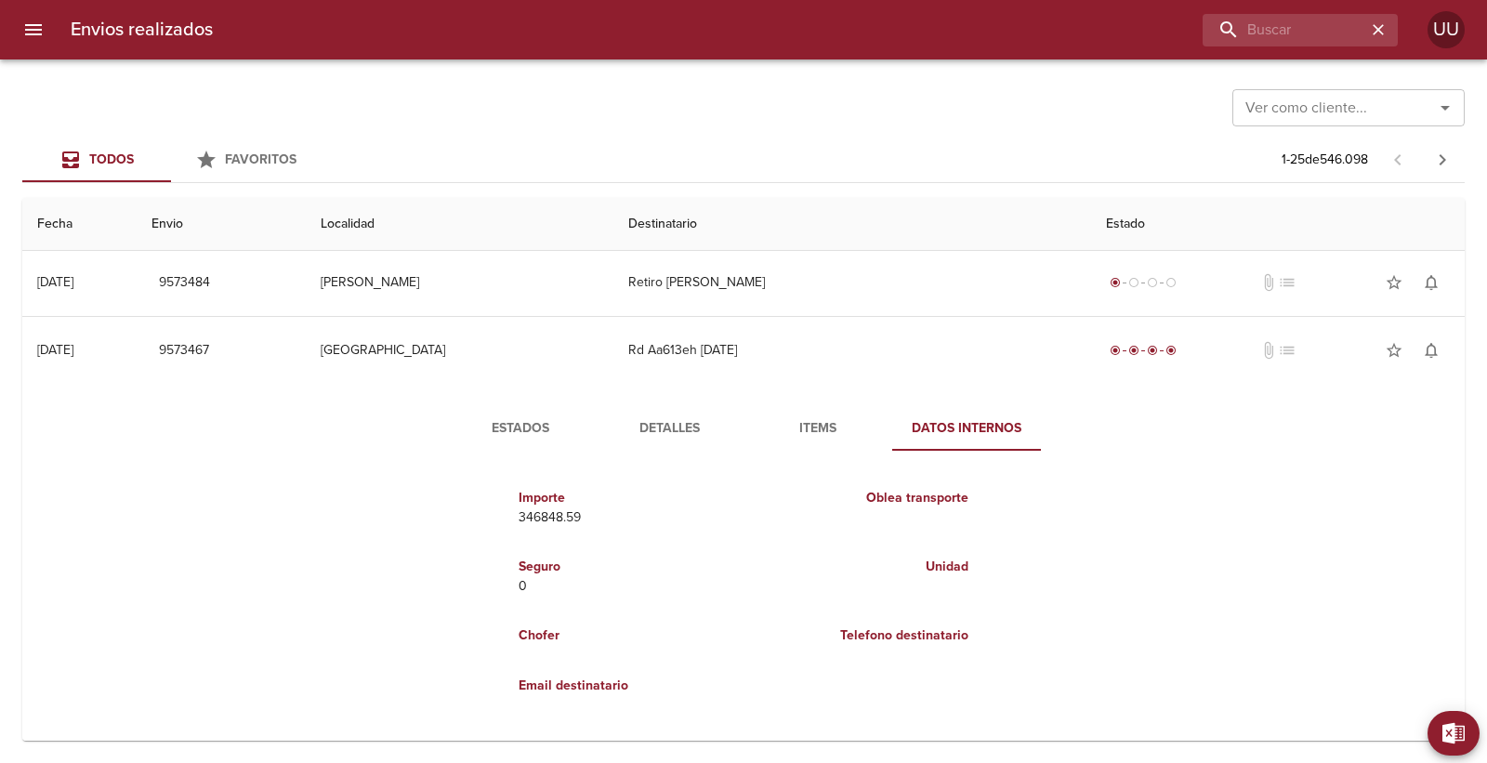
scroll to position [533, 0]
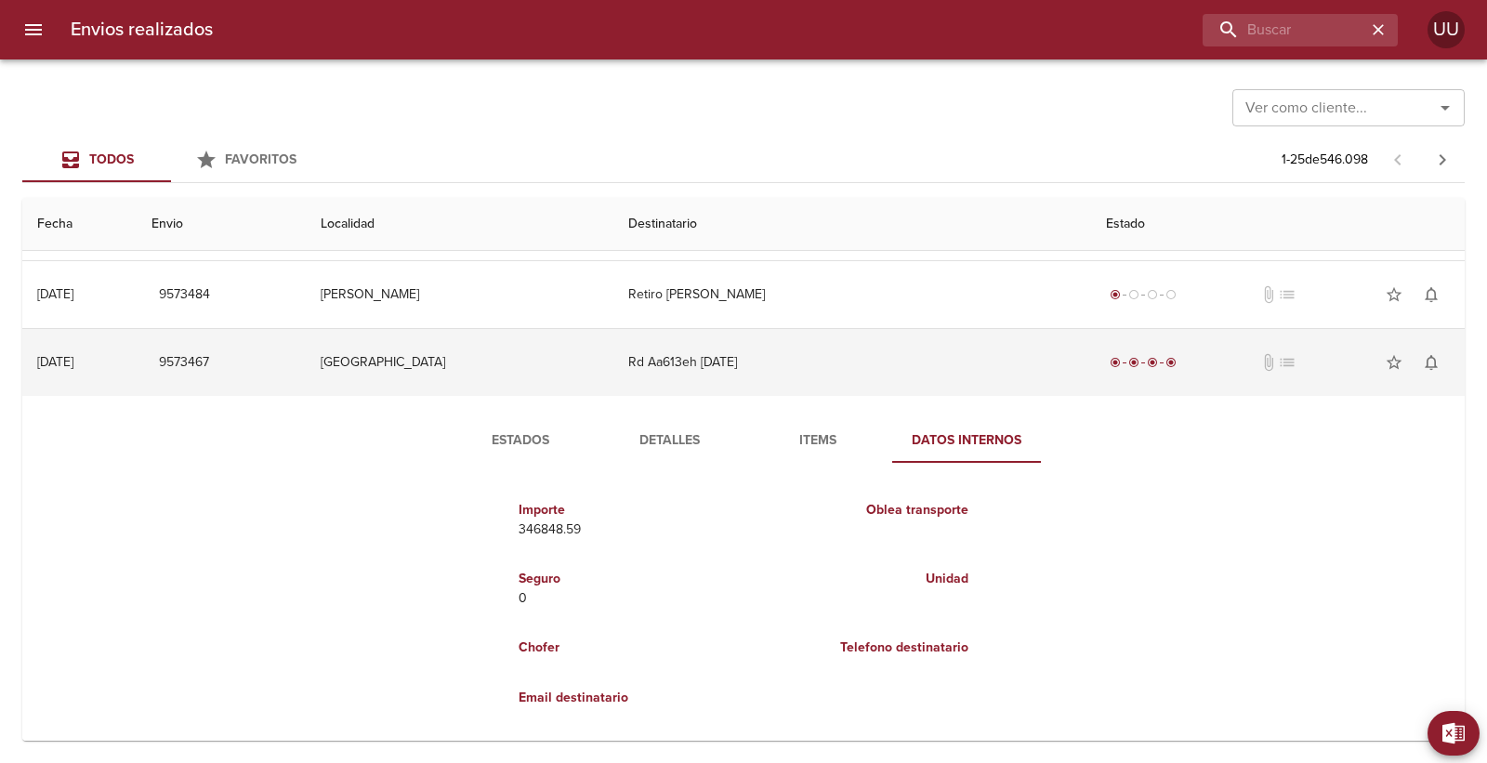
click at [937, 365] on td "Rd Aa613eh [DATE]" at bounding box center [852, 362] width 478 height 67
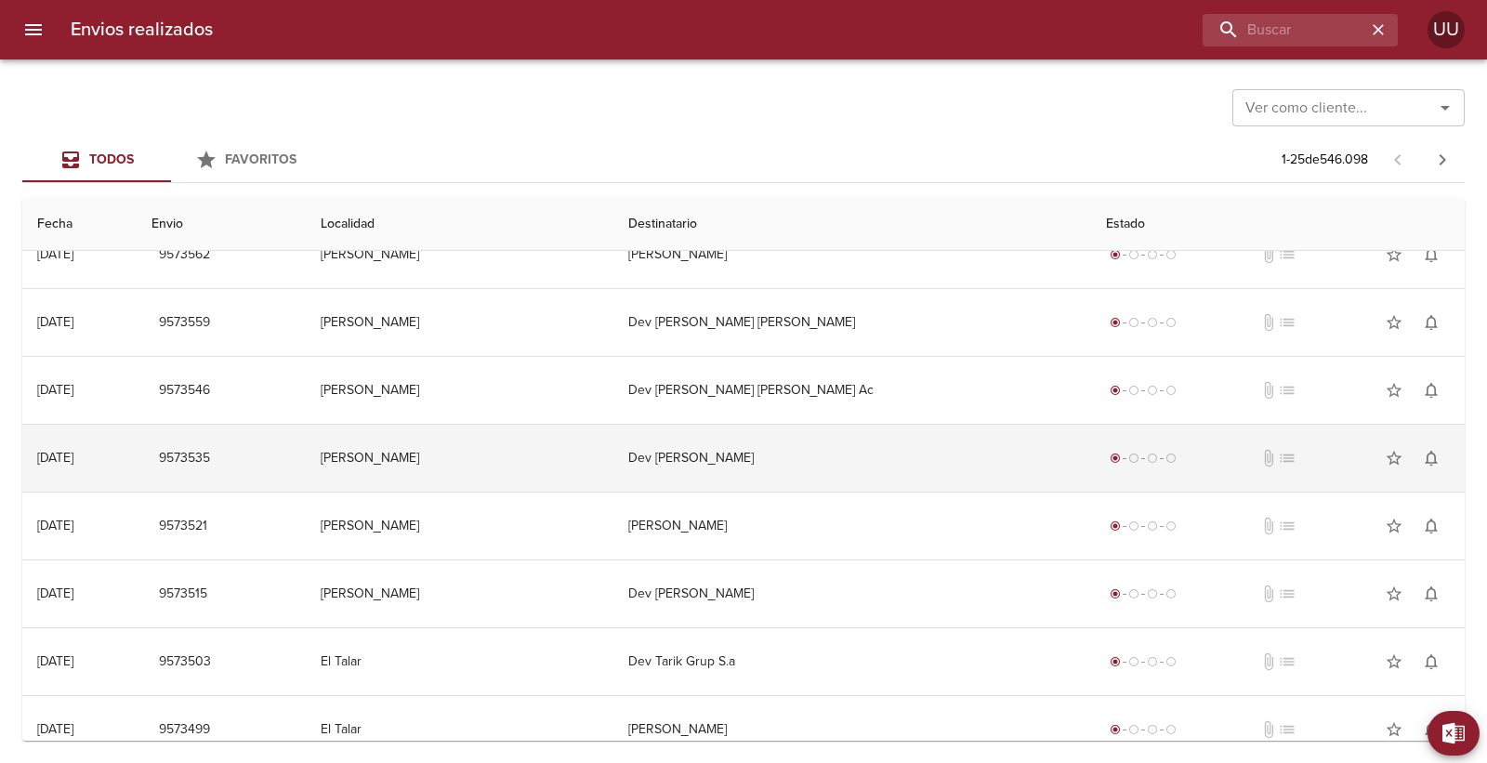
scroll to position [0, 0]
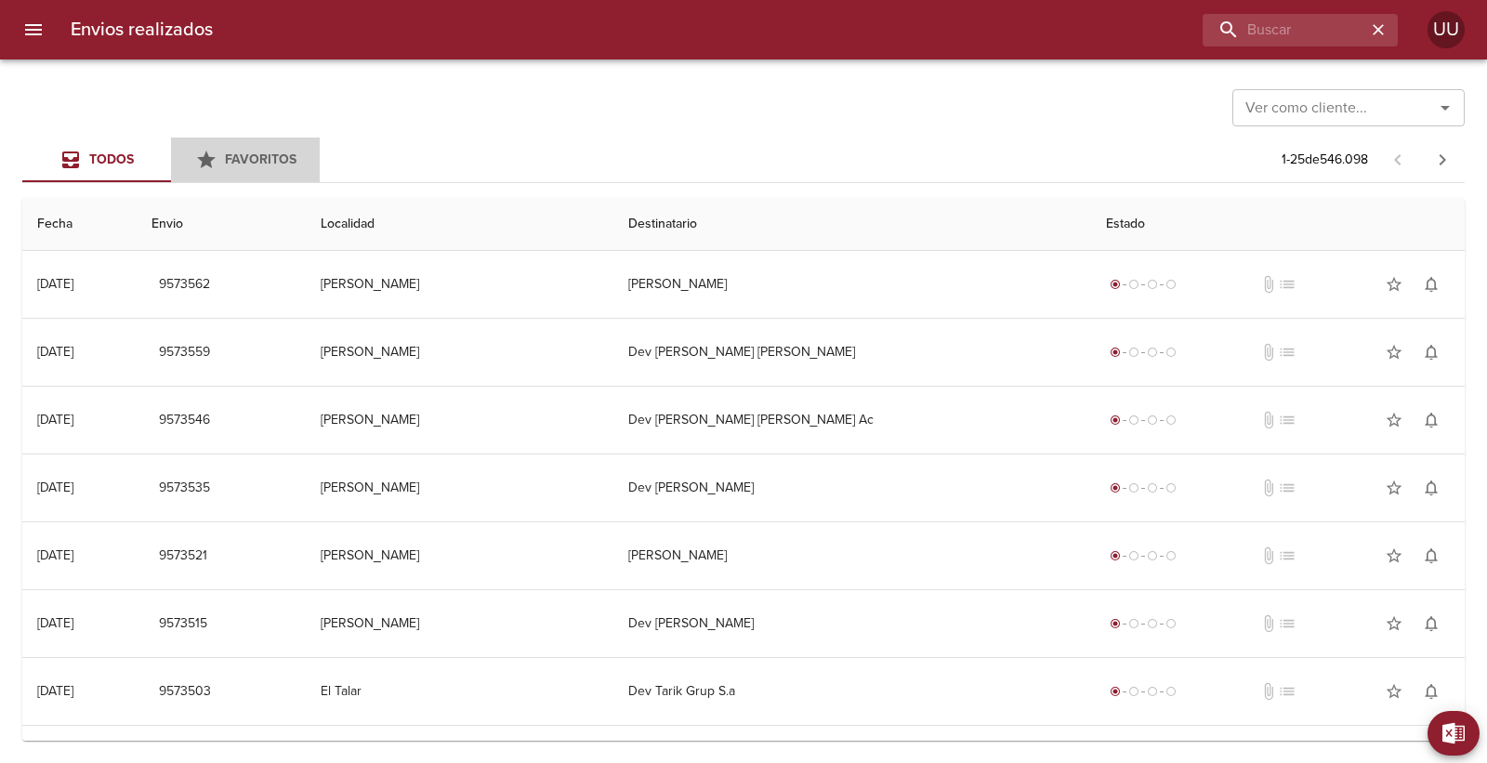
click at [239, 143] on button "Favoritos" at bounding box center [245, 160] width 149 height 45
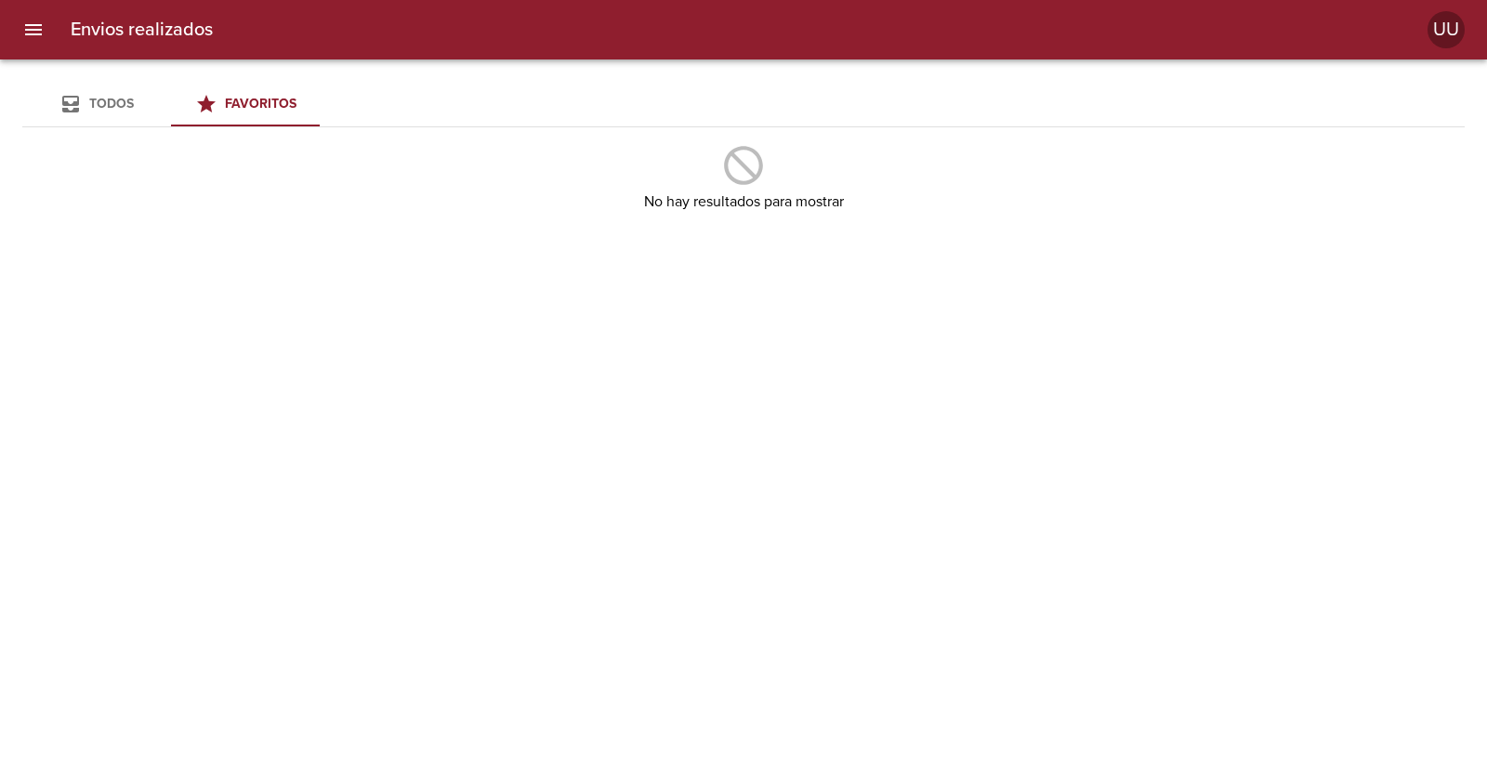
click at [99, 103] on span "Todos" at bounding box center [111, 104] width 45 height 16
